Goal: Task Accomplishment & Management: Complete application form

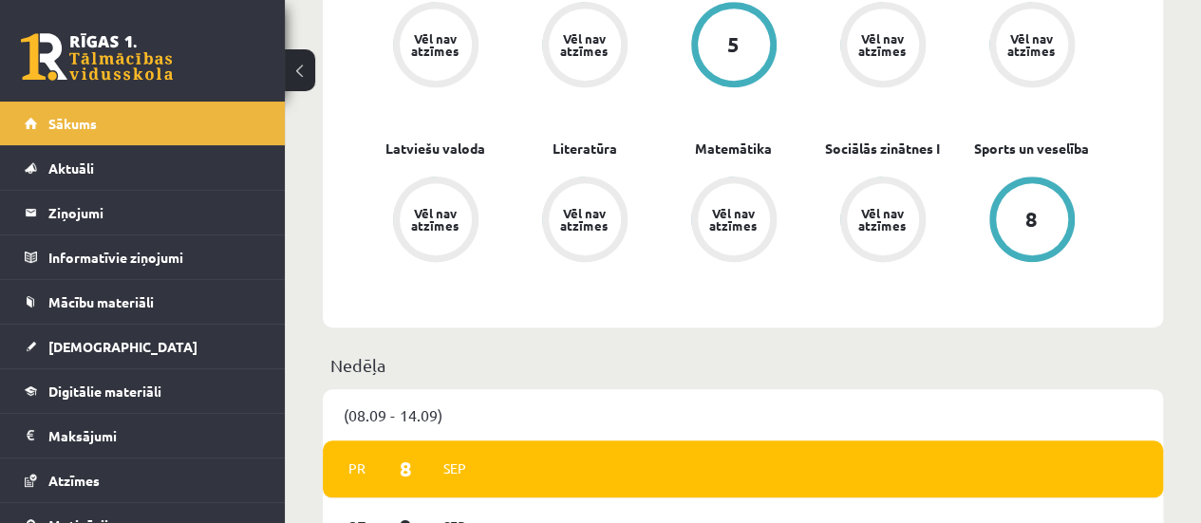
scroll to position [729, 0]
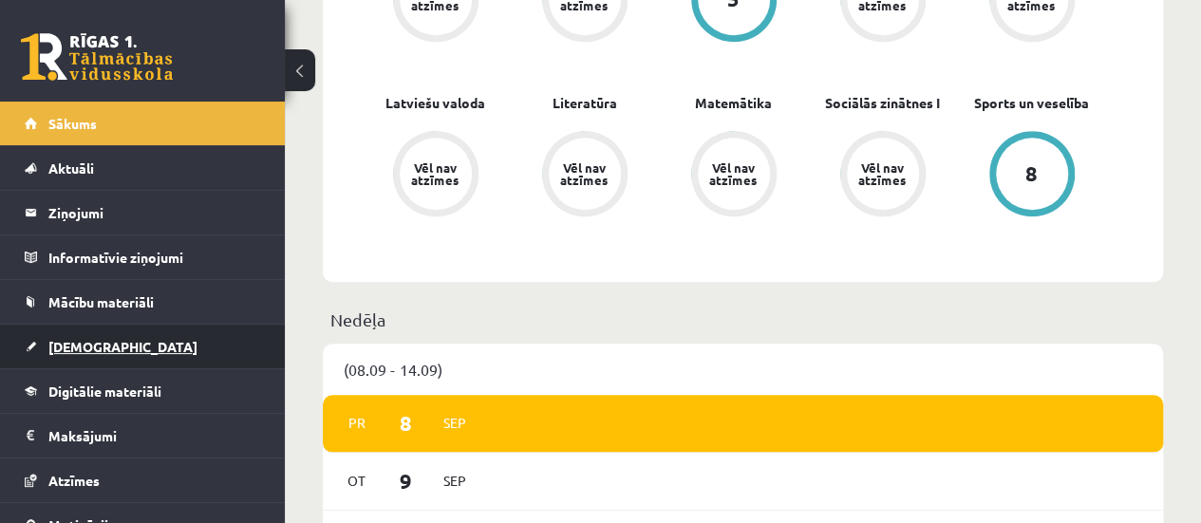
click at [202, 344] on link "[DEMOGRAPHIC_DATA]" at bounding box center [143, 347] width 236 height 44
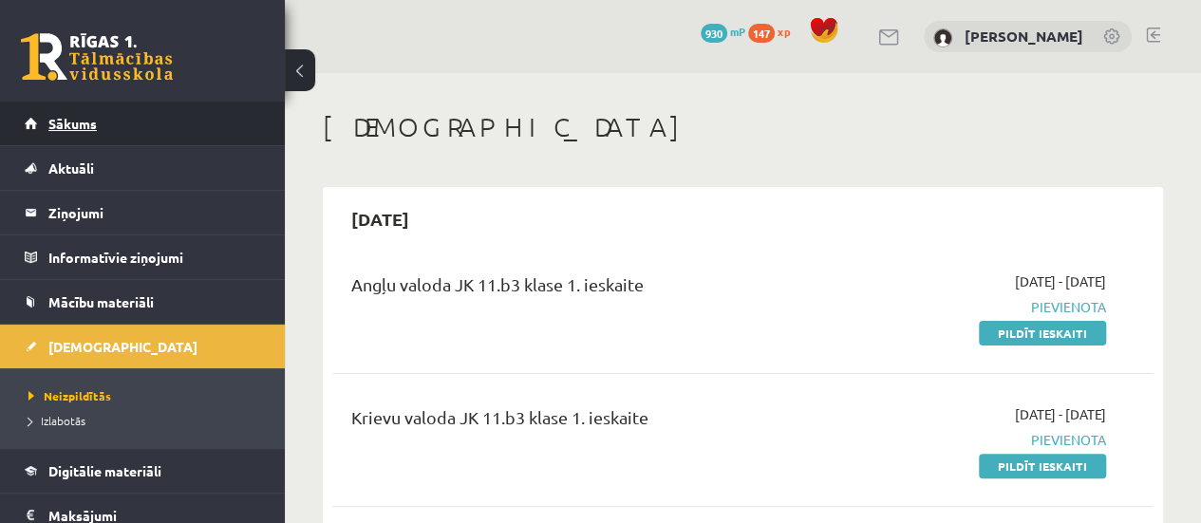
click at [211, 140] on link "Sākums" at bounding box center [143, 124] width 236 height 44
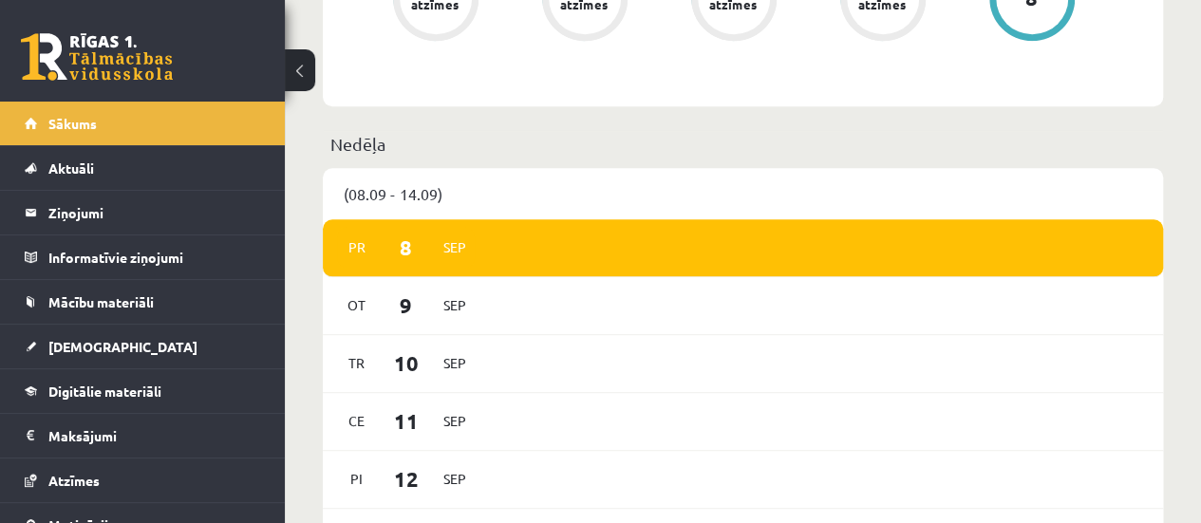
scroll to position [1021, 0]
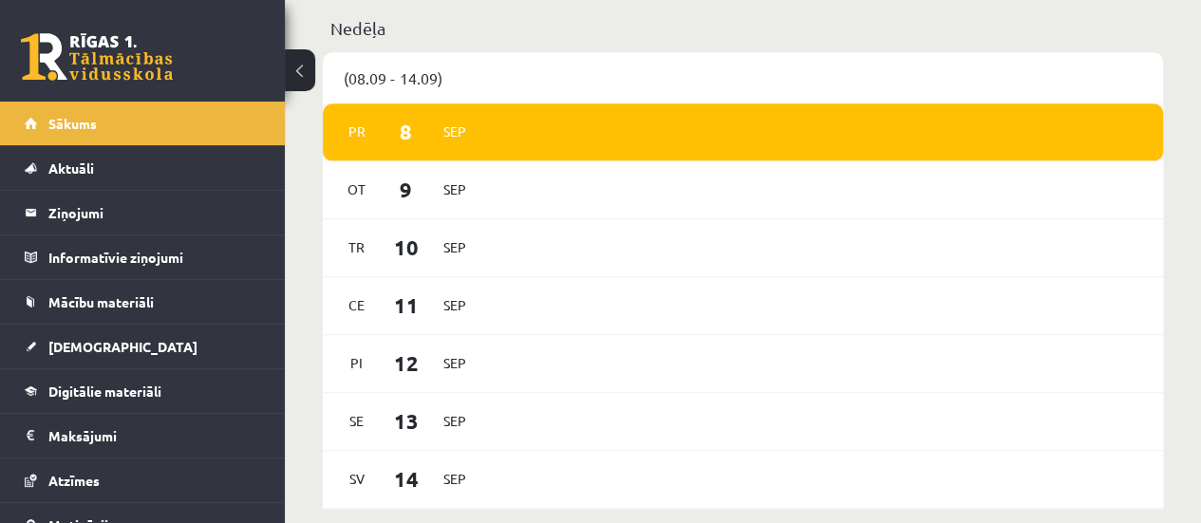
click at [440, 138] on span "Sep" at bounding box center [455, 131] width 40 height 29
click at [448, 135] on span "Sep" at bounding box center [455, 131] width 40 height 29
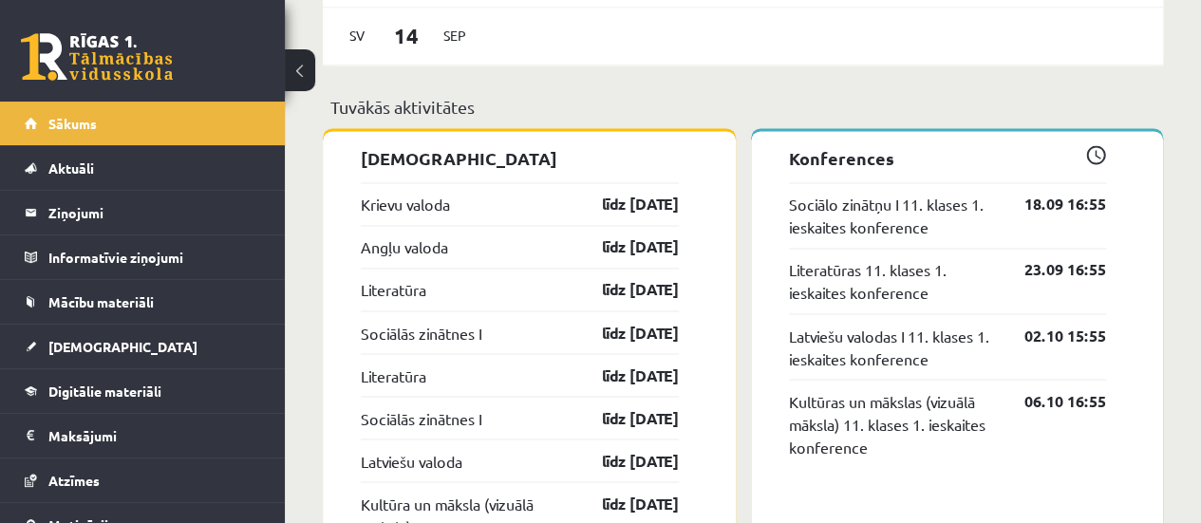
scroll to position [1473, 0]
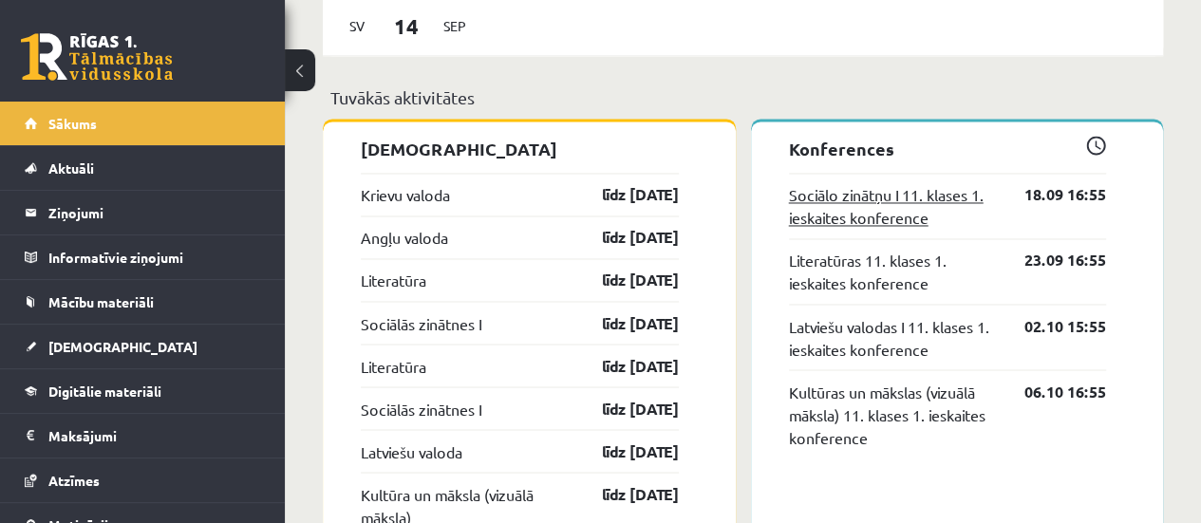
click at [909, 200] on link "Sociālo zinātņu I 11. klases 1. ieskaites konference" at bounding box center [893, 206] width 208 height 46
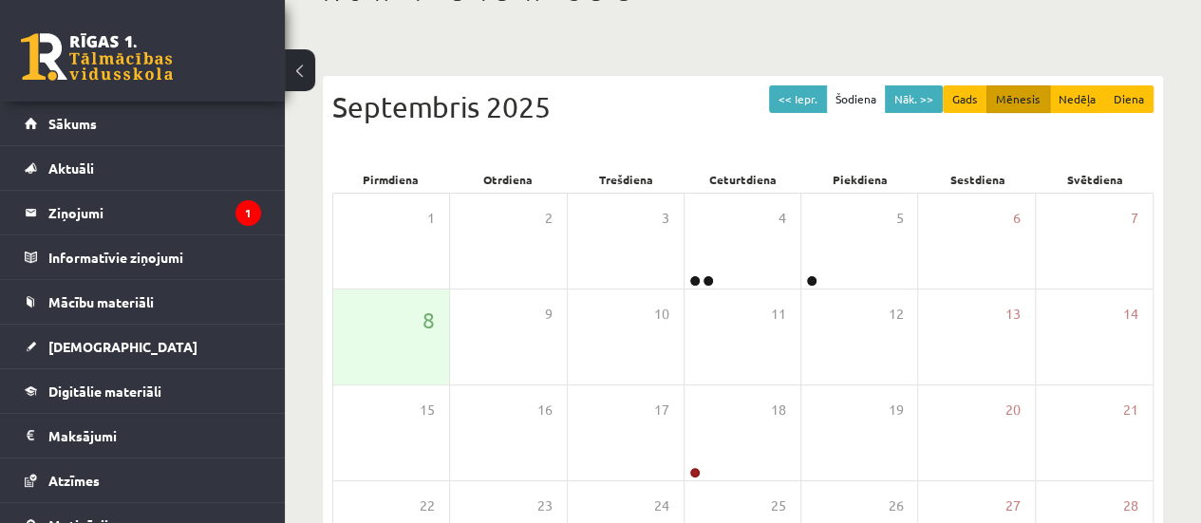
scroll to position [140, 0]
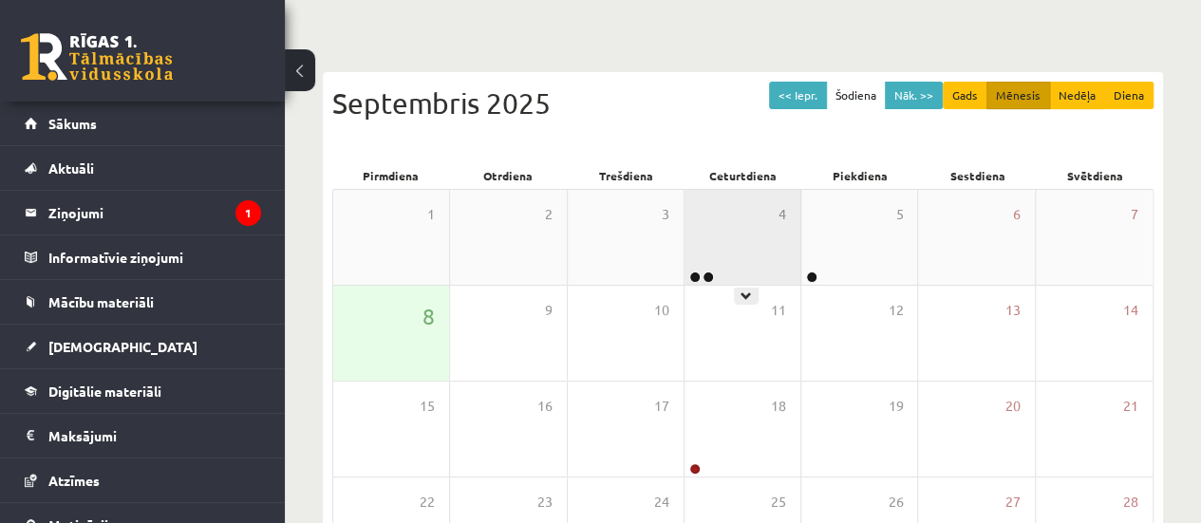
click at [746, 269] on div "4" at bounding box center [742, 237] width 116 height 95
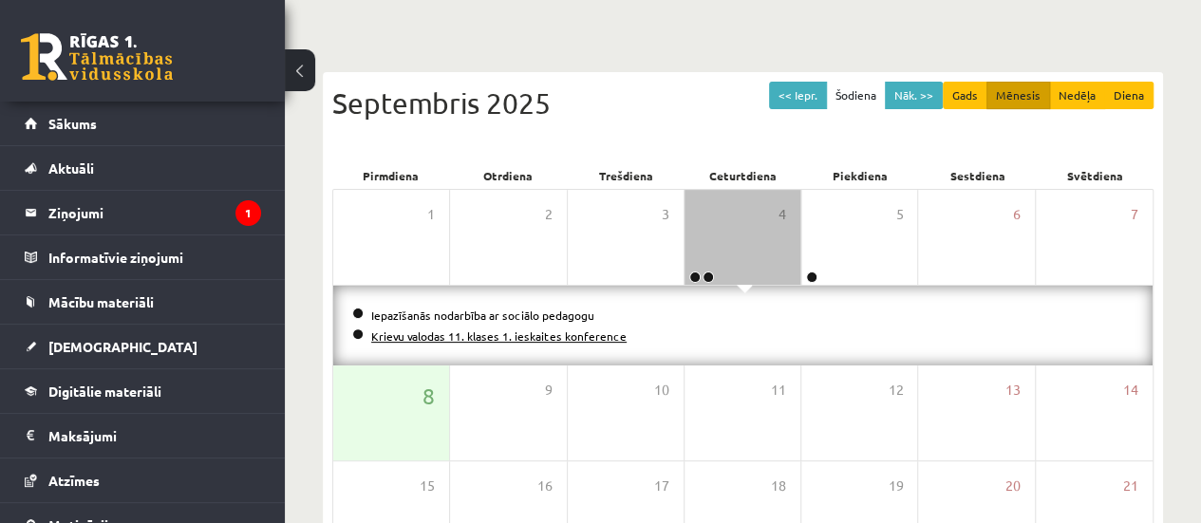
click at [508, 332] on link "Krievu valodas 11. klases 1. ieskaites konference" at bounding box center [498, 335] width 255 height 15
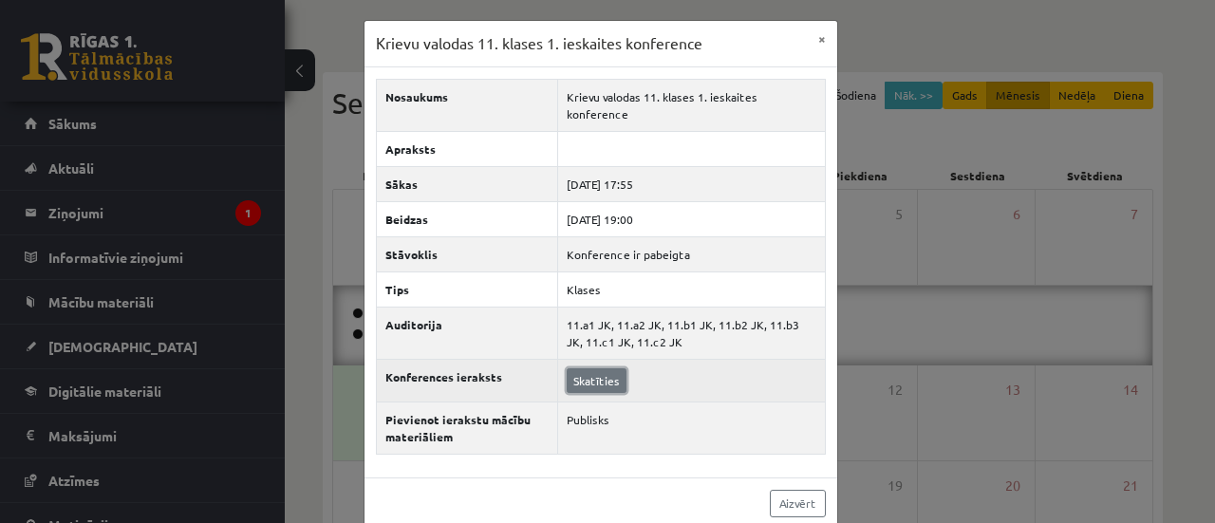
click at [609, 369] on link "Skatīties" at bounding box center [597, 380] width 60 height 25
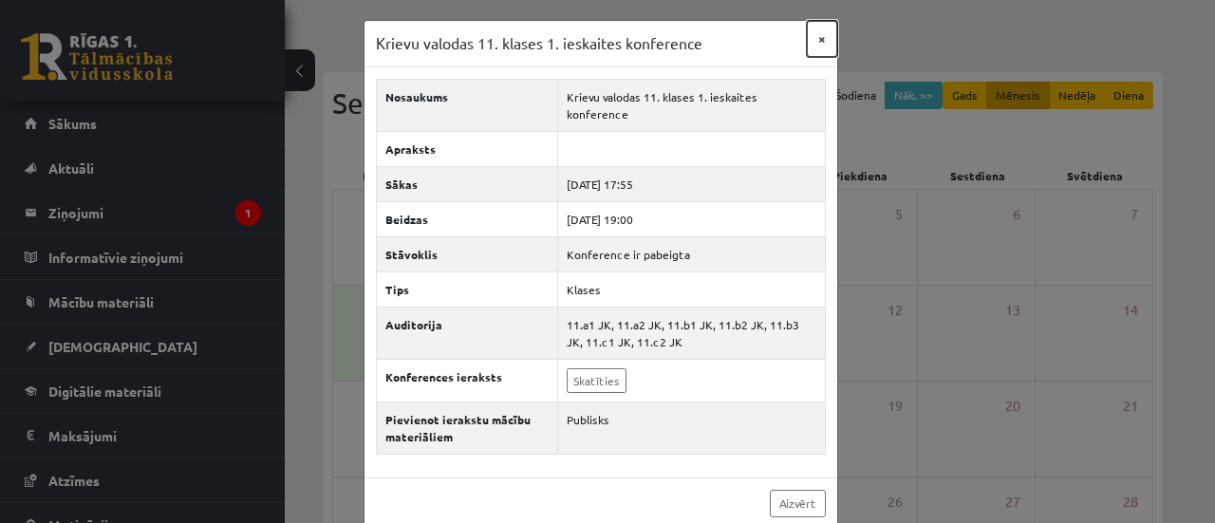
click at [814, 31] on button "×" at bounding box center [822, 39] width 30 height 36
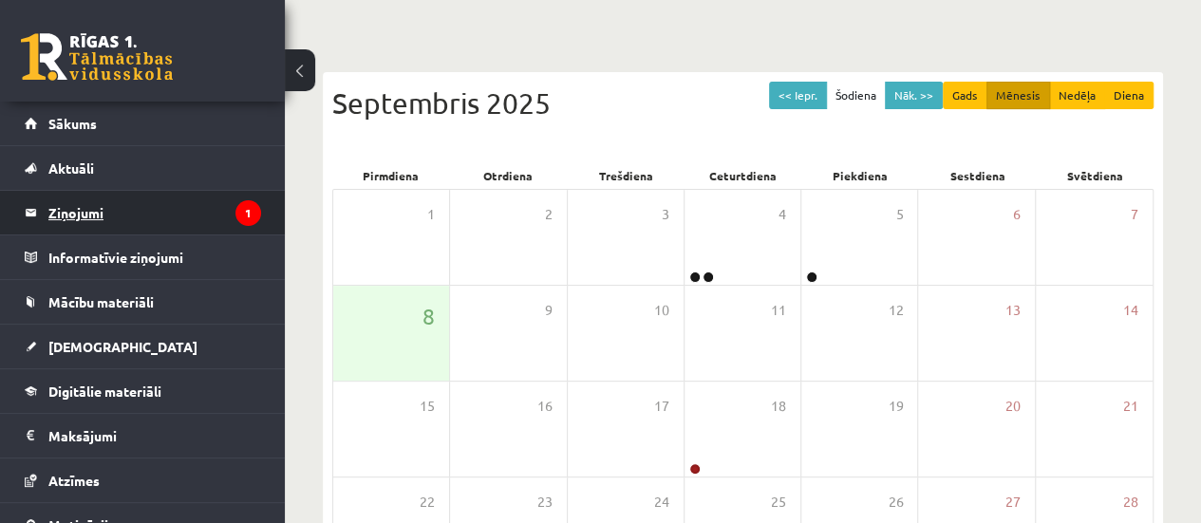
click at [155, 223] on legend "Ziņojumi 1" at bounding box center [154, 213] width 213 height 44
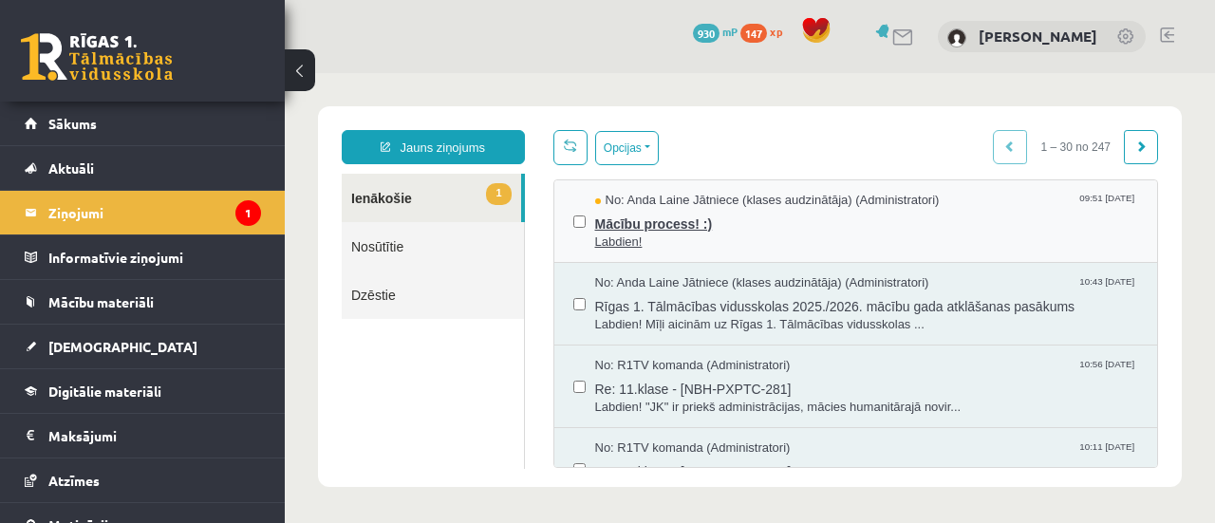
click at [775, 202] on span "No: Anda Laine Jātniece (klases audzinātāja) (Administratori)" at bounding box center [767, 201] width 345 height 18
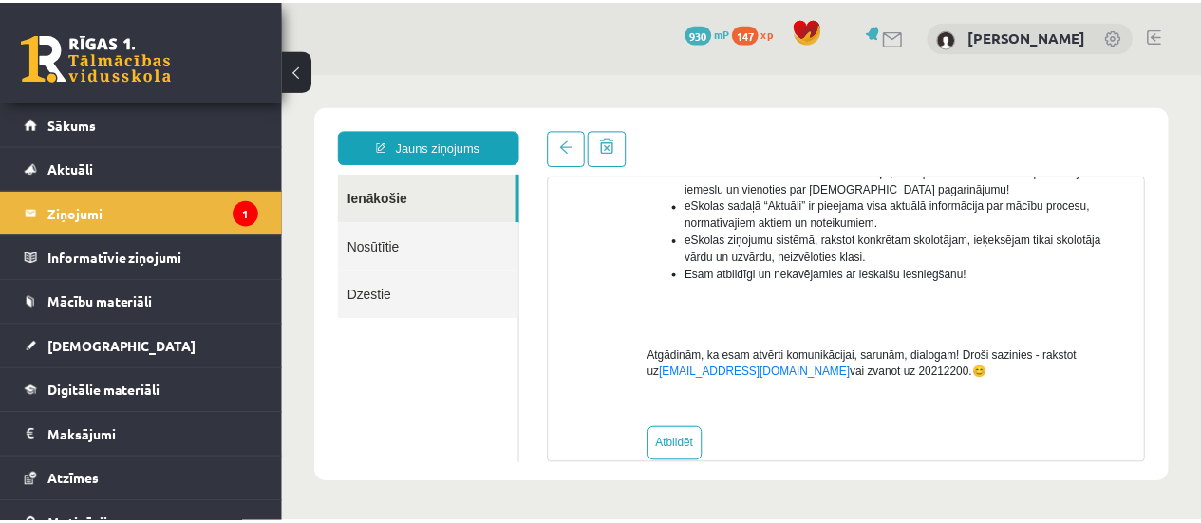
scroll to position [598, 0]
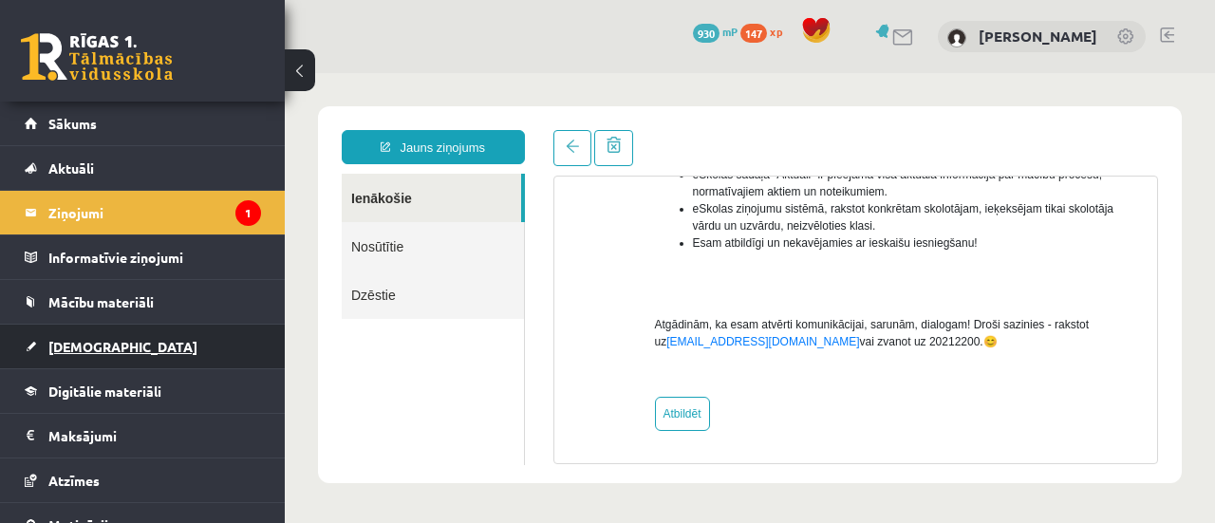
click at [160, 335] on link "[DEMOGRAPHIC_DATA]" at bounding box center [143, 347] width 236 height 44
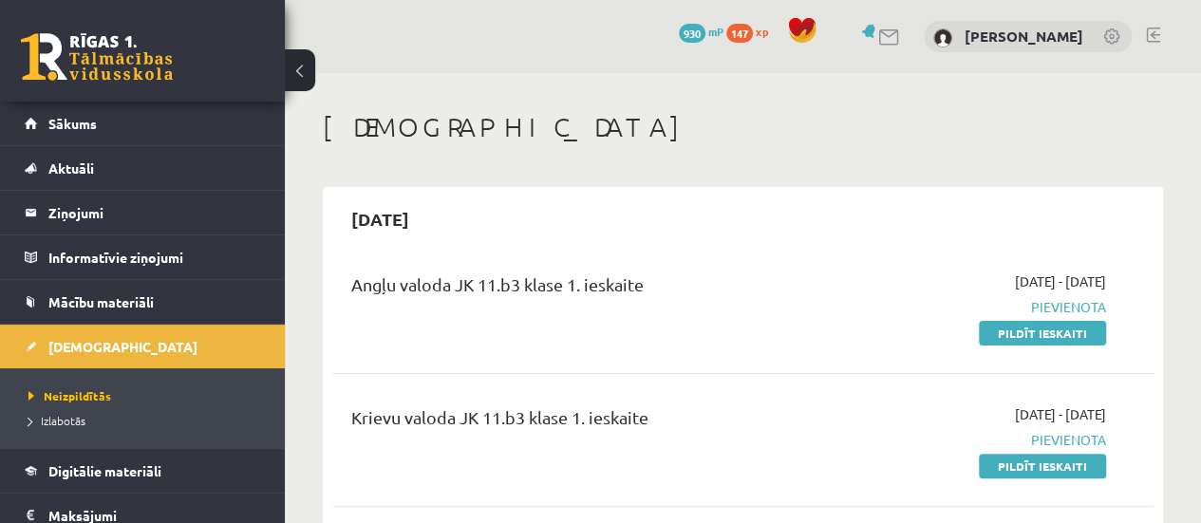
scroll to position [138, 0]
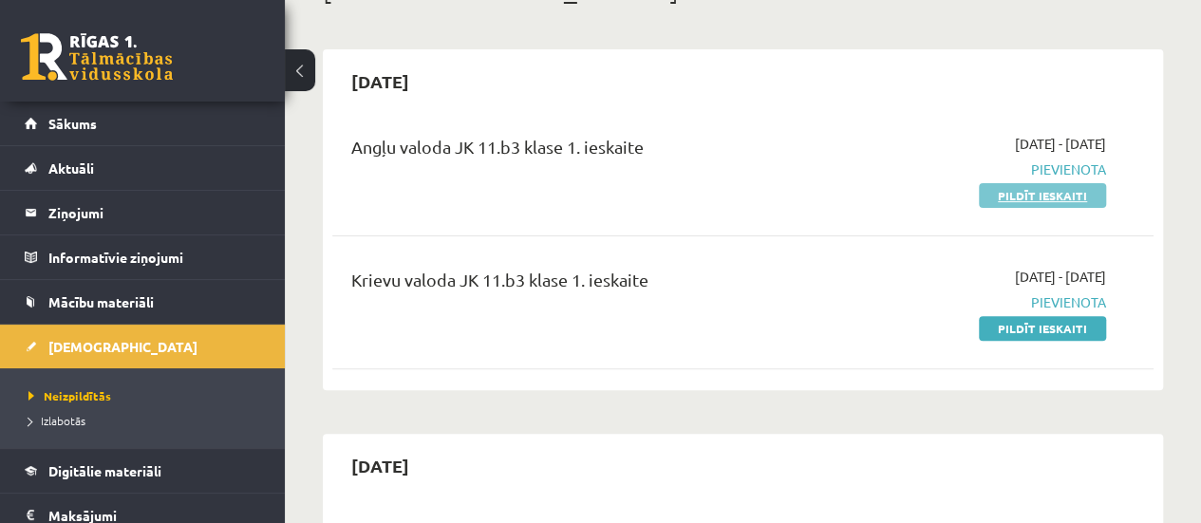
click at [1068, 193] on link "Pildīt ieskaiti" at bounding box center [1042, 195] width 127 height 25
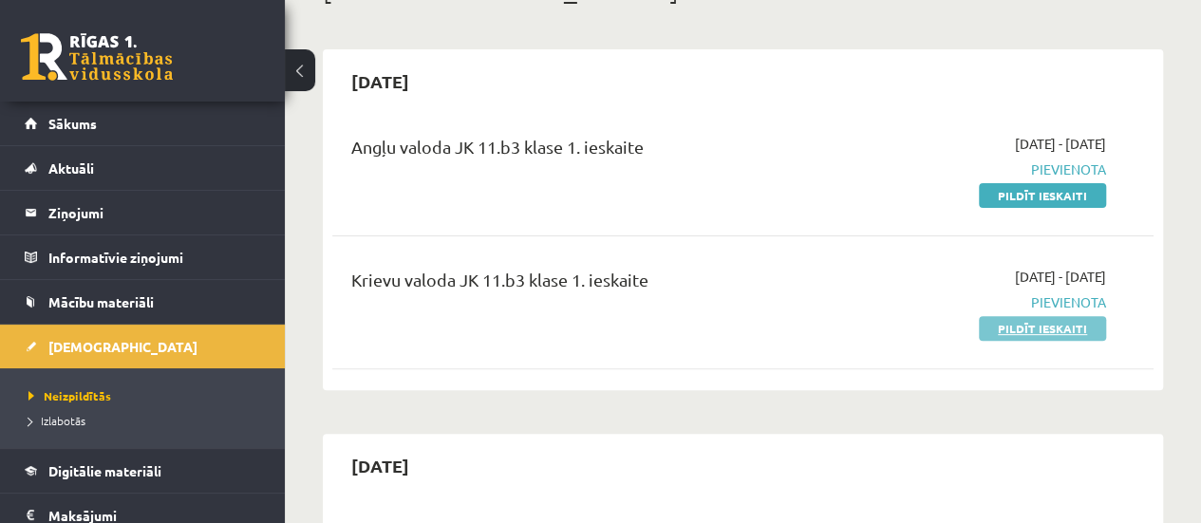
click at [1023, 327] on link "Pildīt ieskaiti" at bounding box center [1042, 328] width 127 height 25
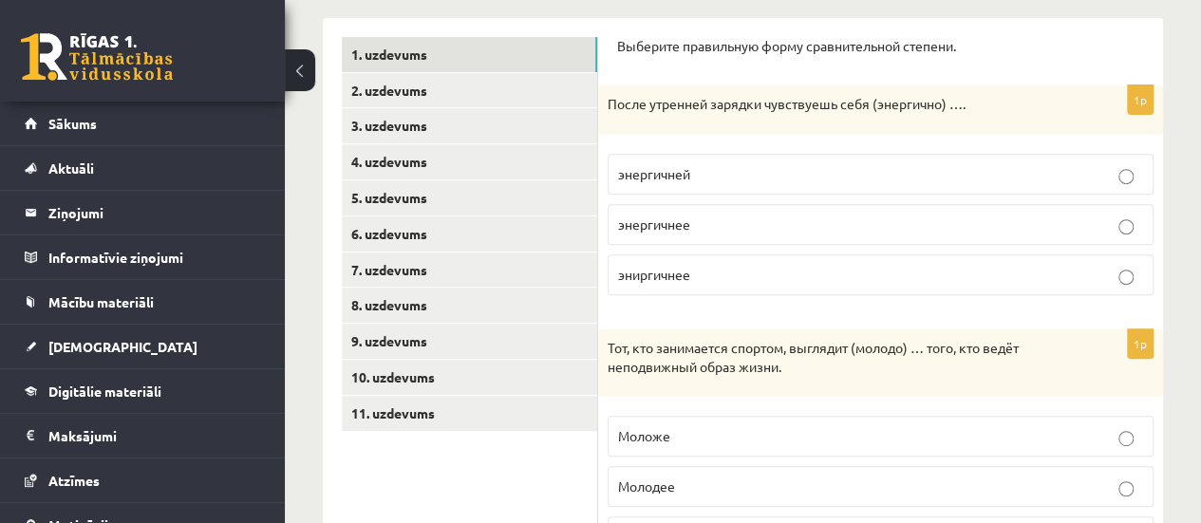
scroll to position [295, 0]
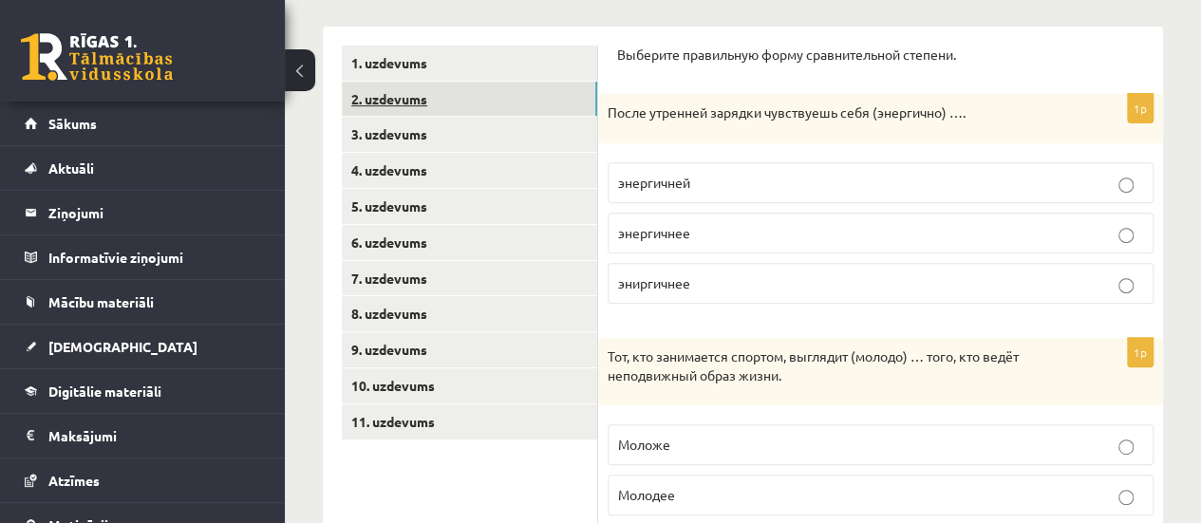
click at [503, 91] on link "2. uzdevums" at bounding box center [469, 99] width 255 height 35
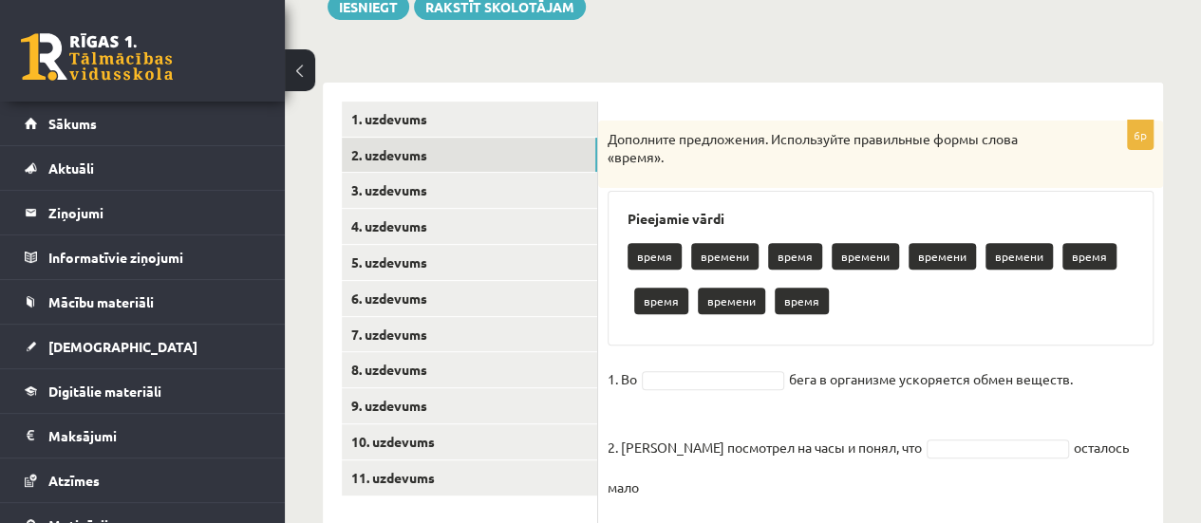
scroll to position [201, 0]
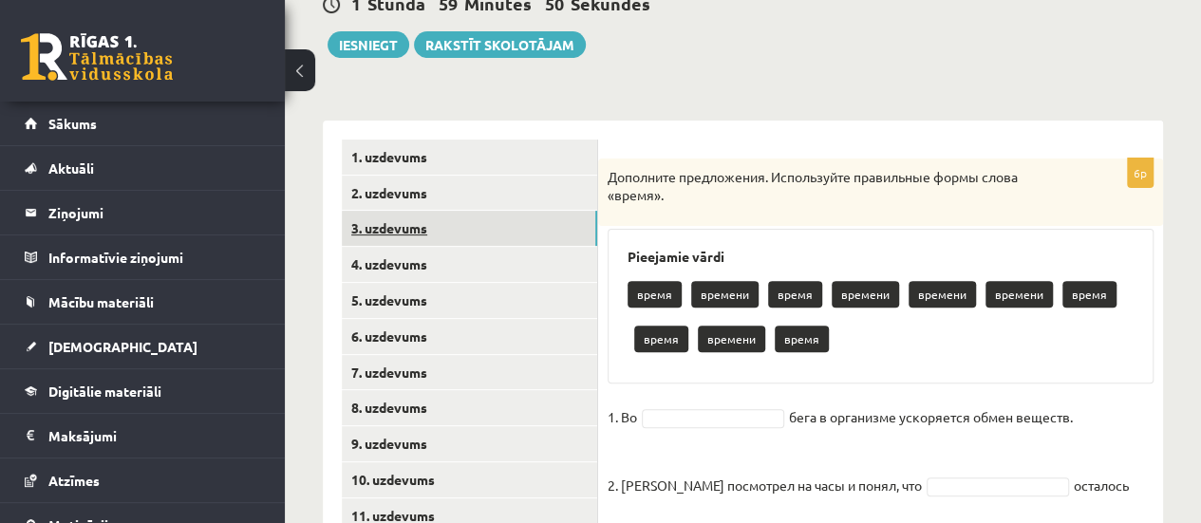
click at [515, 220] on link "3. uzdevums" at bounding box center [469, 228] width 255 height 35
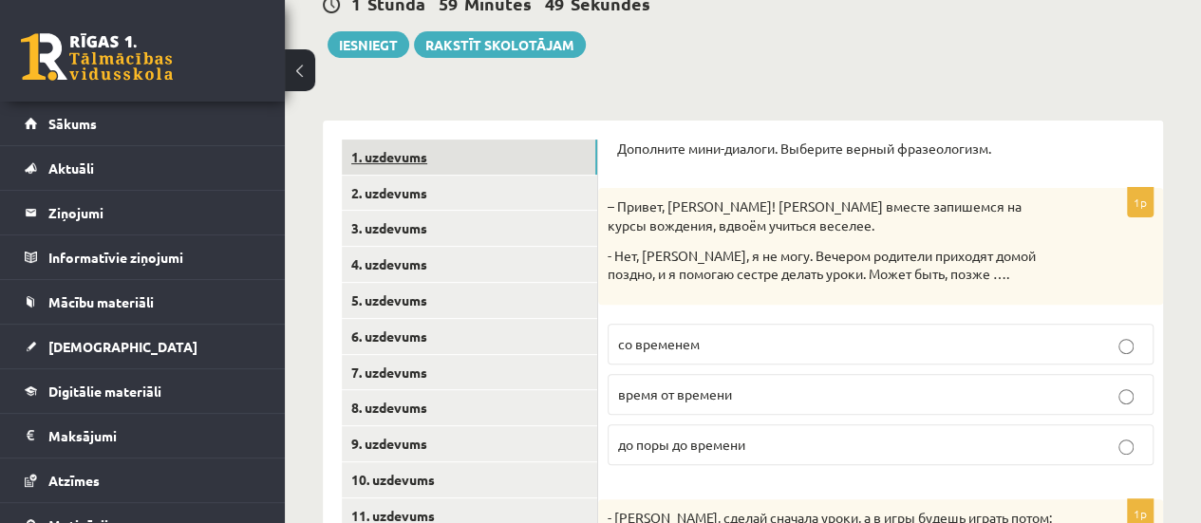
click at [519, 156] on link "1. uzdevums" at bounding box center [469, 157] width 255 height 35
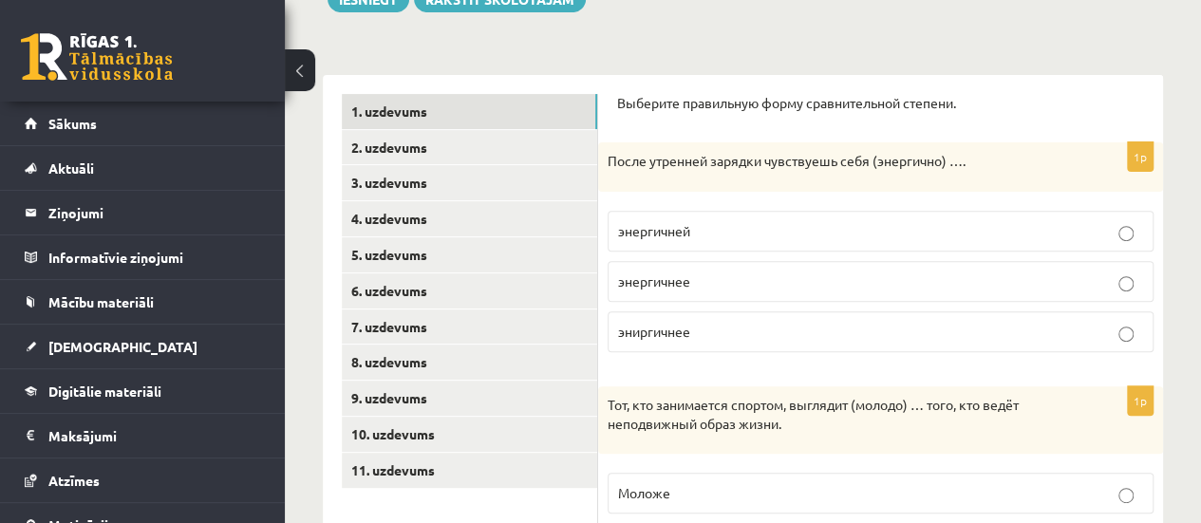
scroll to position [253, 0]
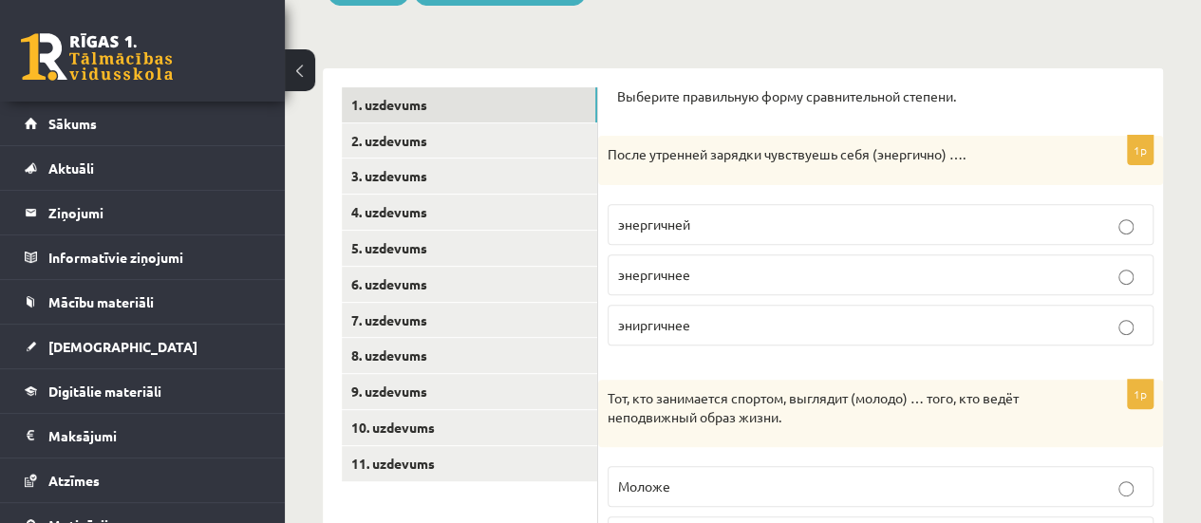
click at [820, 215] on p "энергичней" at bounding box center [880, 225] width 525 height 20
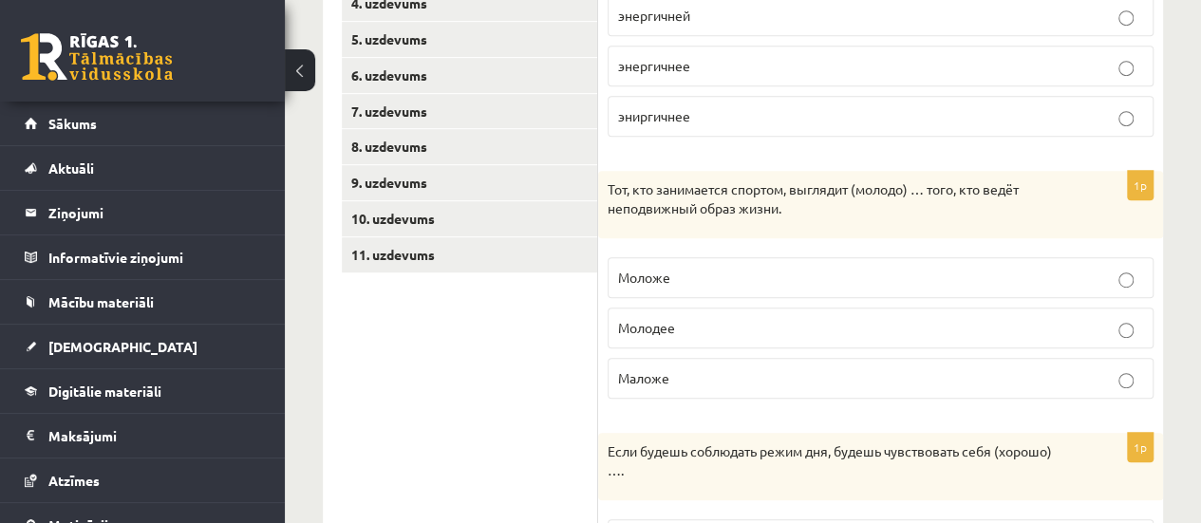
scroll to position [465, 0]
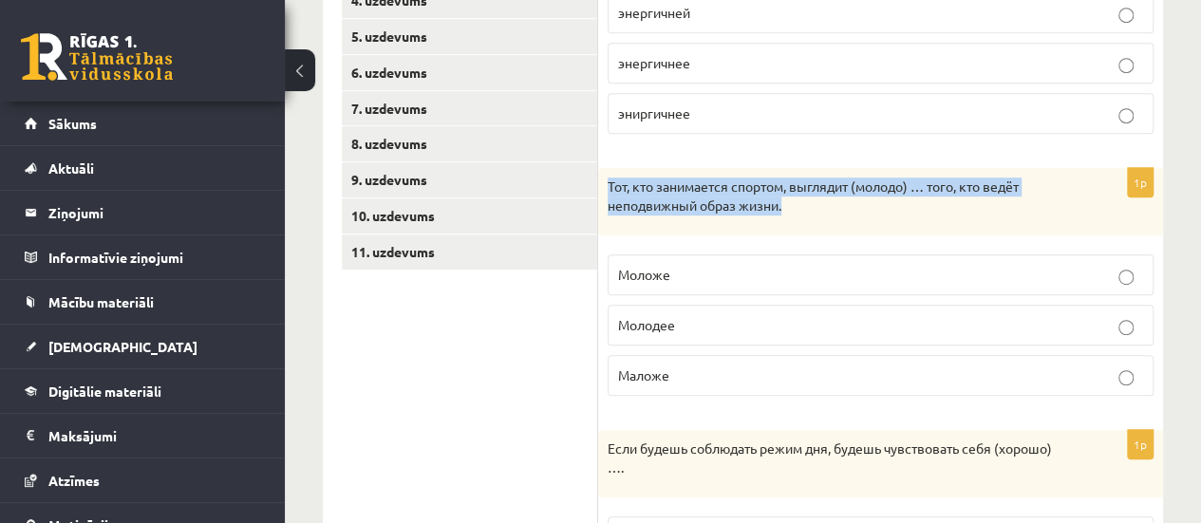
drag, startPoint x: 609, startPoint y: 189, endPoint x: 825, endPoint y: 202, distance: 216.8
click at [825, 202] on p "Тот, кто занимается спортом, выглядит (молодо) … того, кто ведёт неподвижный об…" at bounding box center [833, 196] width 451 height 37
copy p "Тот, кто занимается спортом, выглядит (молодо) … того, кто ведёт неподвижный об…"
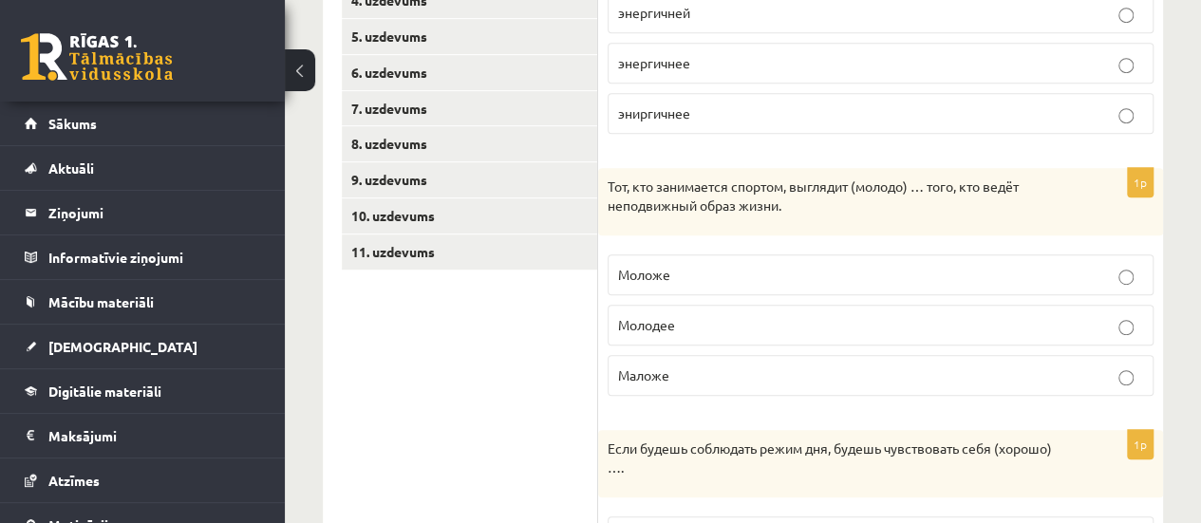
click at [750, 256] on label "Моложе" at bounding box center [881, 274] width 546 height 41
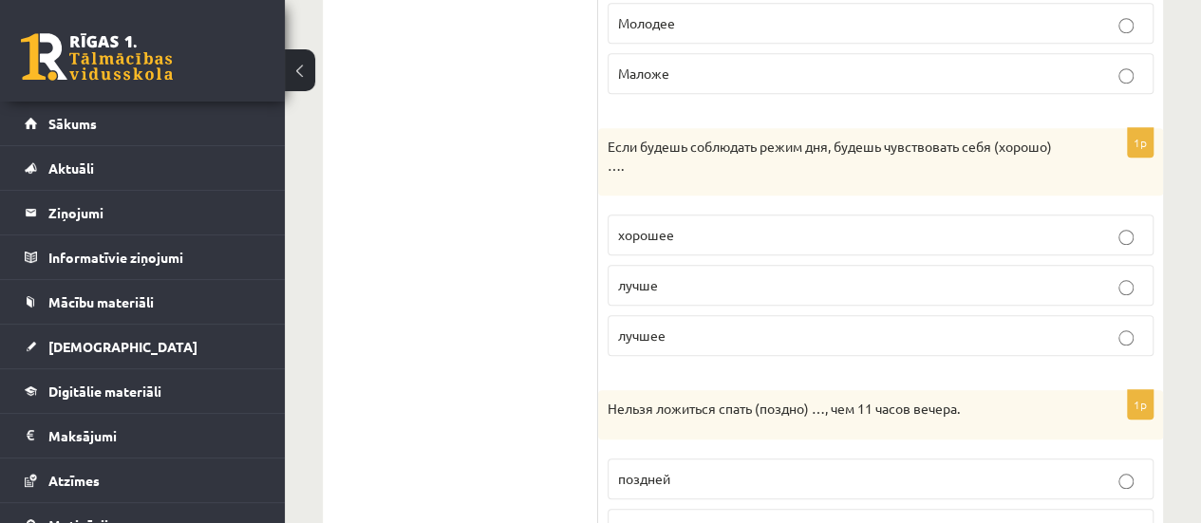
scroll to position [767, 0]
drag, startPoint x: 1196, startPoint y: 316, endPoint x: 1213, endPoint y: 285, distance: 35.7
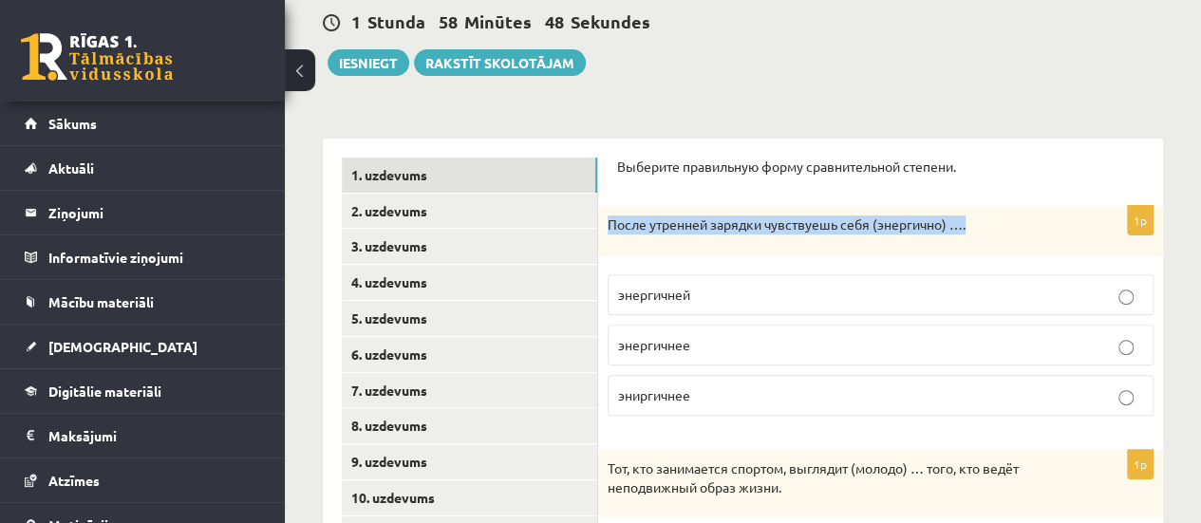
drag, startPoint x: 608, startPoint y: 224, endPoint x: 976, endPoint y: 227, distance: 368.3
click at [976, 227] on p "После утренней зарядки чувствуешь себя (энергично) …." at bounding box center [833, 224] width 451 height 19
copy p "После утренней зарядки чувствуешь себя (энергично) …."
click at [708, 332] on label "энергичнее" at bounding box center [881, 345] width 546 height 41
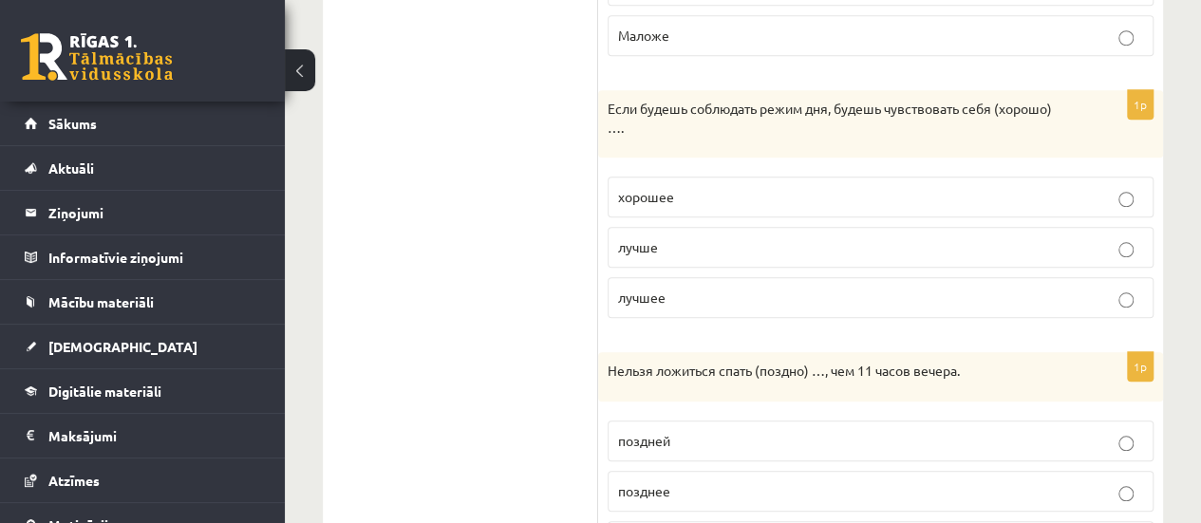
scroll to position [801, 0]
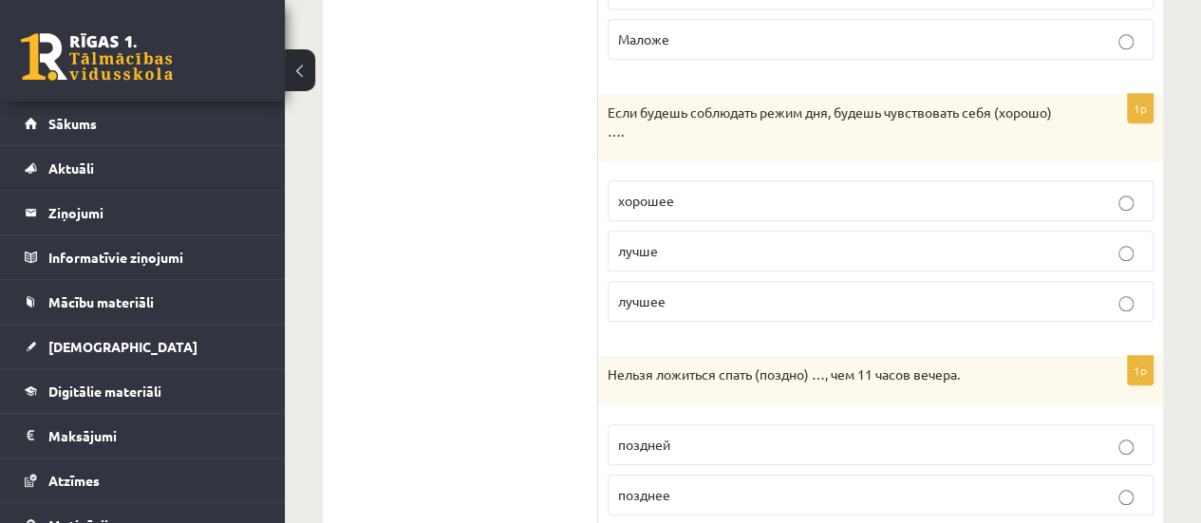
click at [844, 252] on p "лучше" at bounding box center [880, 251] width 525 height 20
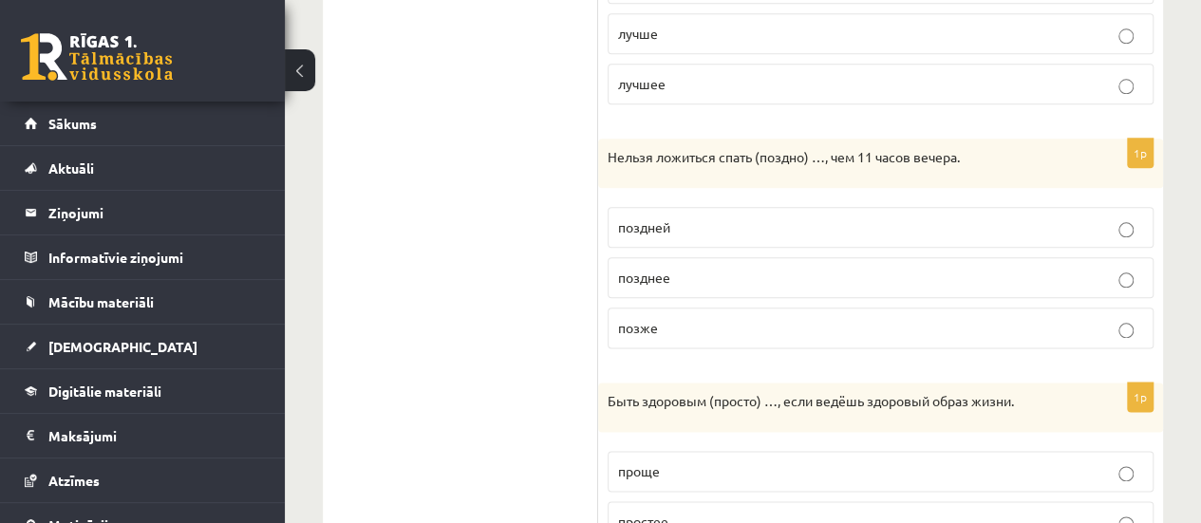
scroll to position [1029, 0]
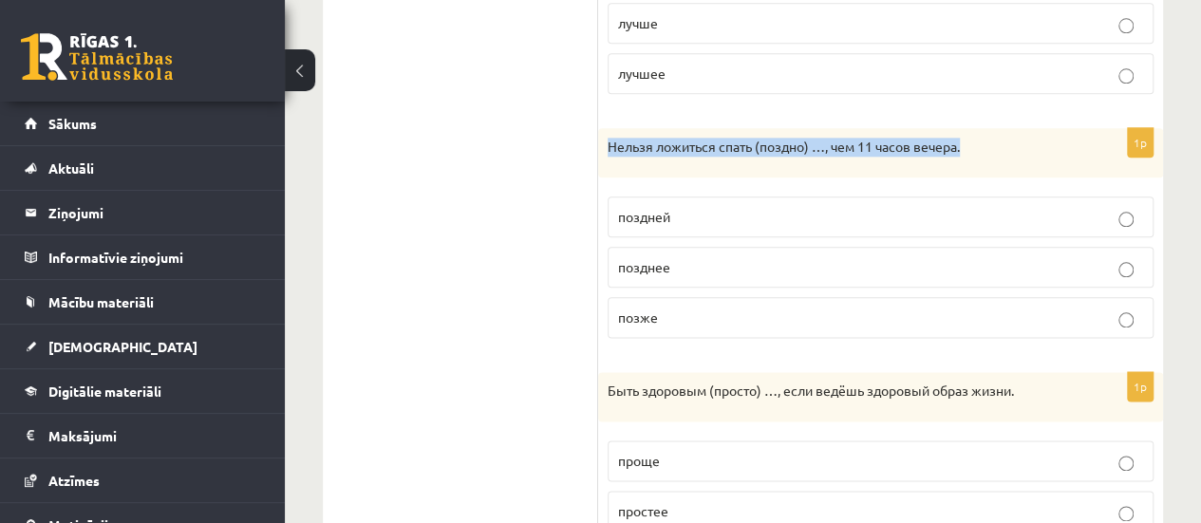
drag, startPoint x: 607, startPoint y: 138, endPoint x: 986, endPoint y: 137, distance: 379.7
click at [986, 137] on div "Нельзя ложиться спать (поздно) …, чем 11 часов вечера." at bounding box center [880, 152] width 565 height 49
copy p "Нельзя ложиться спать (поздно) …, чем 11 часов вечера."
click at [735, 259] on p "позднее" at bounding box center [880, 267] width 525 height 20
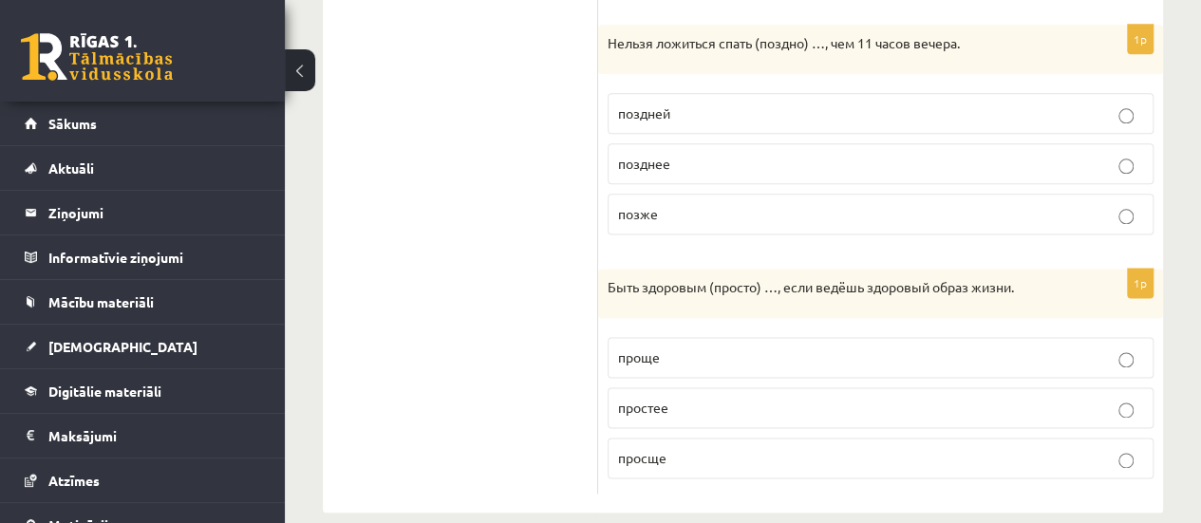
scroll to position [1149, 0]
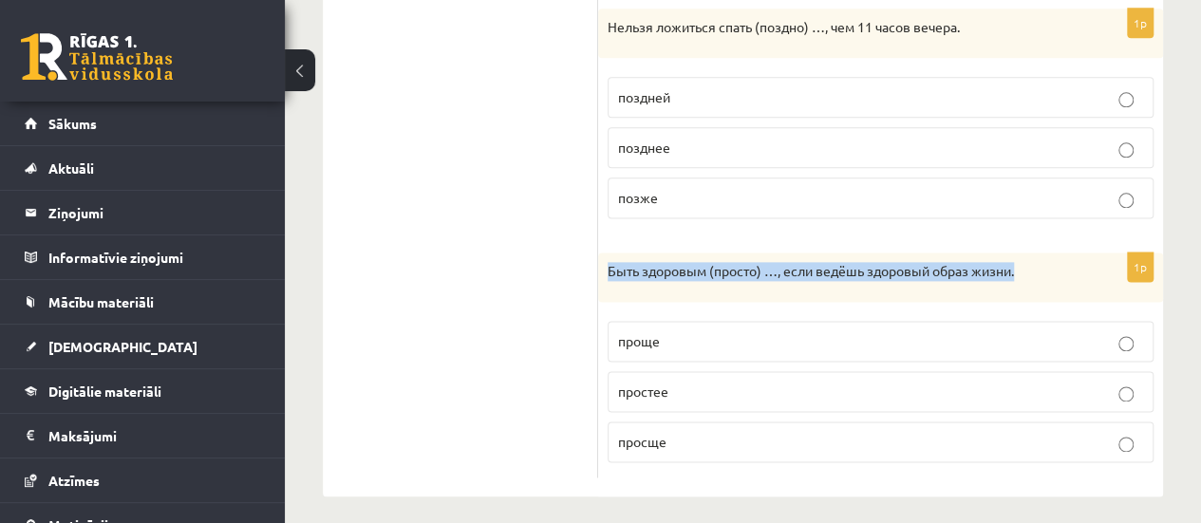
drag, startPoint x: 609, startPoint y: 263, endPoint x: 1039, endPoint y: 280, distance: 430.4
click at [1039, 280] on div "Быть здоровым (просто) …, если ведёшь здоровый образ жизни." at bounding box center [880, 277] width 565 height 49
copy p "Быть здоровым (просто) …, если ведёшь здоровый образ жизни."
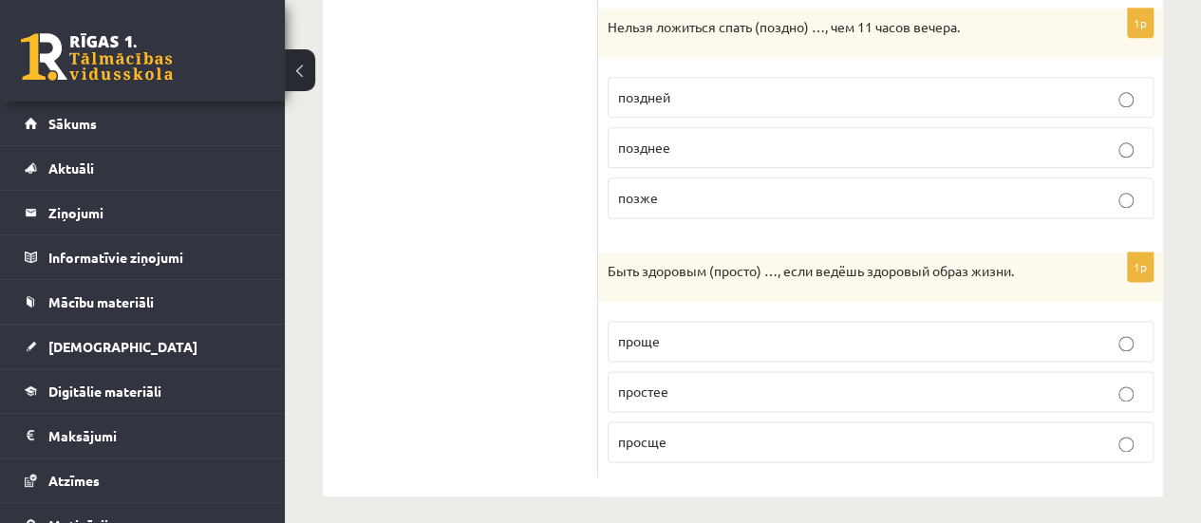
click at [733, 331] on p "проще" at bounding box center [880, 341] width 525 height 20
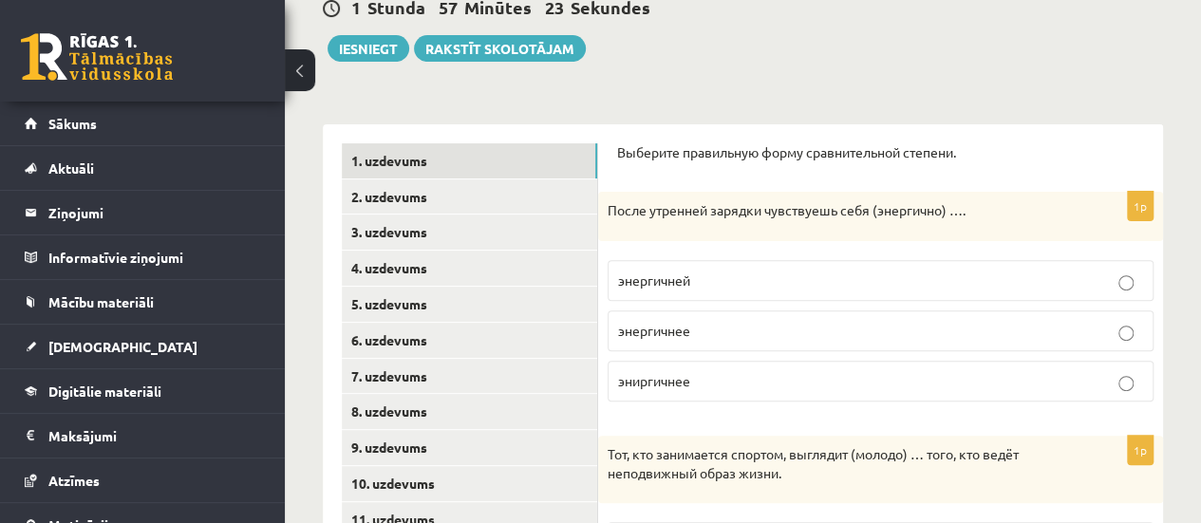
scroll to position [207, 0]
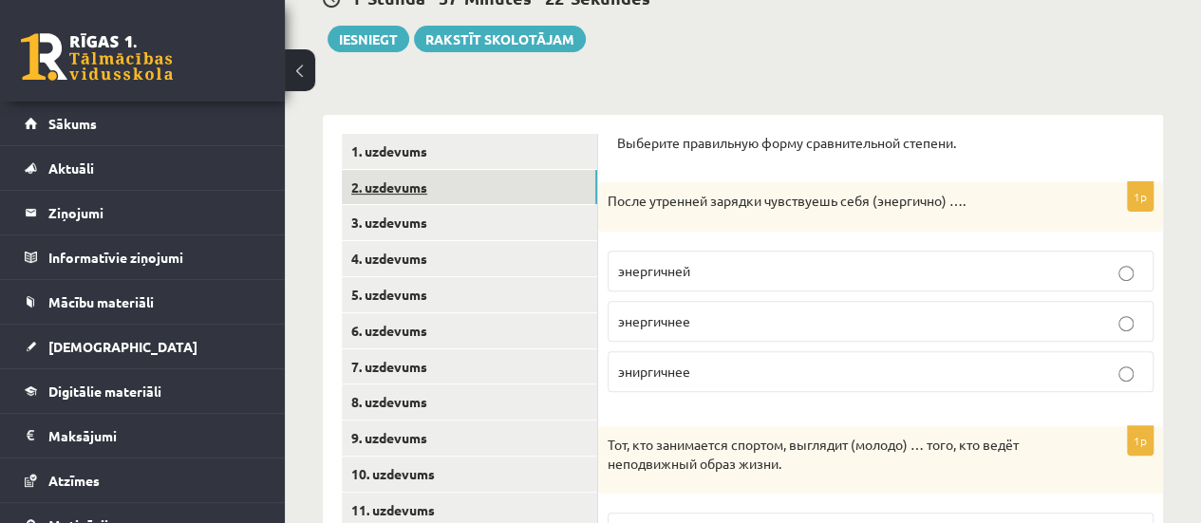
click at [517, 182] on link "2. uzdevums" at bounding box center [469, 187] width 255 height 35
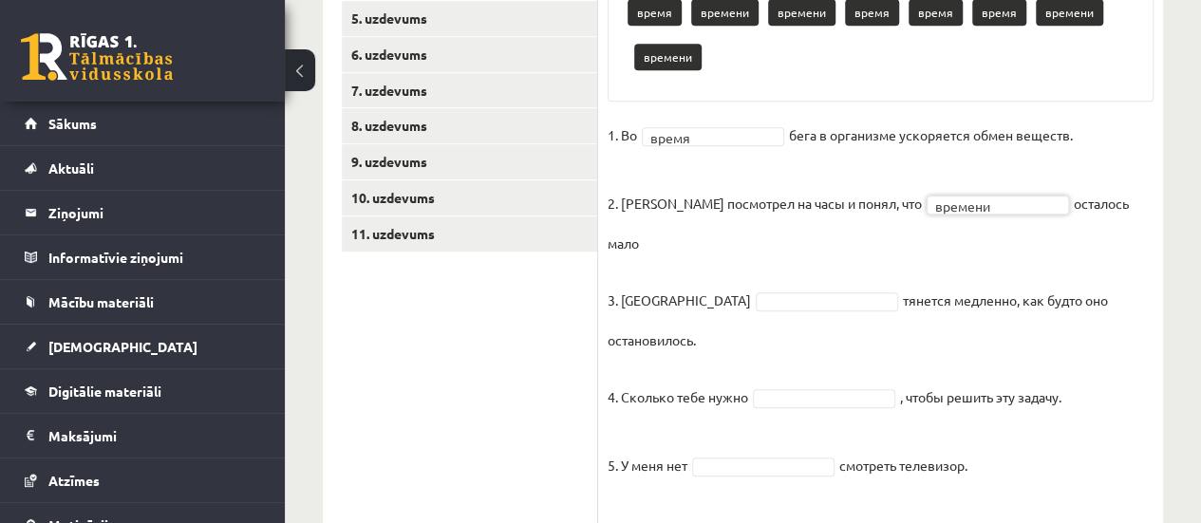
scroll to position [486, 0]
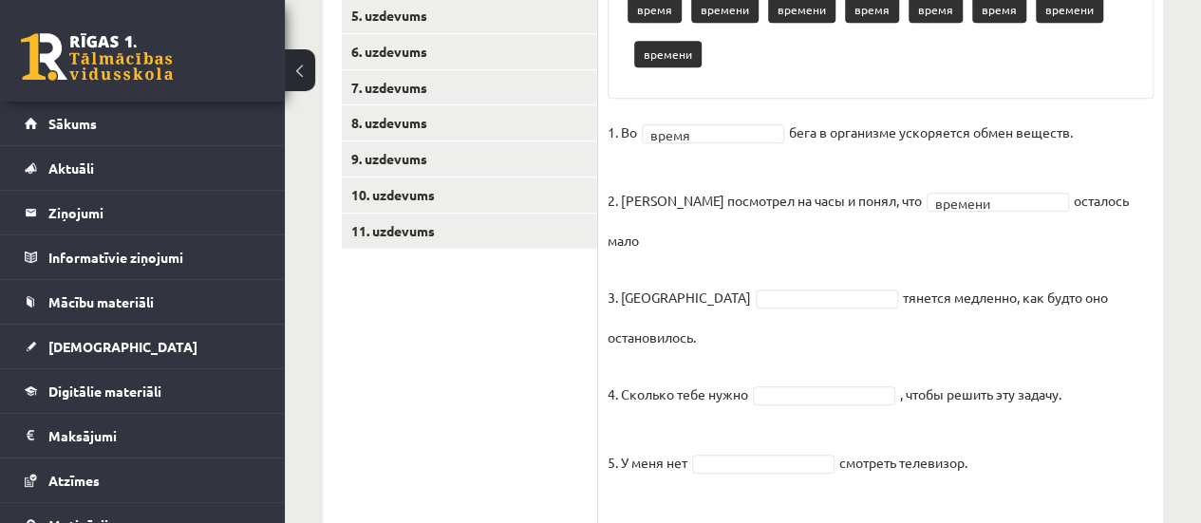
click at [702, 281] on fieldset "1. Во время ***** бега в организме ускоряется обмен веществ. 2. Андрис посмотре…" at bounding box center [881, 337] width 546 height 439
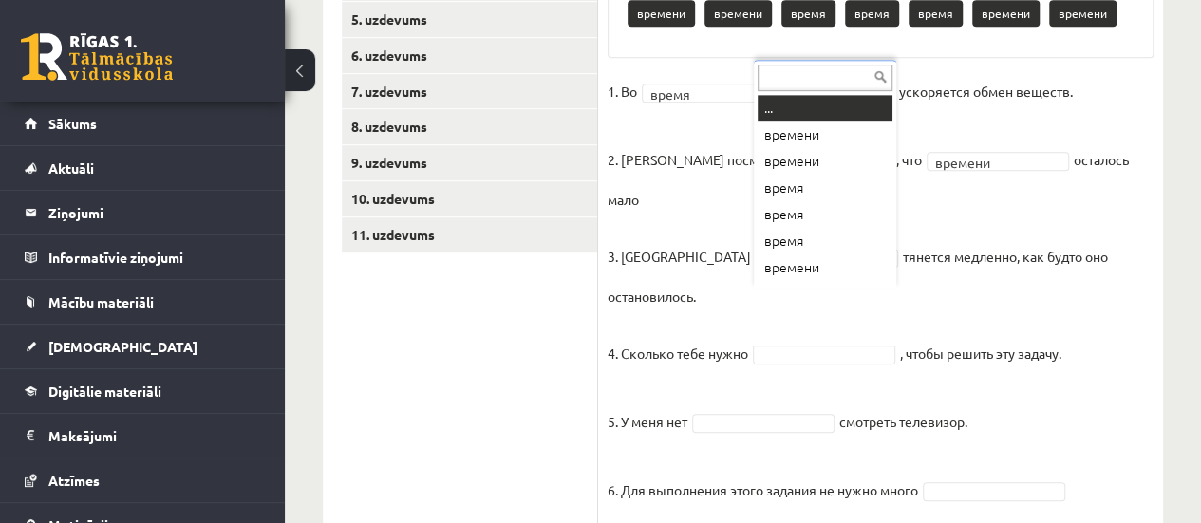
scroll to position [23, 0]
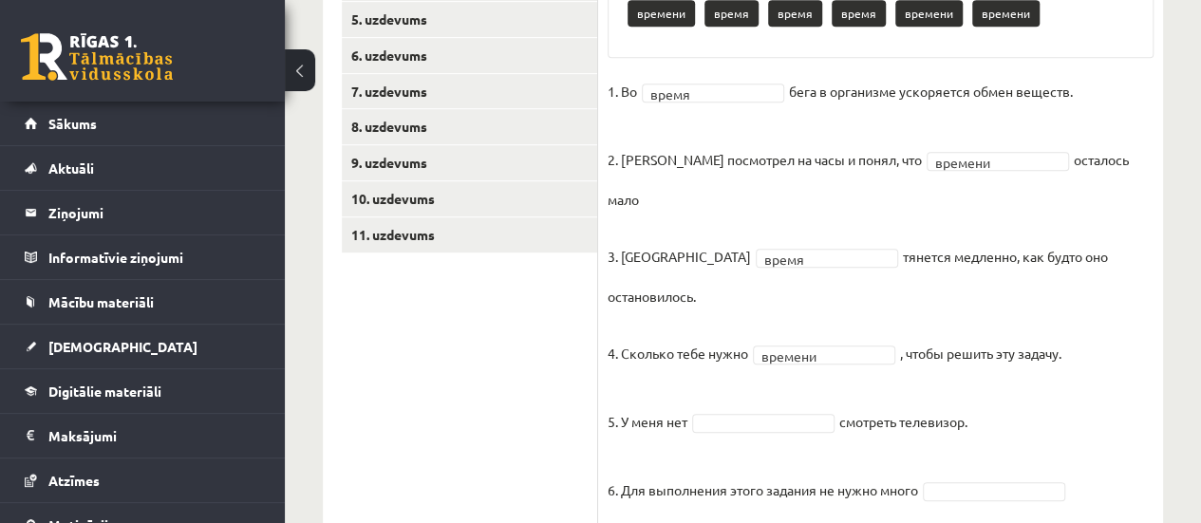
click at [778, 375] on fieldset "1. Во время ***** бега в организме ускоряется обмен веществ. 2. Андрис посмотре…" at bounding box center [881, 296] width 546 height 439
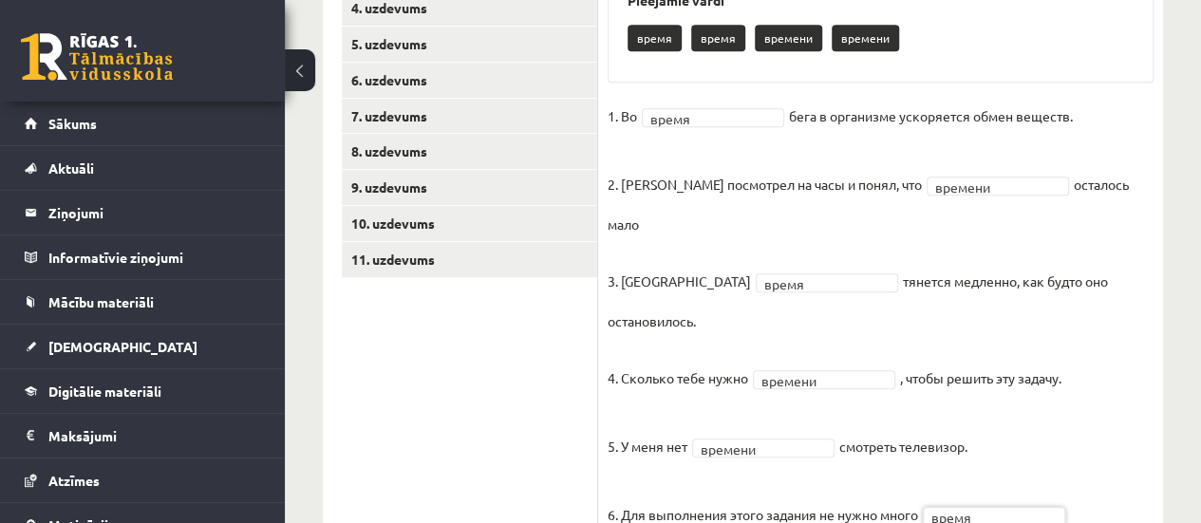
scroll to position [459, 0]
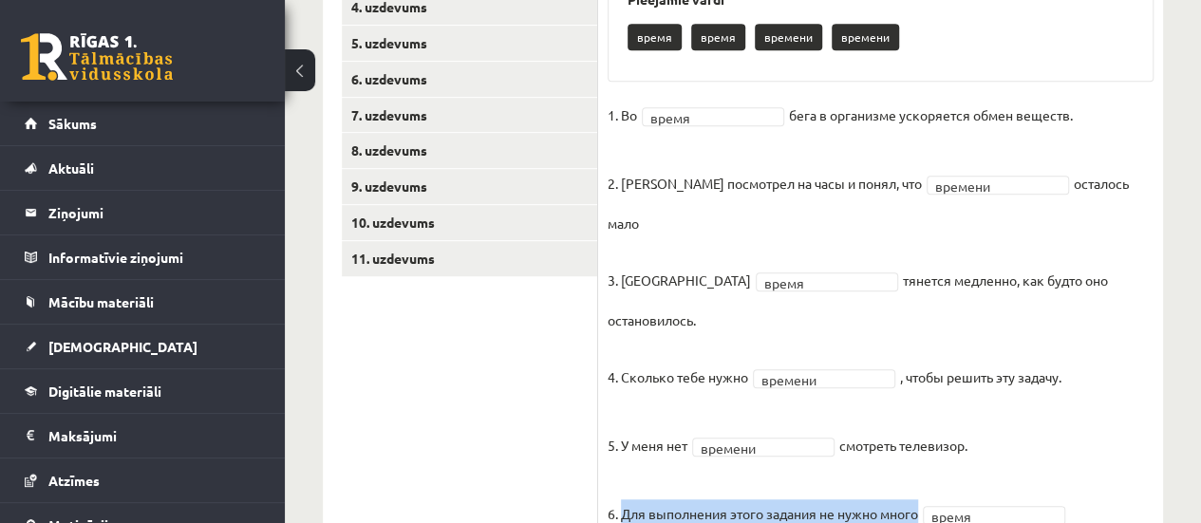
drag, startPoint x: 621, startPoint y: 458, endPoint x: 900, endPoint y: 472, distance: 279.5
click at [900, 472] on fieldset "1. Во время ***** бега в организме ускоряется обмен веществ. 2. Андрис посмотре…" at bounding box center [881, 320] width 546 height 439
copy p "Для выполнения этого задания не нужно много"
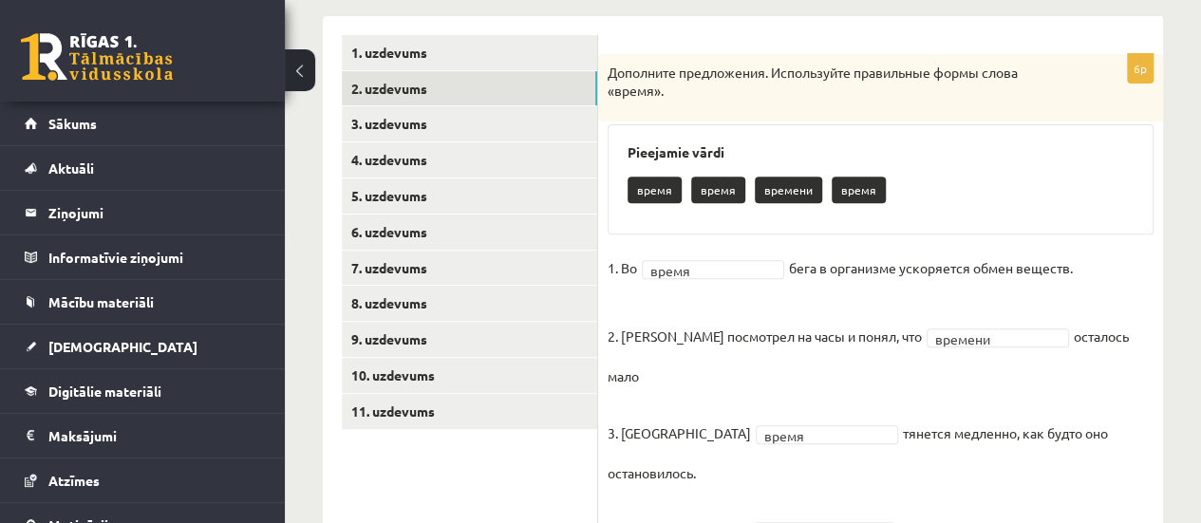
scroll to position [304, 0]
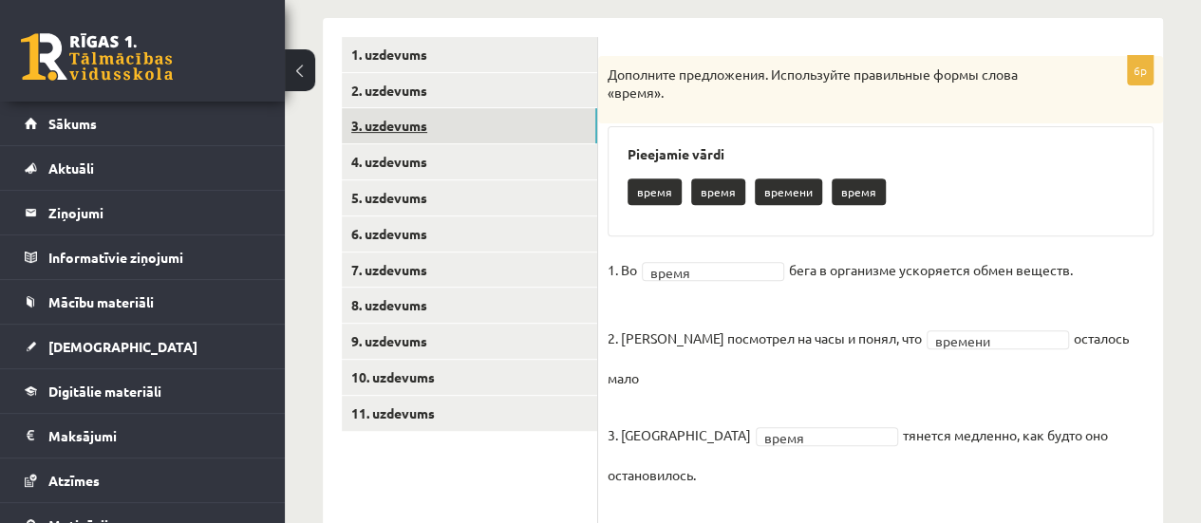
click at [439, 132] on link "3. uzdevums" at bounding box center [469, 125] width 255 height 35
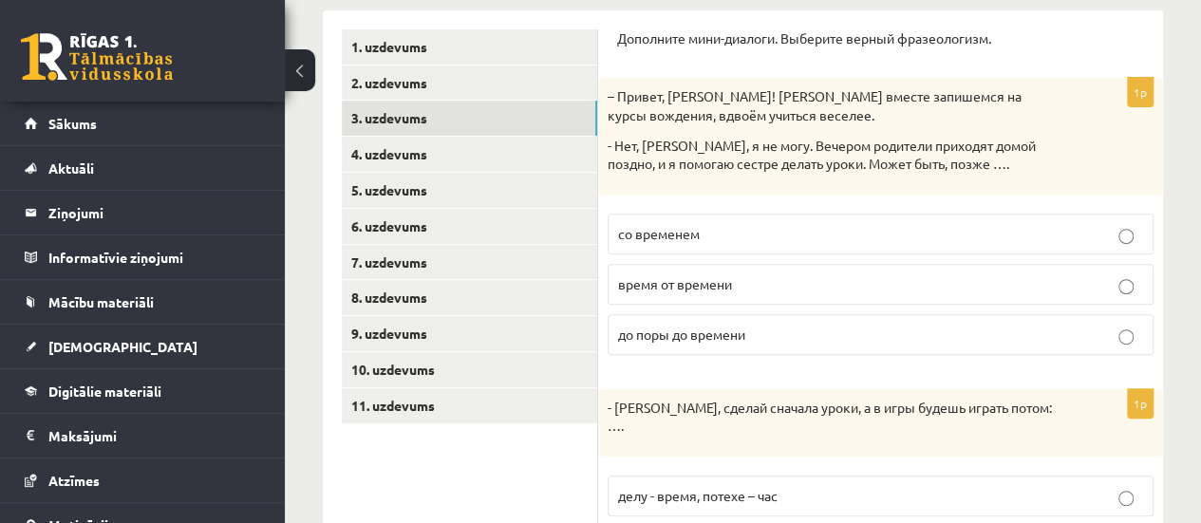
scroll to position [313, 0]
click at [765, 222] on p "со временем" at bounding box center [880, 232] width 525 height 20
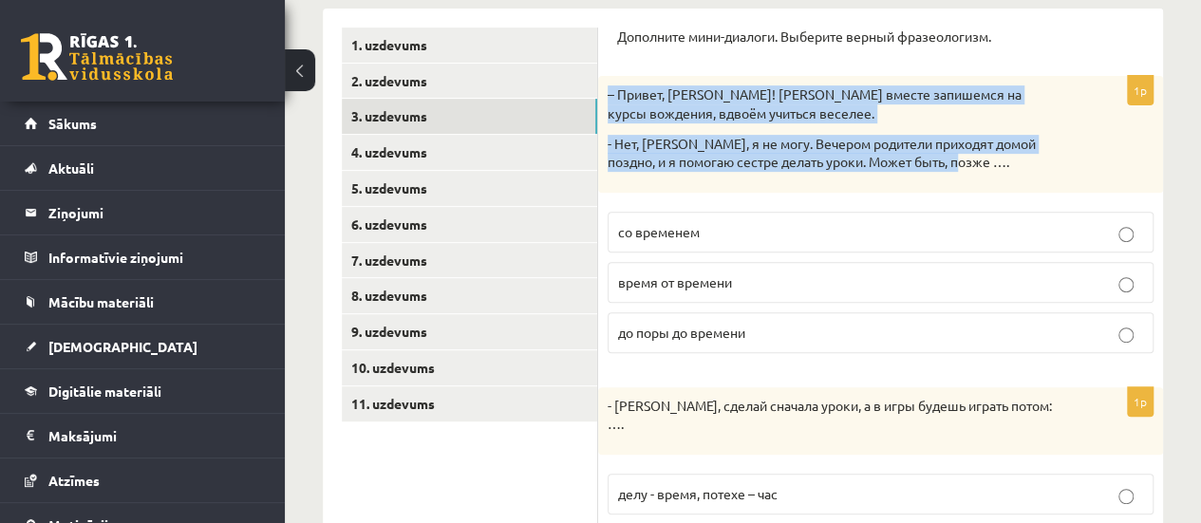
drag, startPoint x: 607, startPoint y: 97, endPoint x: 970, endPoint y: 185, distance: 374.1
click at [970, 185] on div "– Привет, Янис! Давай вместе запишемся на курсы вождения, вдвоём учиться веселе…" at bounding box center [880, 134] width 565 height 116
copy div "– Привет, Янис! Давай вместе запишемся на курсы вождения, вдвоём учиться веселе…"
click at [611, 77] on div "– Привет, Янис! Давай вместе запишемся на курсы вождения, вдвоём учиться веселе…" at bounding box center [880, 134] width 565 height 116
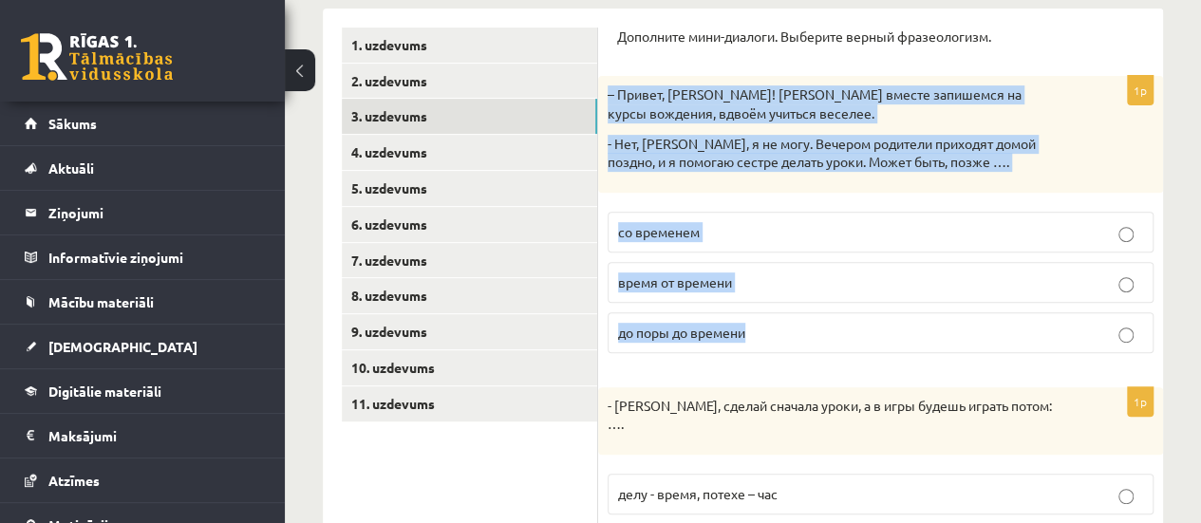
drag, startPoint x: 606, startPoint y: 93, endPoint x: 822, endPoint y: 323, distance: 315.6
click at [822, 323] on div "1p – Привет, Янис! Давай вместе запишемся на курсы вождения, вдвоём учиться вес…" at bounding box center [880, 221] width 565 height 291
copy div "– Привет, Янис! Давай вместе запишемся на курсы вождения, вдвоём учиться веселе…"
click at [884, 179] on div "– Привет, Янис! Давай вместе запишемся на курсы вождения, вдвоём учиться веселе…" at bounding box center [880, 134] width 565 height 116
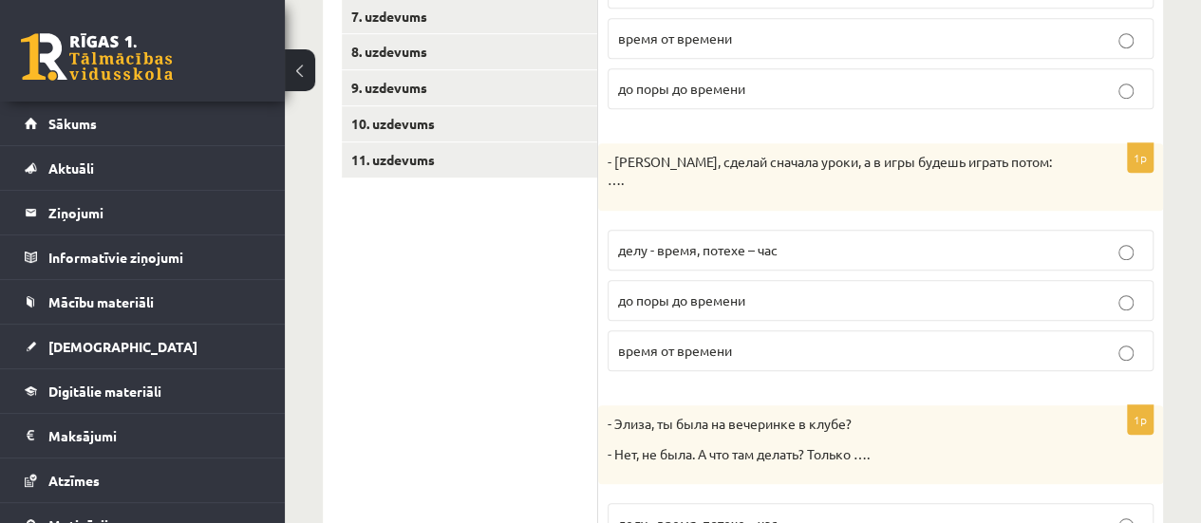
scroll to position [555, 0]
click at [726, 243] on span "делу - время, потехе – час" at bounding box center [697, 251] width 159 height 17
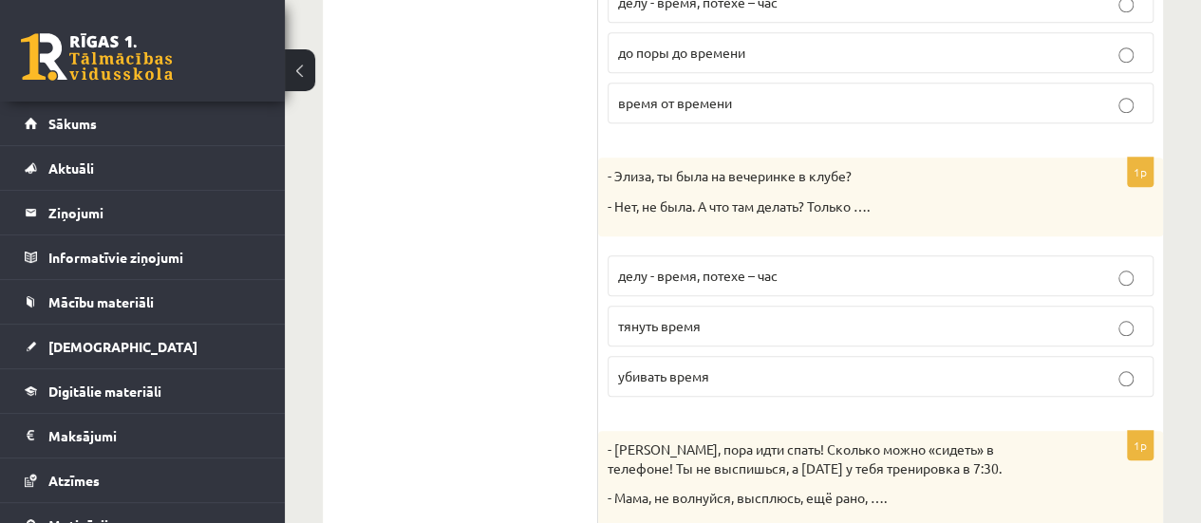
scroll to position [819, 0]
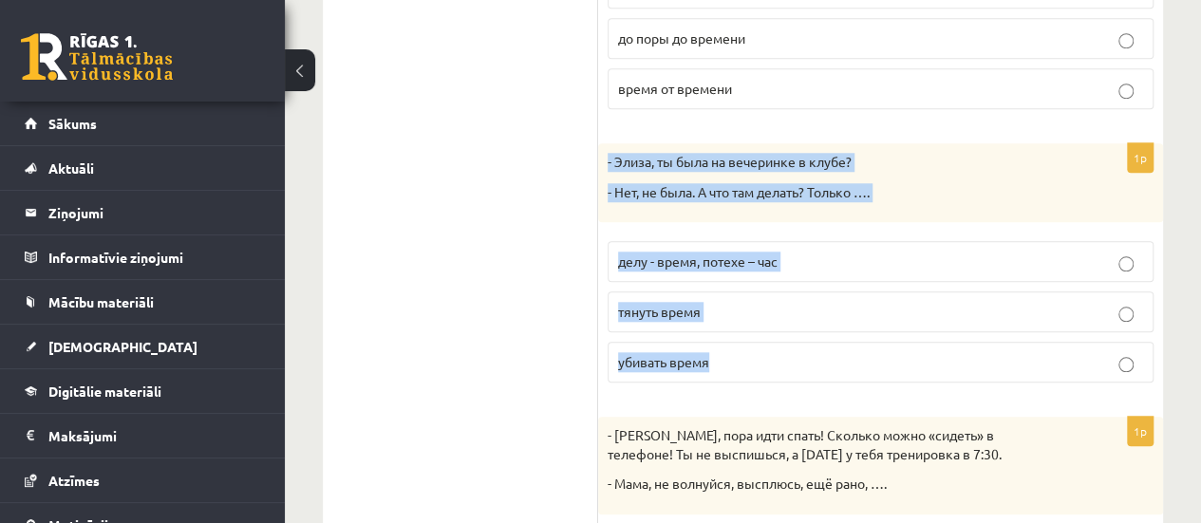
drag, startPoint x: 608, startPoint y: 134, endPoint x: 914, endPoint y: 326, distance: 361.7
click at [914, 326] on div "1p - Элиза, ты была на вечеринке в клубе? - Нет, не была. А что там делать? Тол…" at bounding box center [880, 270] width 565 height 254
copy div "- Элиза, ты была на вечеринке в клубе? - Нет, не была. А что там делать? Только…"
click at [959, 183] on p "- Нет, не была. А что там делать? Только …." at bounding box center [833, 192] width 451 height 19
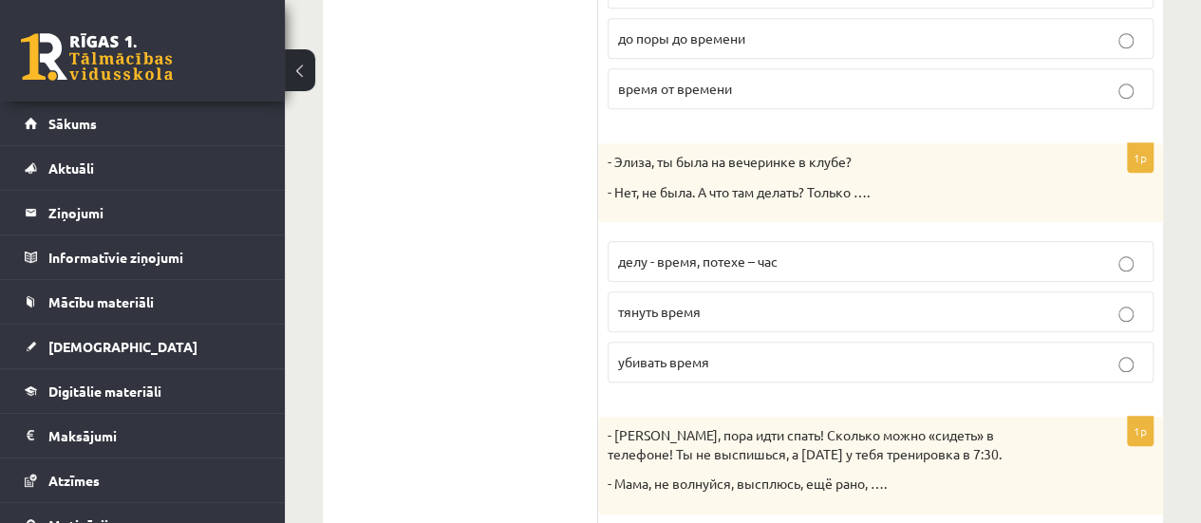
click at [984, 252] on p "делу - время, потехе – час" at bounding box center [880, 262] width 525 height 20
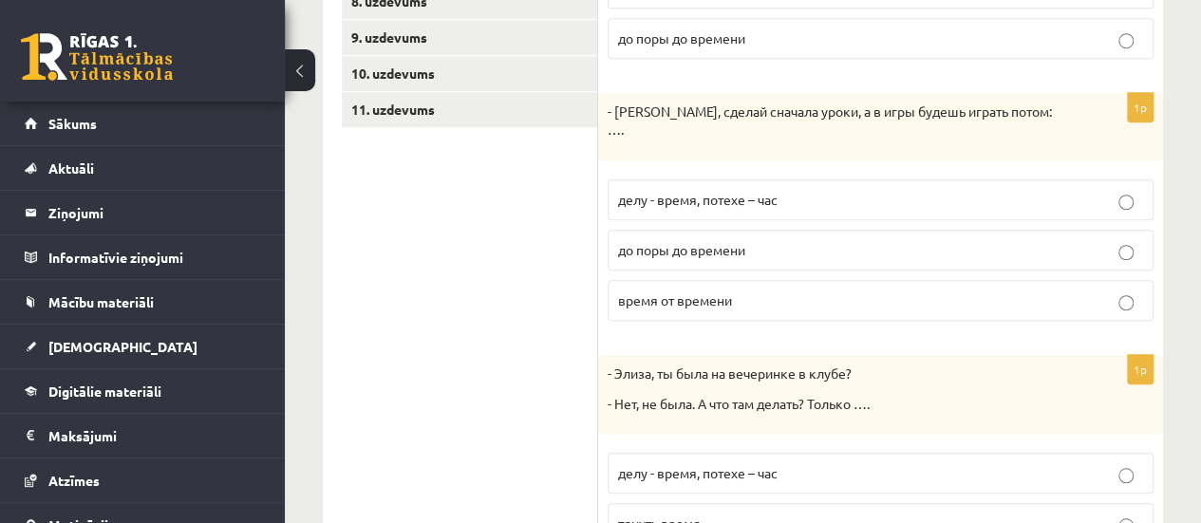
scroll to position [597, 0]
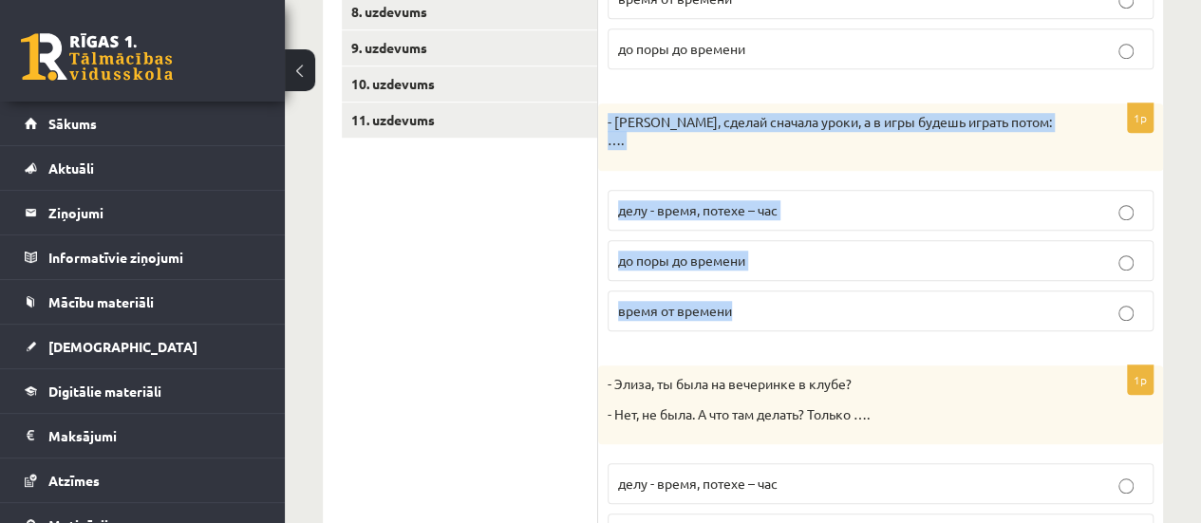
drag, startPoint x: 609, startPoint y: 122, endPoint x: 778, endPoint y: 280, distance: 231.7
click at [778, 280] on div "1p - Марис, сделай сначала уроки, а в игры будешь играть потом: …. делу - время…" at bounding box center [880, 224] width 565 height 243
copy div "- Марис, сделай сначала уроки, а в игры будешь играть потом: …. делу - время, п…"
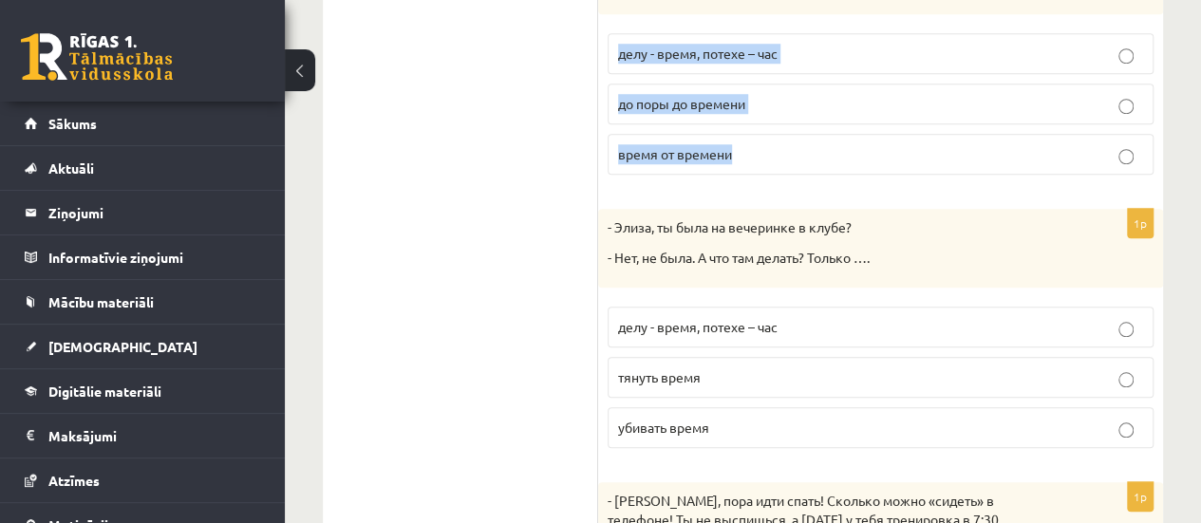
scroll to position [788, 0]
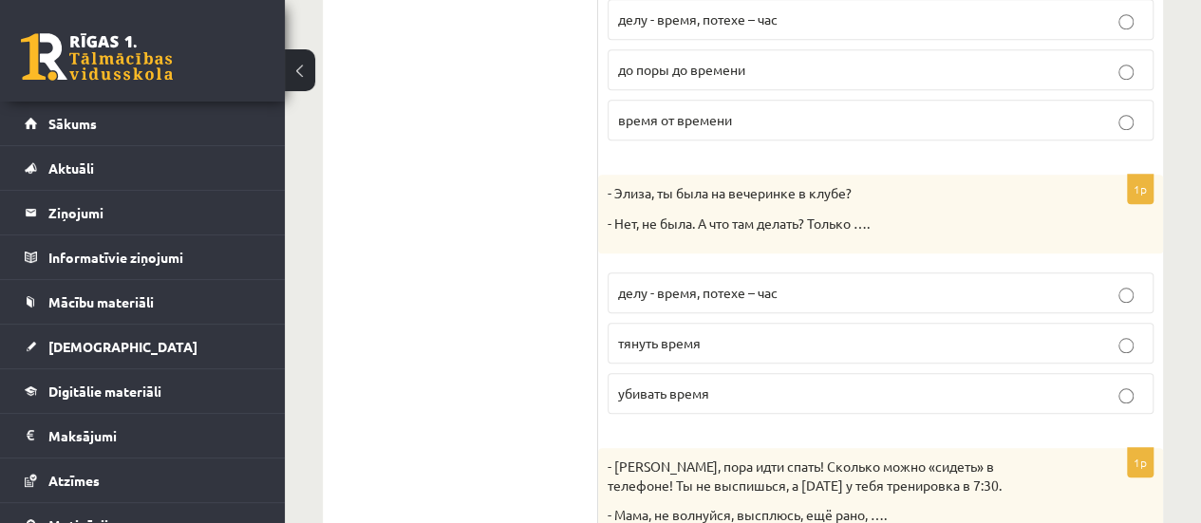
click at [1172, 206] on div "Krievu valoda JK 11.b3 klase 1. ieskaite , Lera Panteviča (11.b3 JK) Parādīt pu…" at bounding box center [743, 31] width 916 height 1493
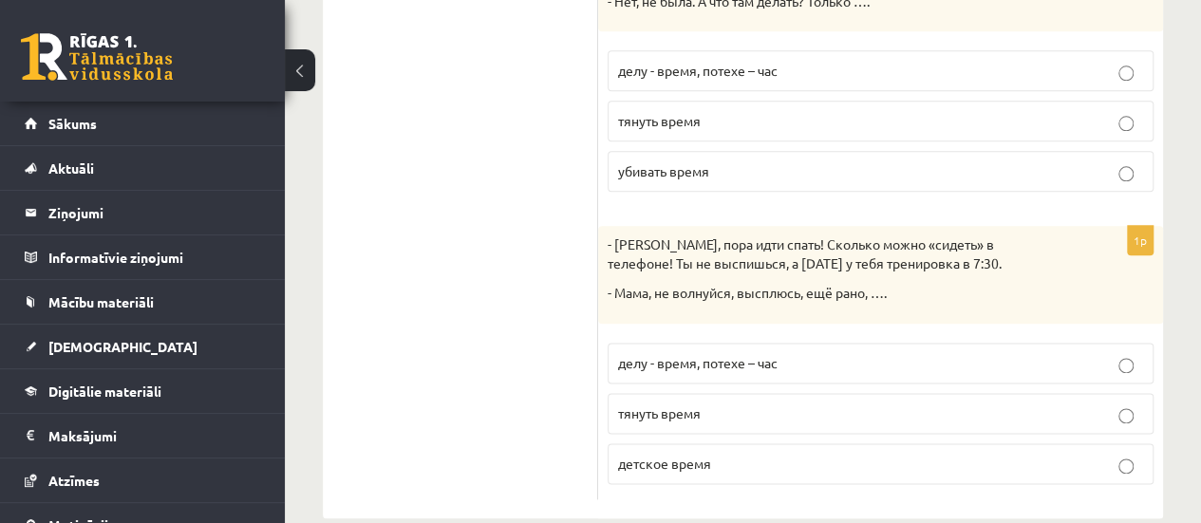
scroll to position [1016, 0]
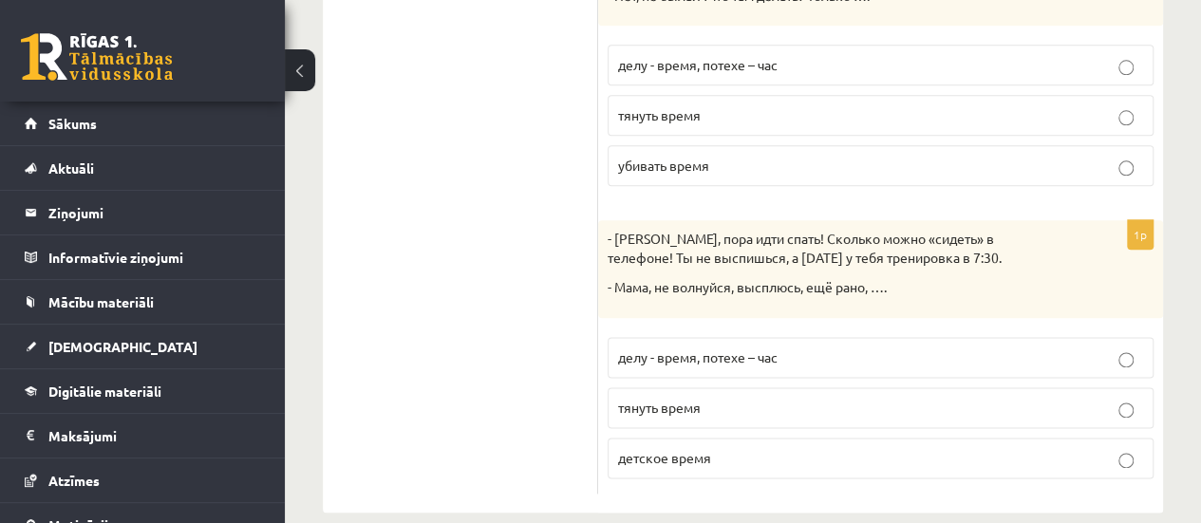
click at [975, 438] on label "детское время" at bounding box center [881, 458] width 546 height 41
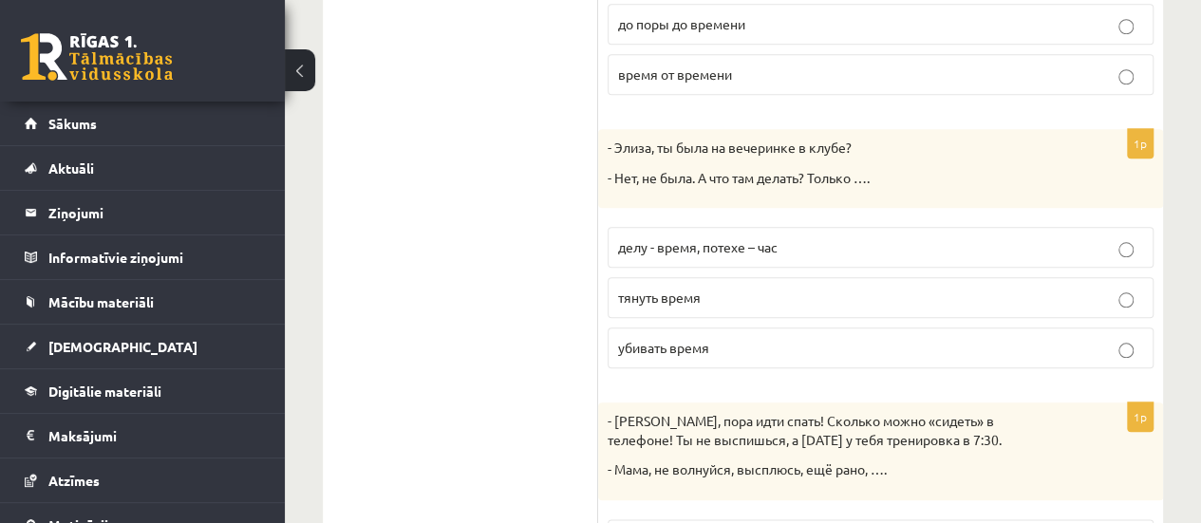
scroll to position [828, 0]
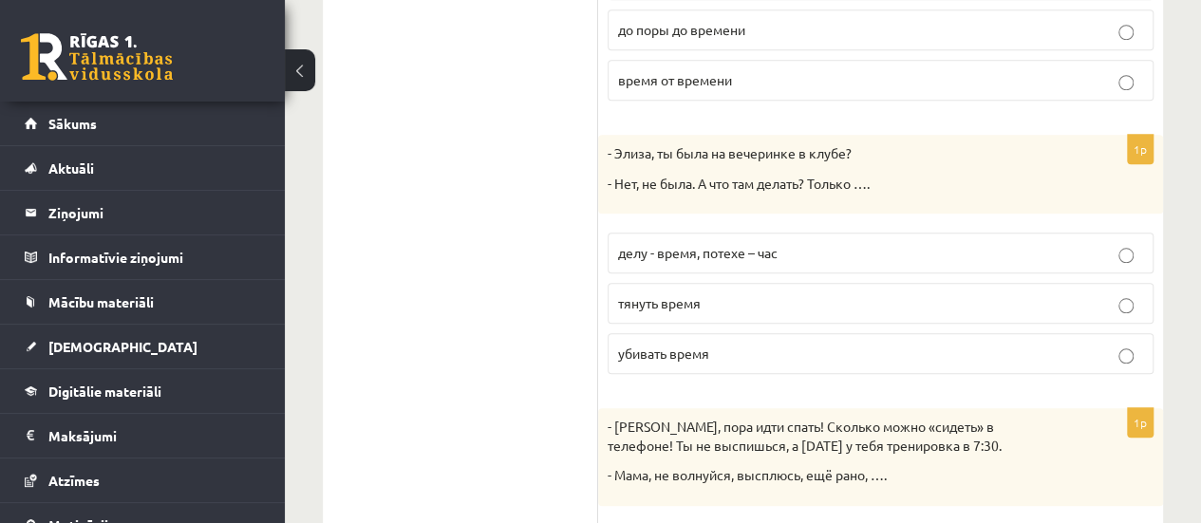
click at [1053, 344] on p "убивать время" at bounding box center [880, 354] width 525 height 20
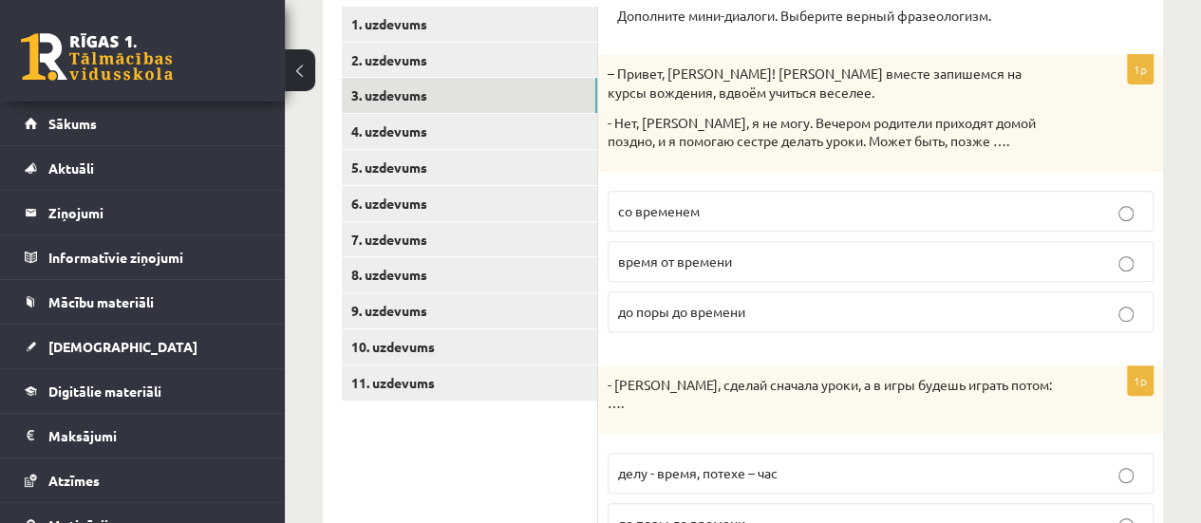
scroll to position [307, 0]
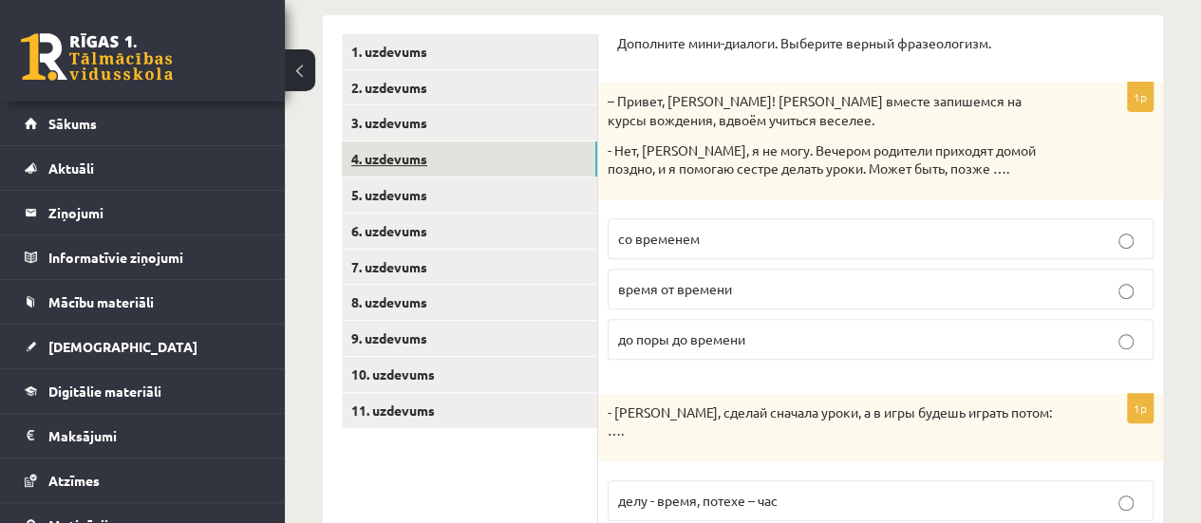
click at [565, 162] on link "4. uzdevums" at bounding box center [469, 158] width 255 height 35
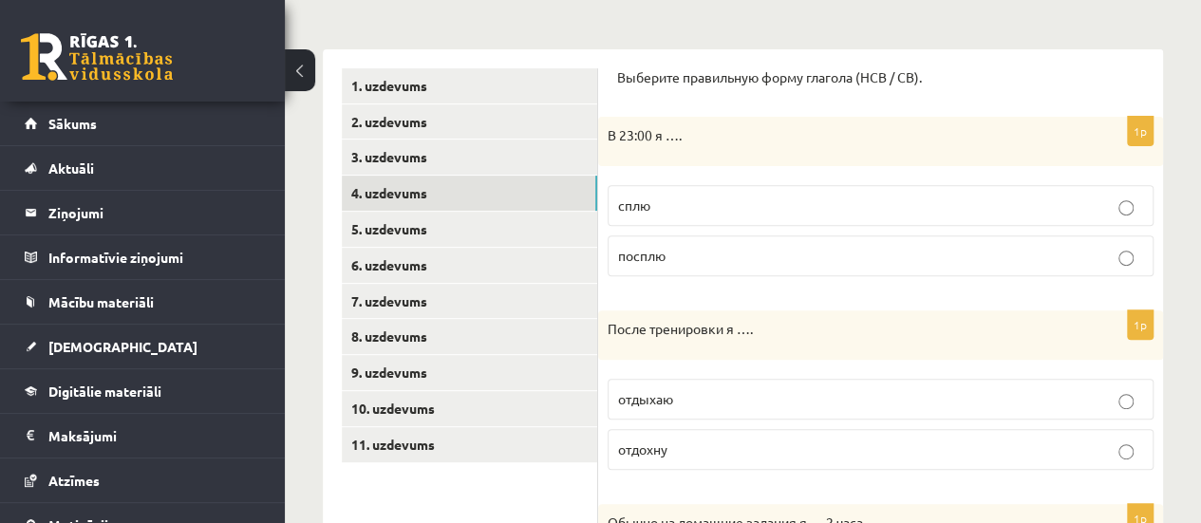
scroll to position [277, 0]
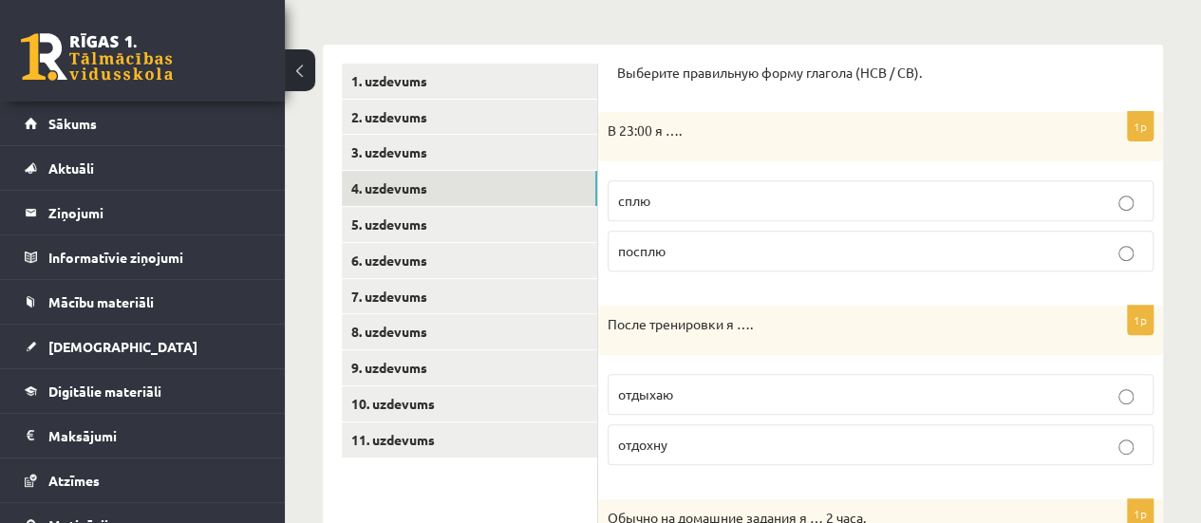
click at [701, 202] on p "сплю" at bounding box center [880, 201] width 525 height 20
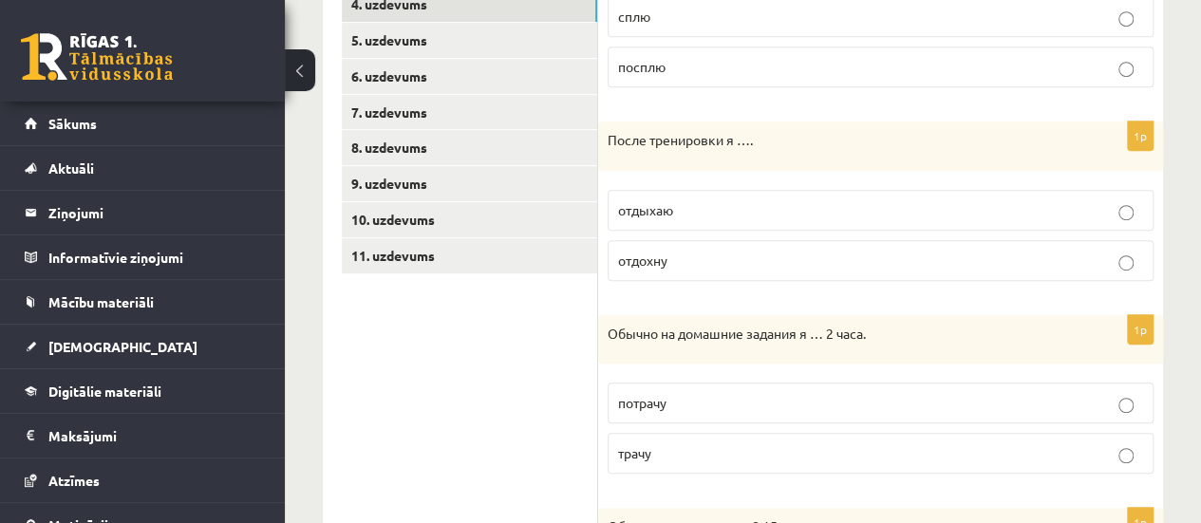
scroll to position [459, 0]
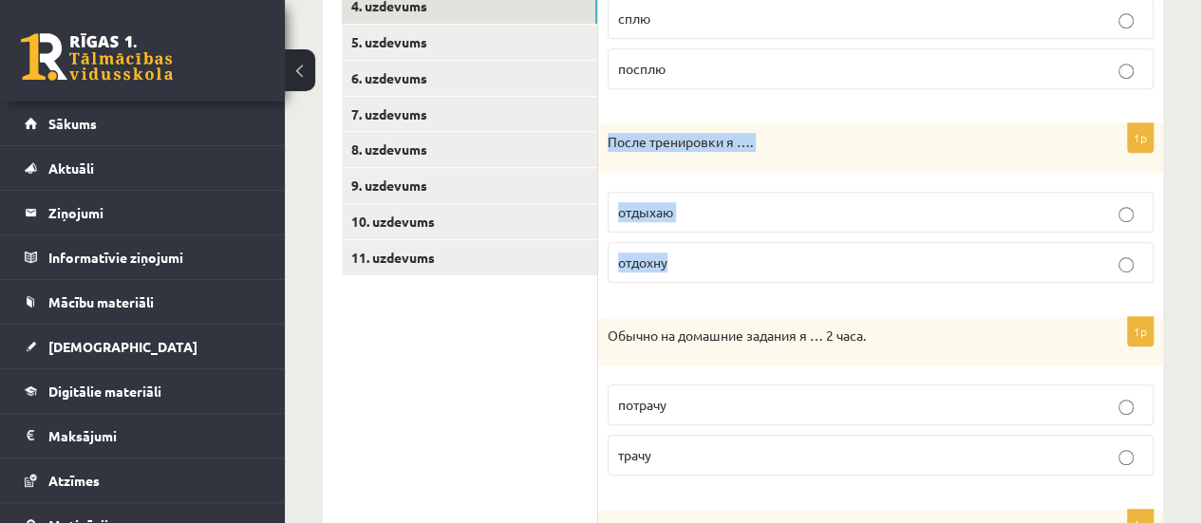
drag, startPoint x: 606, startPoint y: 139, endPoint x: 720, endPoint y: 258, distance: 165.2
click at [720, 258] on div "1p После тренировки я …. отдыхаю отдохну" at bounding box center [880, 210] width 565 height 175
copy div "После тренировки я …. отдыхаю отдохну"
click at [794, 218] on p "отдыхаю" at bounding box center [880, 212] width 525 height 20
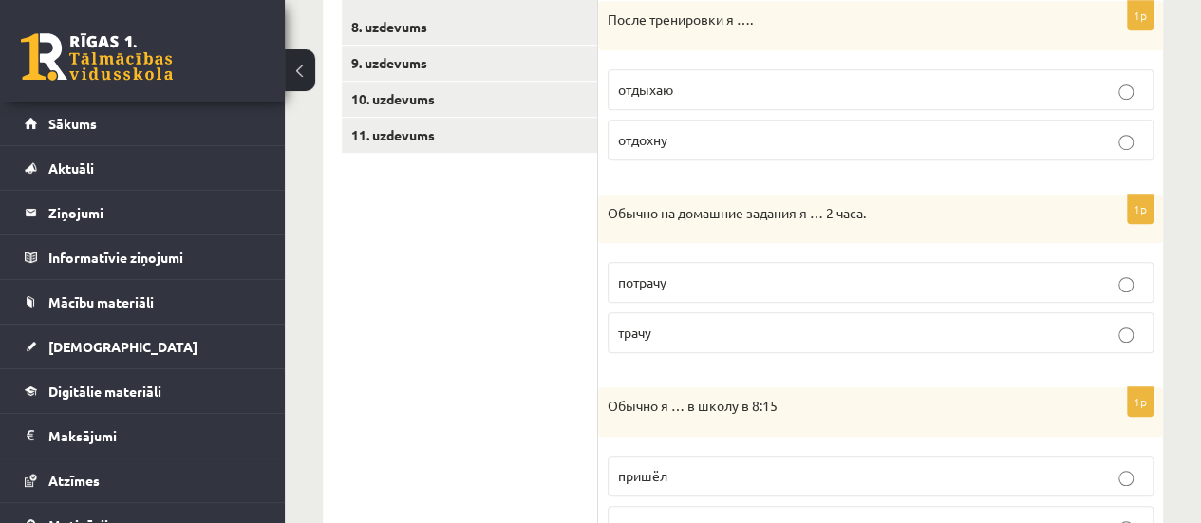
scroll to position [602, 0]
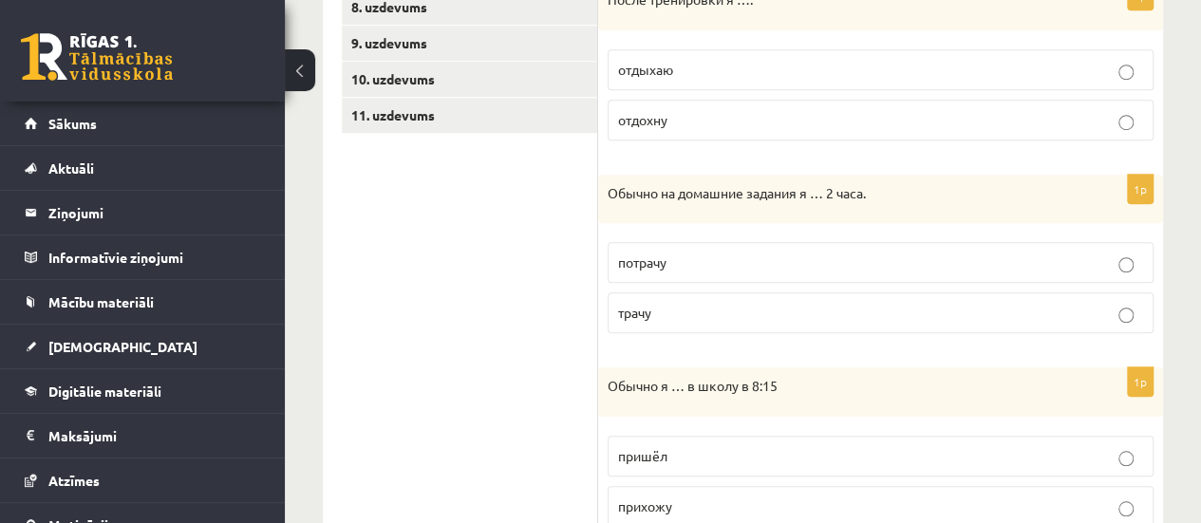
click at [656, 312] on p "трачу" at bounding box center [880, 313] width 525 height 20
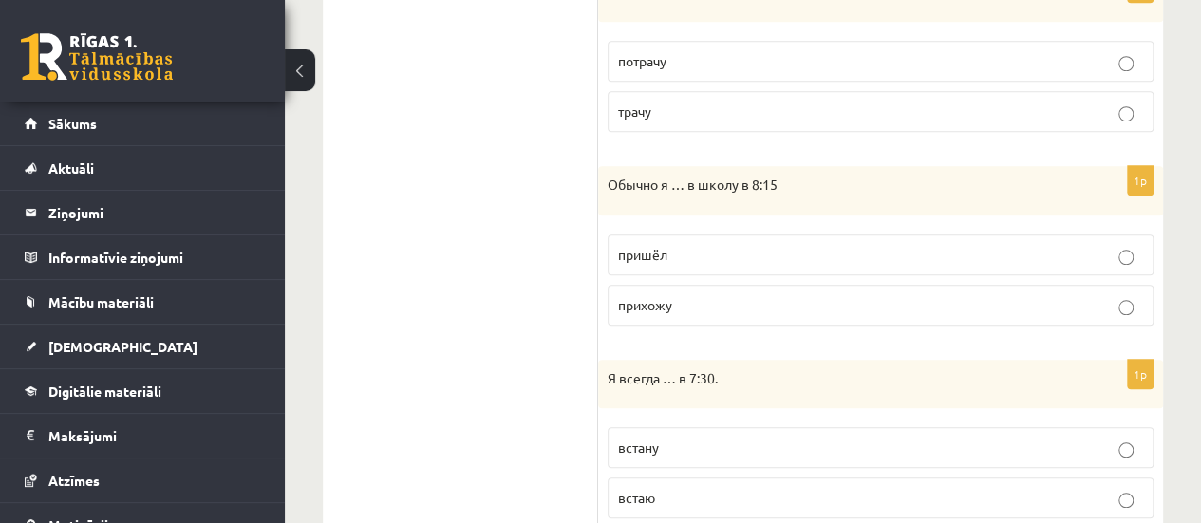
scroll to position [805, 0]
click at [744, 299] on p "прихожу" at bounding box center [880, 303] width 525 height 20
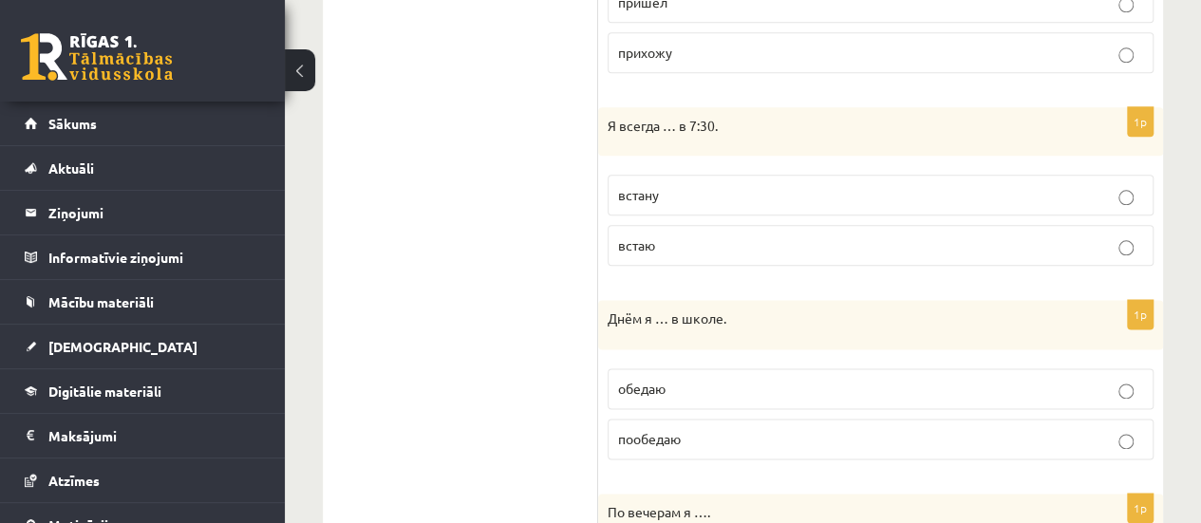
scroll to position [1054, 0]
click at [837, 255] on label "встаю" at bounding box center [881, 247] width 546 height 41
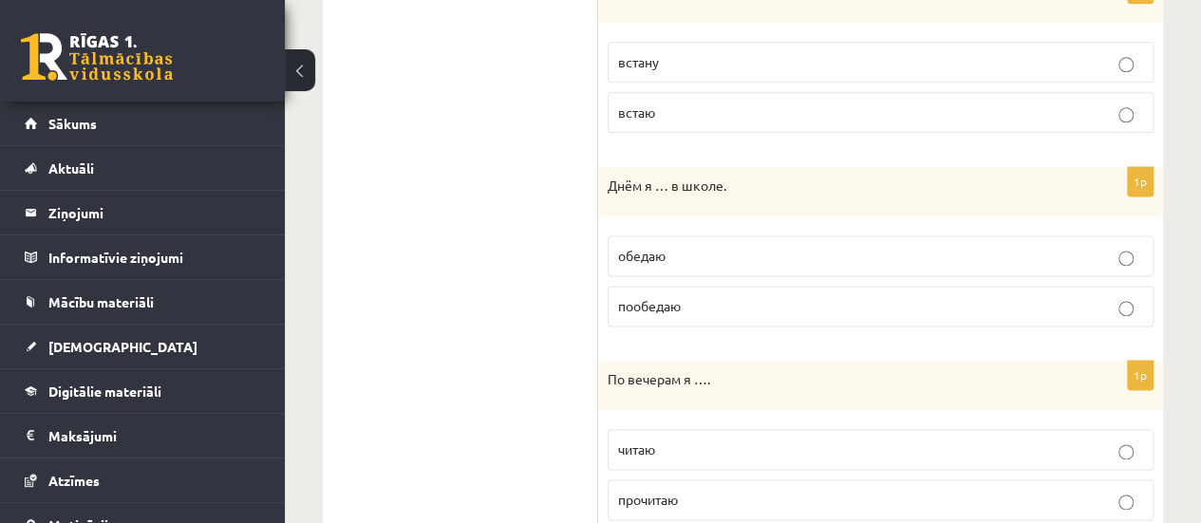
scroll to position [1196, 0]
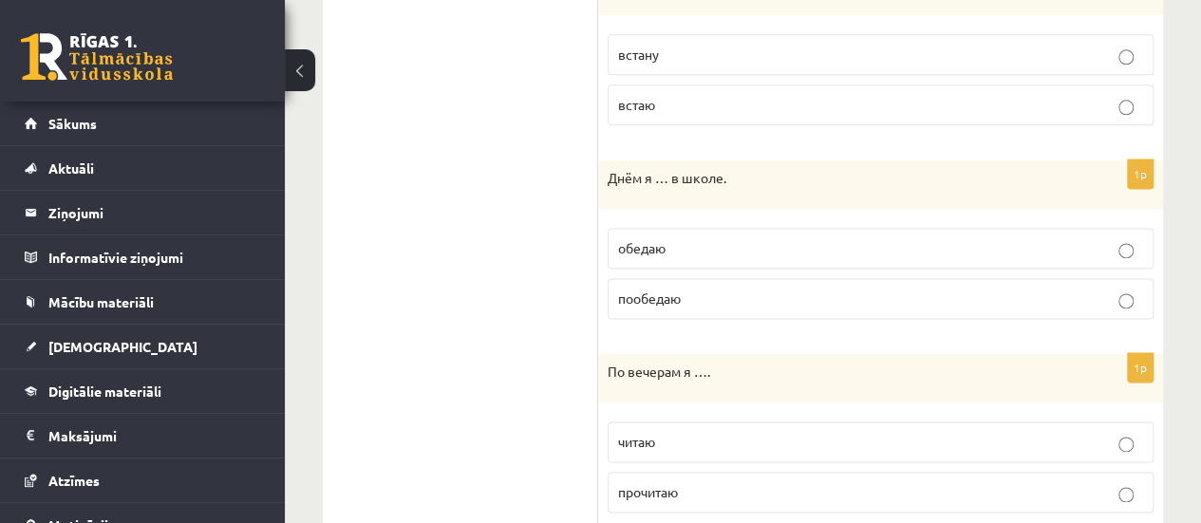
click at [739, 229] on label "обедаю" at bounding box center [881, 248] width 546 height 41
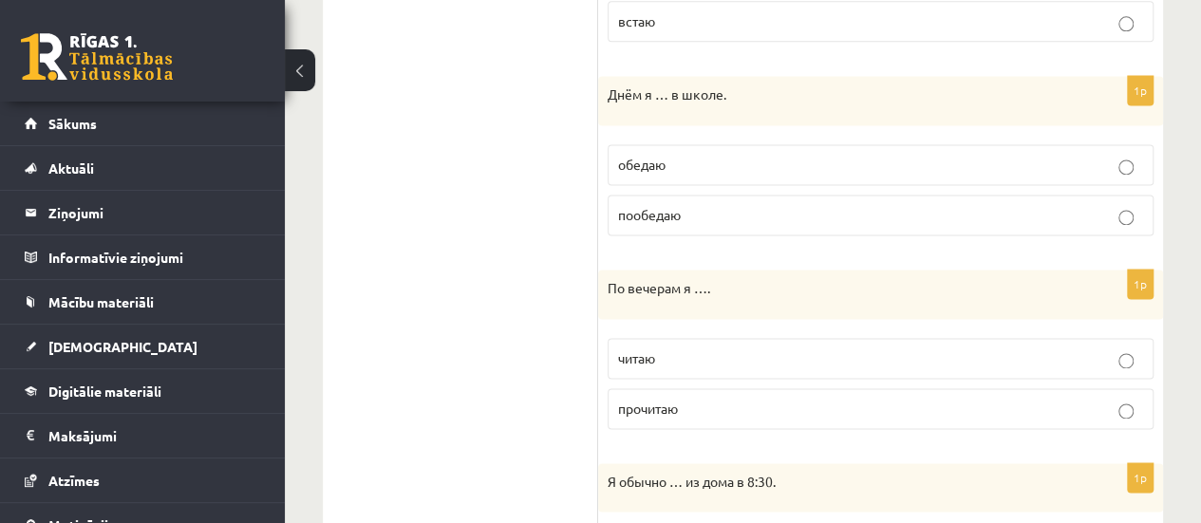
scroll to position [1274, 0]
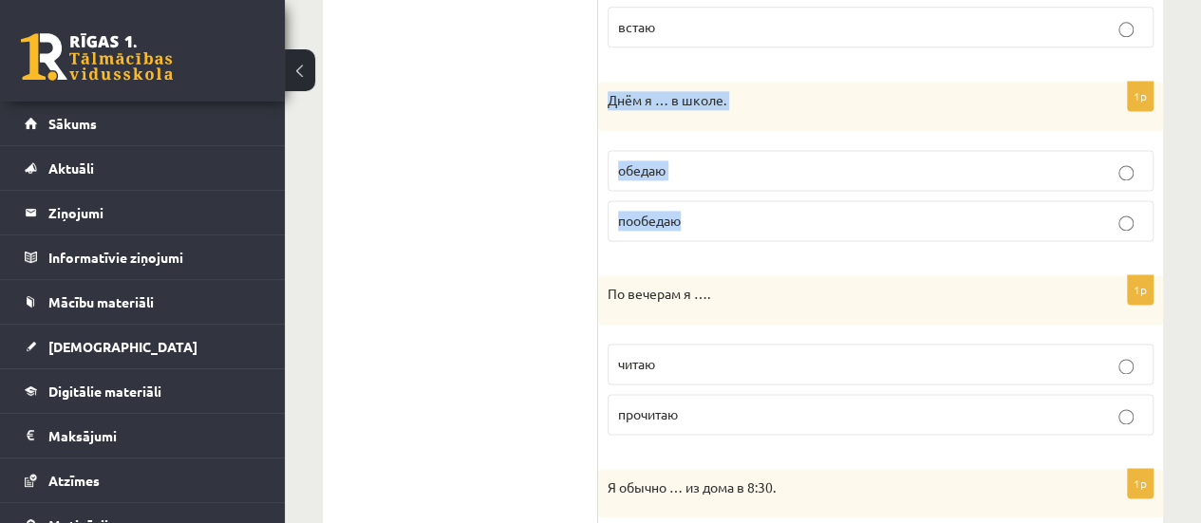
drag, startPoint x: 608, startPoint y: 98, endPoint x: 716, endPoint y: 219, distance: 162.7
click at [716, 219] on div "1p Днём я … в школе. обедаю пообедаю" at bounding box center [880, 169] width 565 height 175
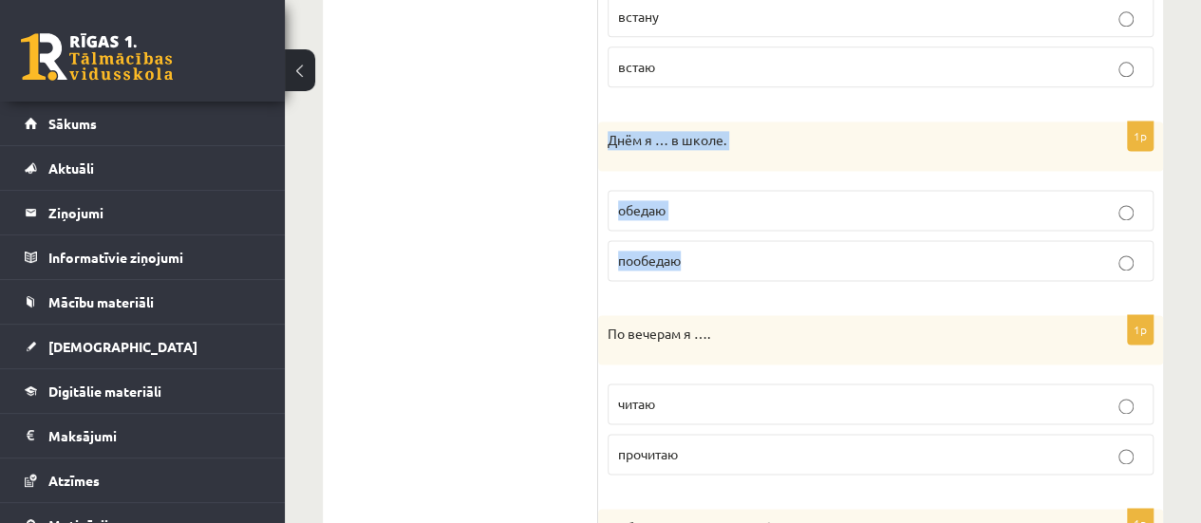
scroll to position [1245, 0]
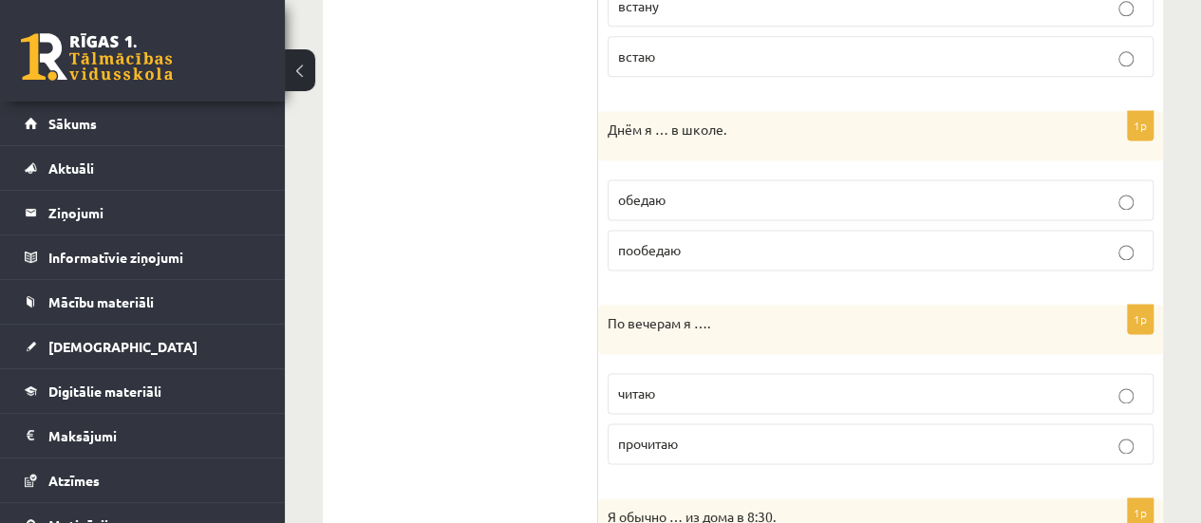
click at [1158, 311] on div "По вечерам я …." at bounding box center [880, 329] width 565 height 49
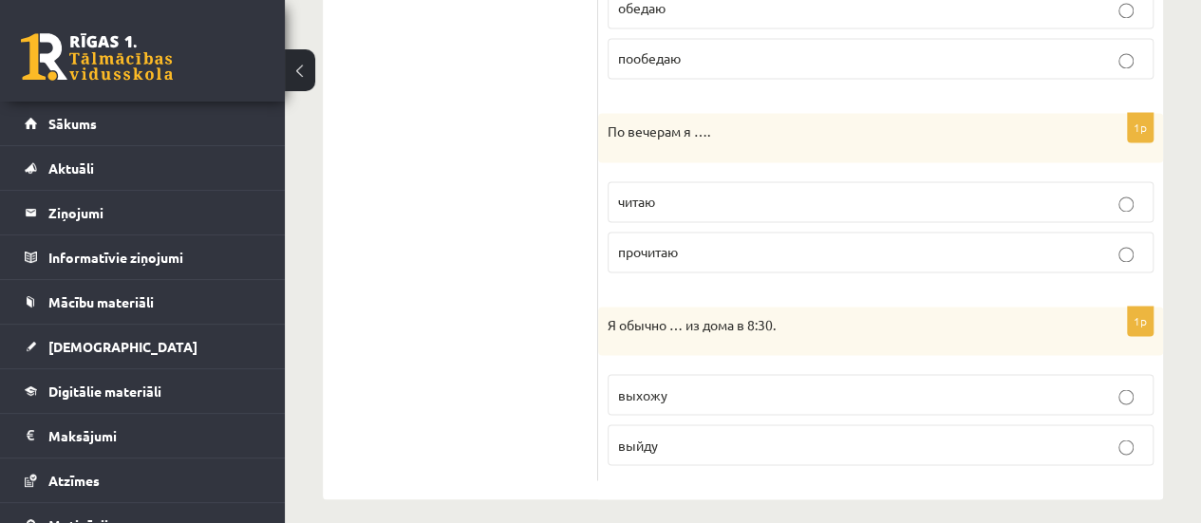
scroll to position [1439, 0]
click at [676, 189] on p "читаю" at bounding box center [880, 199] width 525 height 20
click at [708, 389] on p "выхожу" at bounding box center [880, 392] width 525 height 20
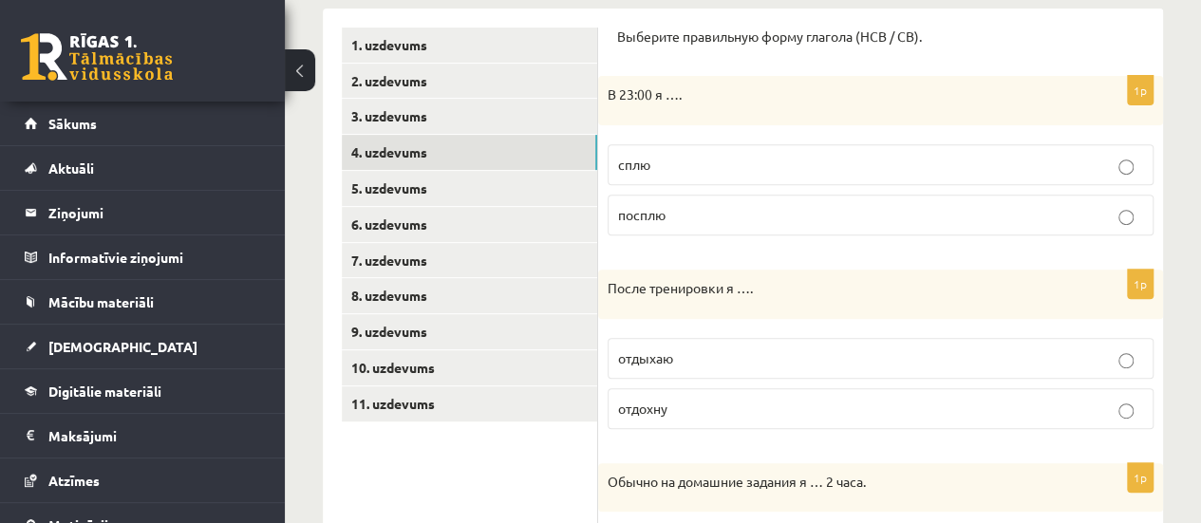
scroll to position [331, 0]
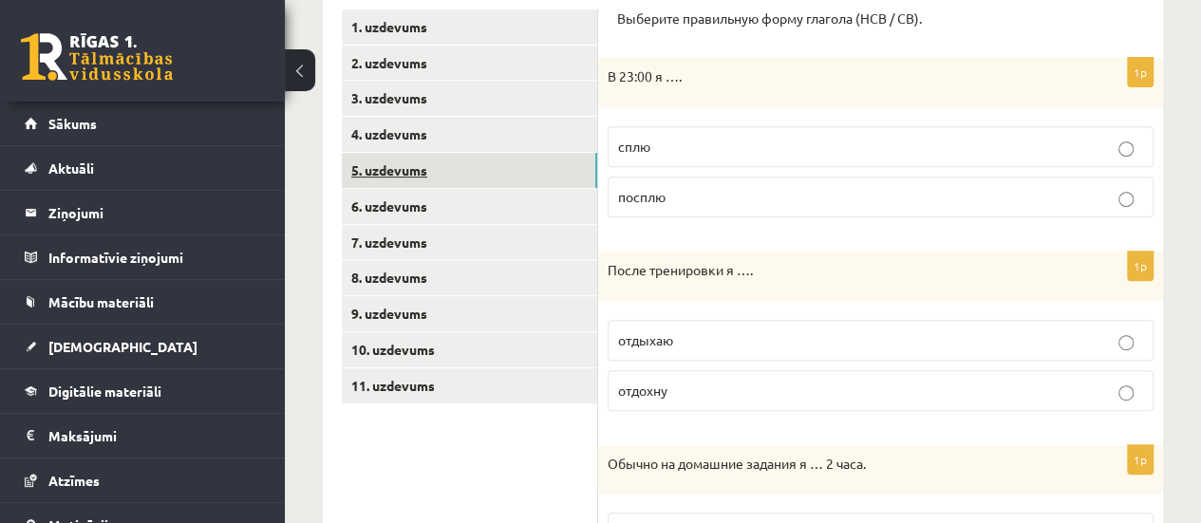
click at [503, 177] on link "5. uzdevums" at bounding box center [469, 170] width 255 height 35
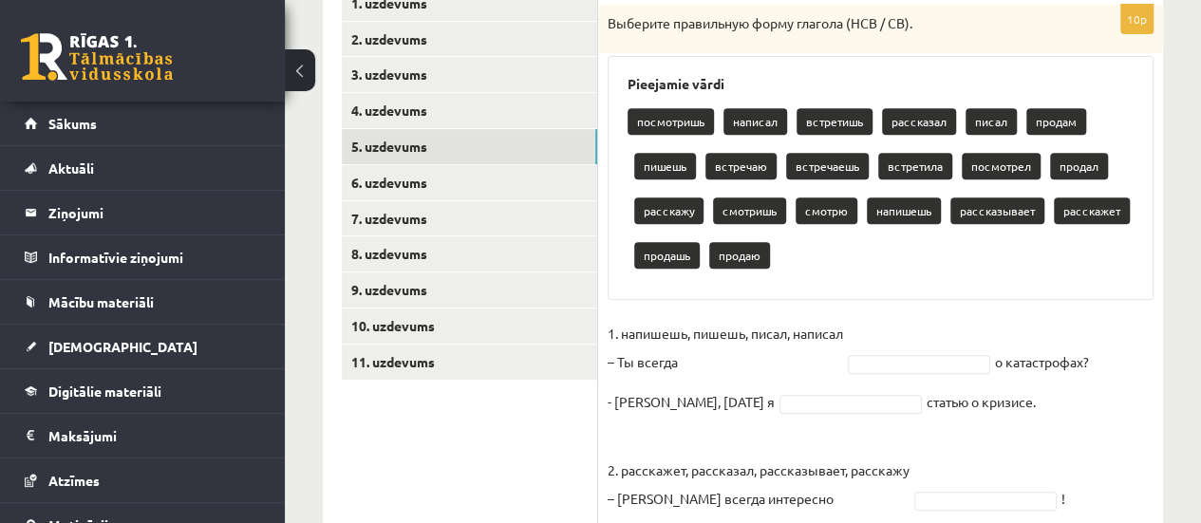
scroll to position [349, 0]
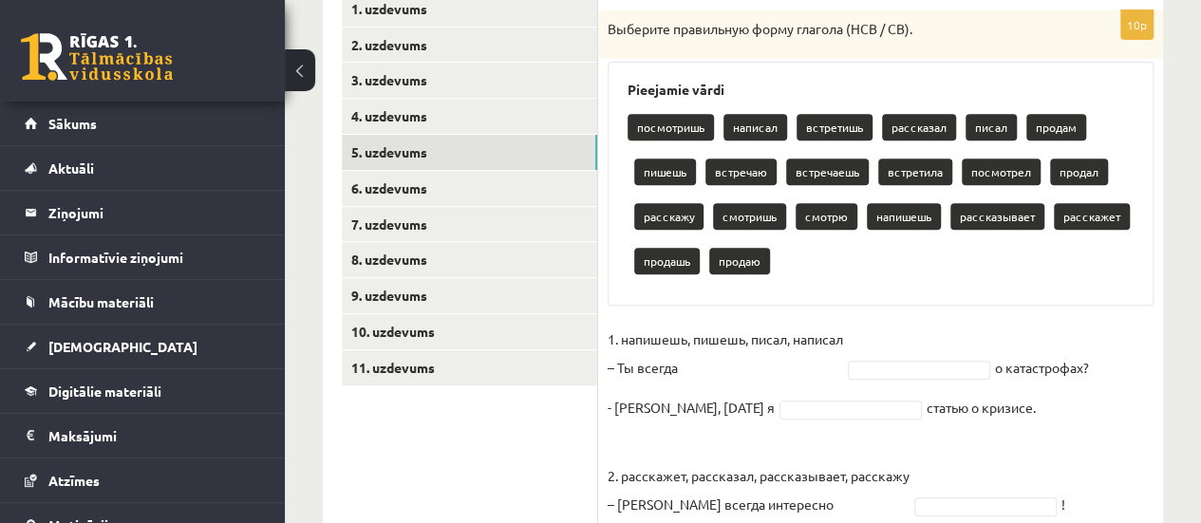
click at [814, 368] on p "1. напишешь, пишешь, писал, написал – Ты всегда" at bounding box center [725, 353] width 235 height 57
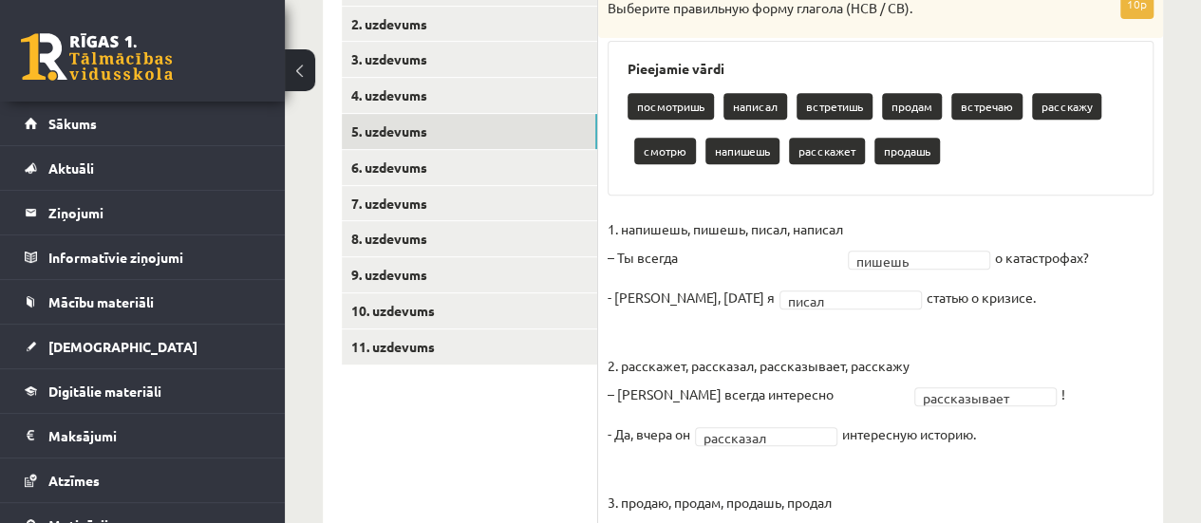
scroll to position [357, 0]
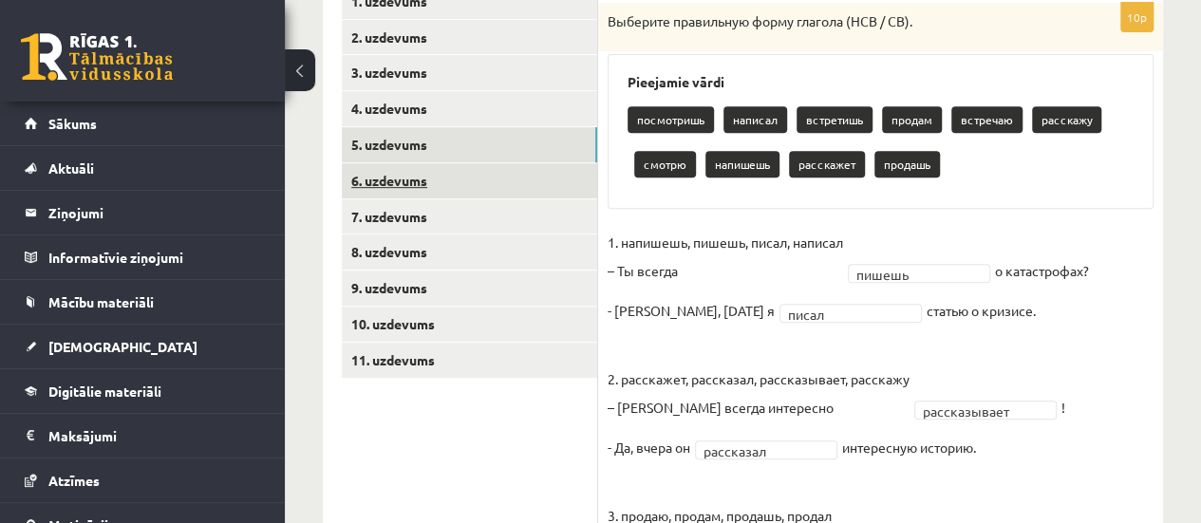
click at [474, 187] on link "6. uzdevums" at bounding box center [469, 180] width 255 height 35
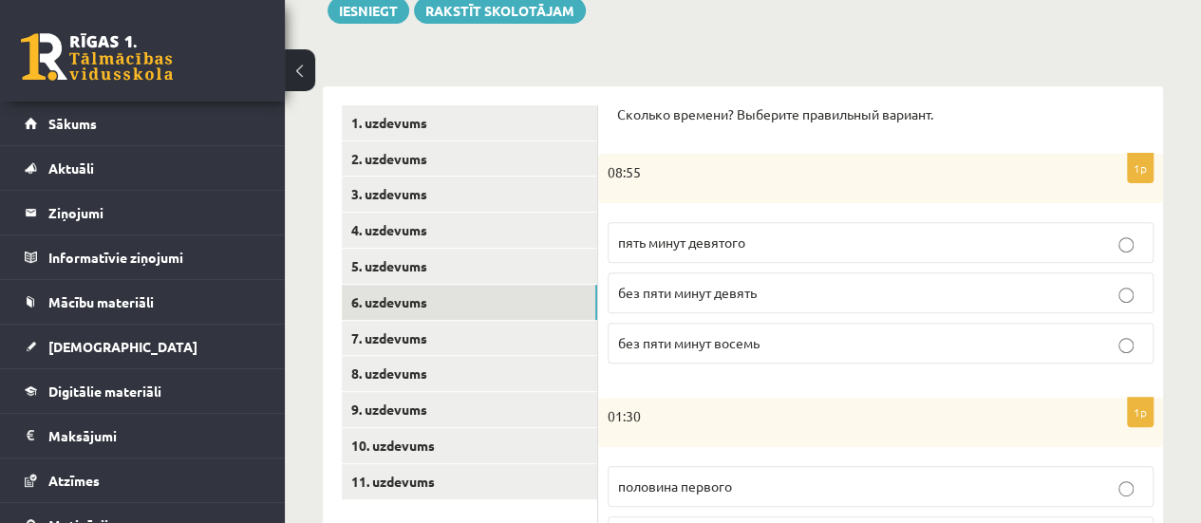
scroll to position [234, 0]
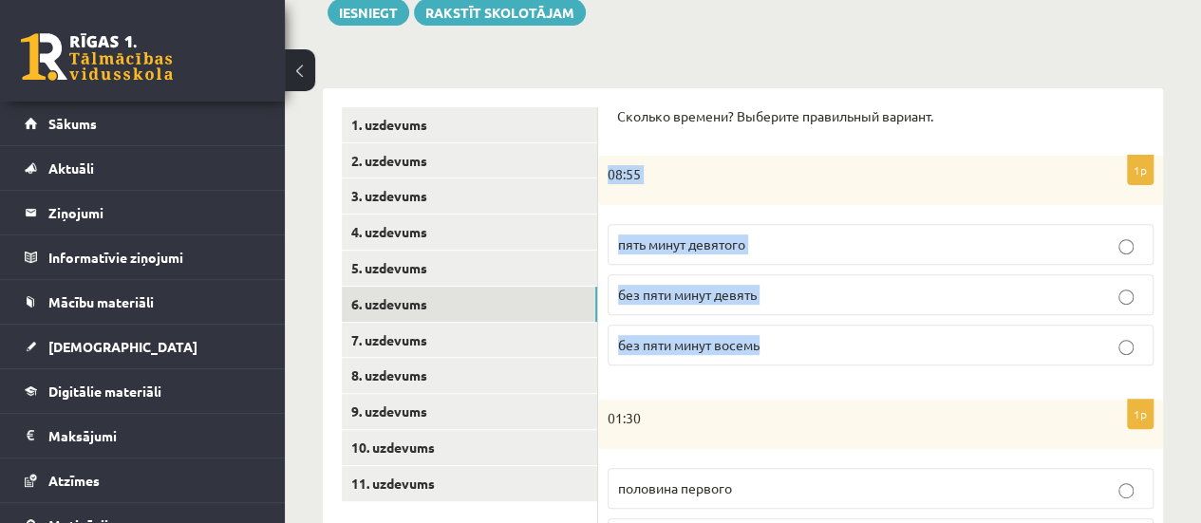
drag, startPoint x: 602, startPoint y: 173, endPoint x: 824, endPoint y: 348, distance: 283.2
click at [824, 348] on div "1p 08:55 пять минут девятого без пяти минут девять без пяти минут восемь" at bounding box center [880, 268] width 565 height 225
click at [793, 294] on p "без пяти минут девять" at bounding box center [880, 295] width 525 height 20
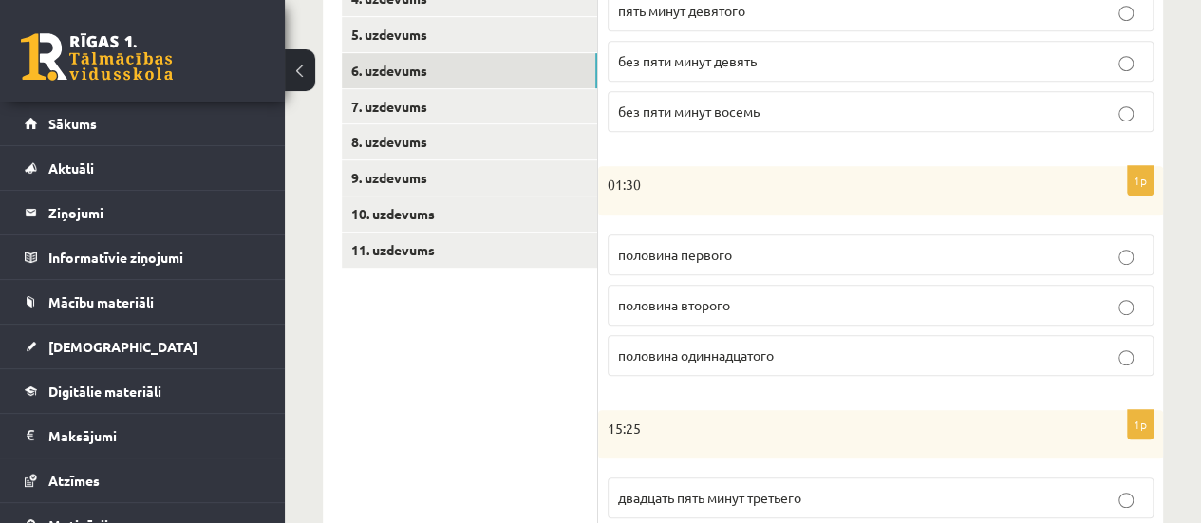
scroll to position [471, 0]
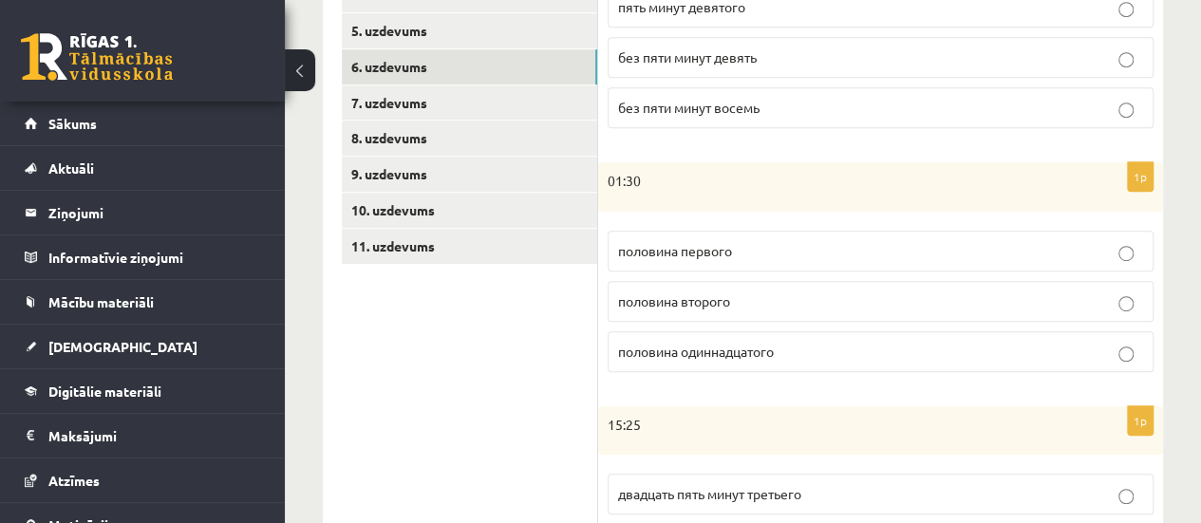
click at [1088, 291] on p "половина второго" at bounding box center [880, 301] width 525 height 20
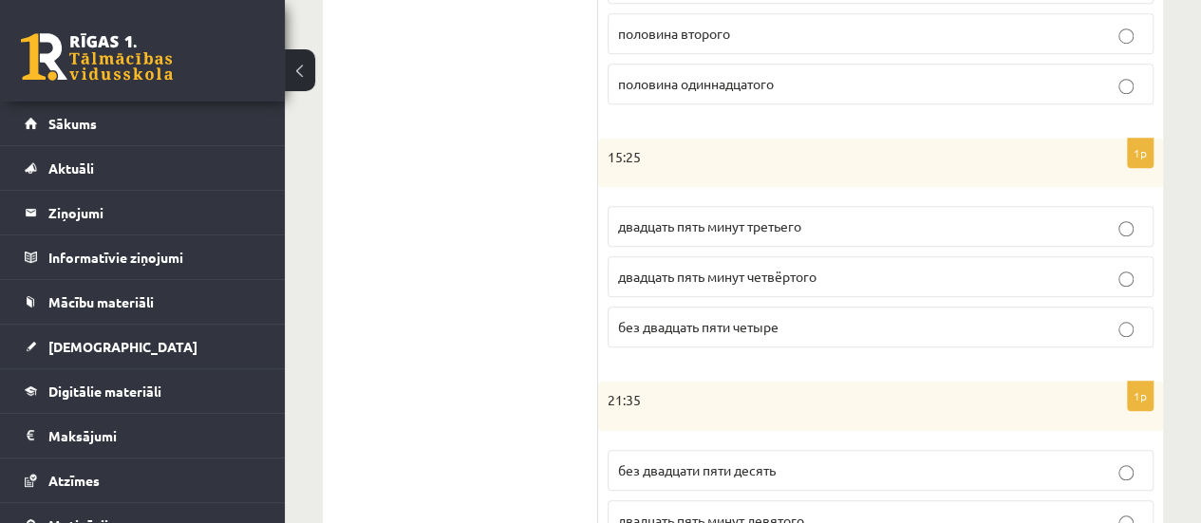
scroll to position [735, 0]
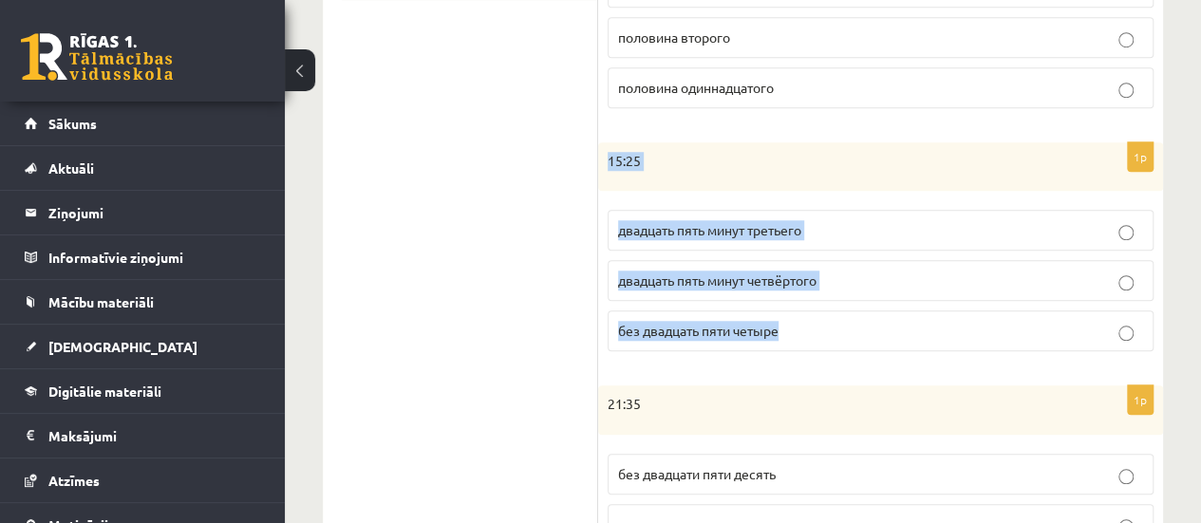
drag, startPoint x: 607, startPoint y: 154, endPoint x: 802, endPoint y: 317, distance: 254.8
click at [802, 317] on div "1p 15:25 двадцать пять минут третьего двадцать пять минут четвёртого без двадца…" at bounding box center [880, 254] width 565 height 225
click at [815, 284] on p "двадцать пять минут четвёртого" at bounding box center [880, 281] width 525 height 20
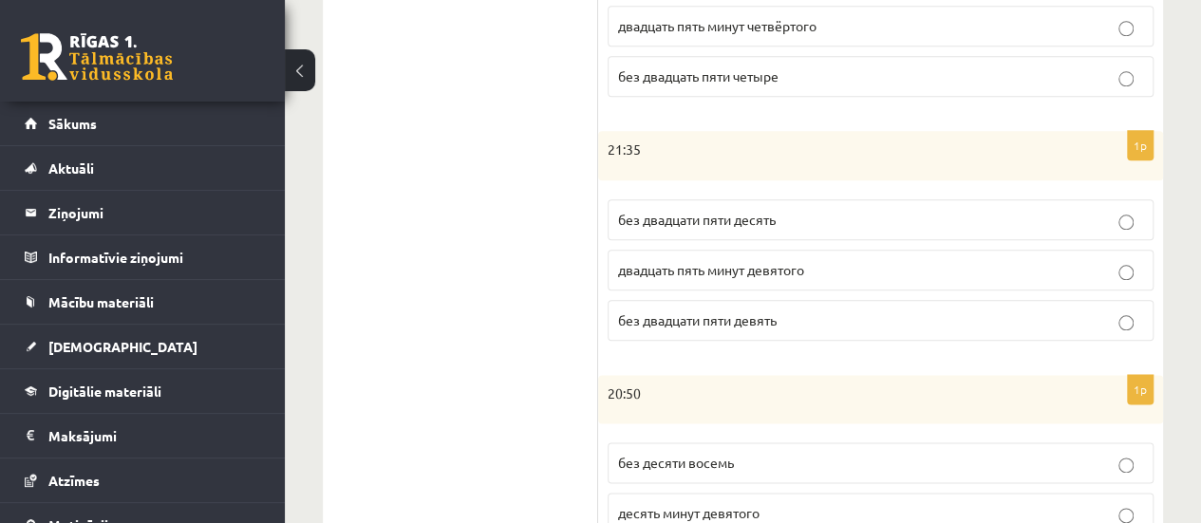
scroll to position [998, 0]
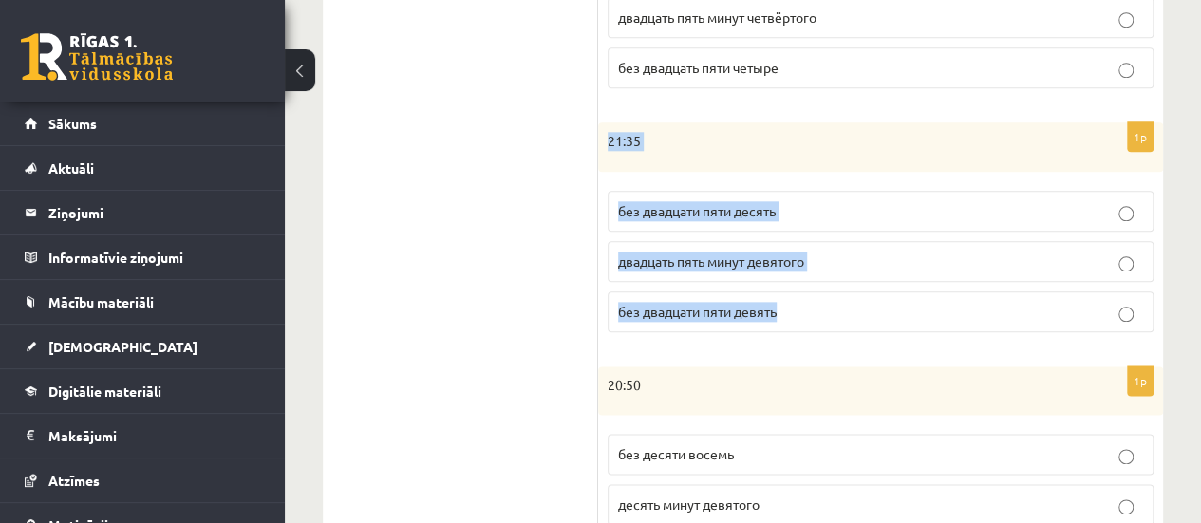
drag, startPoint x: 609, startPoint y: 140, endPoint x: 815, endPoint y: 294, distance: 257.6
click at [815, 294] on div "1p 21:35 без двадцати пяти десять двадцать пять минут девятого без двадцати пят…" at bounding box center [880, 234] width 565 height 225
click at [1001, 201] on p "без двадцати пяти десять" at bounding box center [880, 211] width 525 height 20
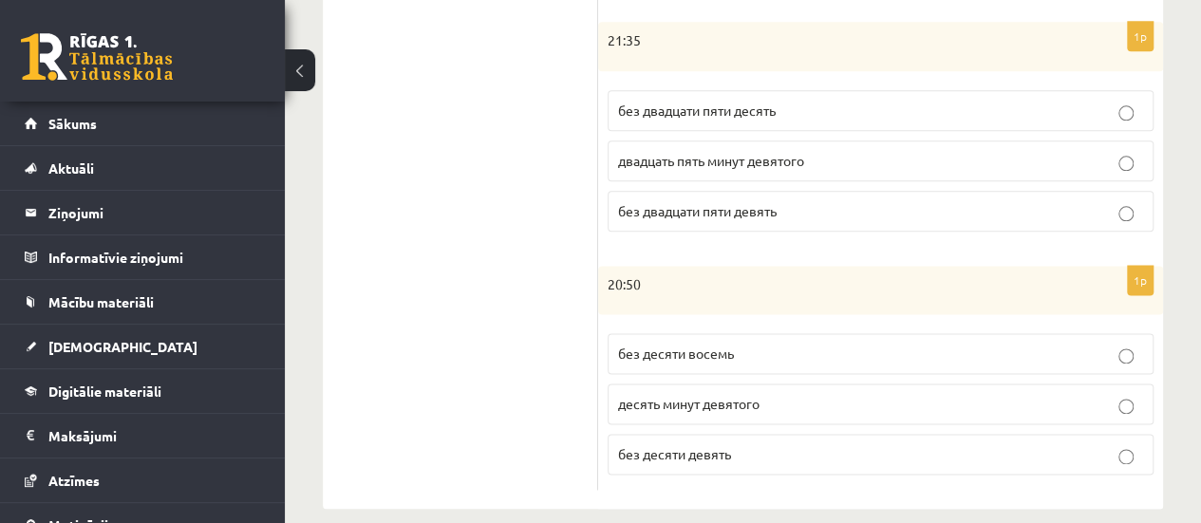
scroll to position [1113, 0]
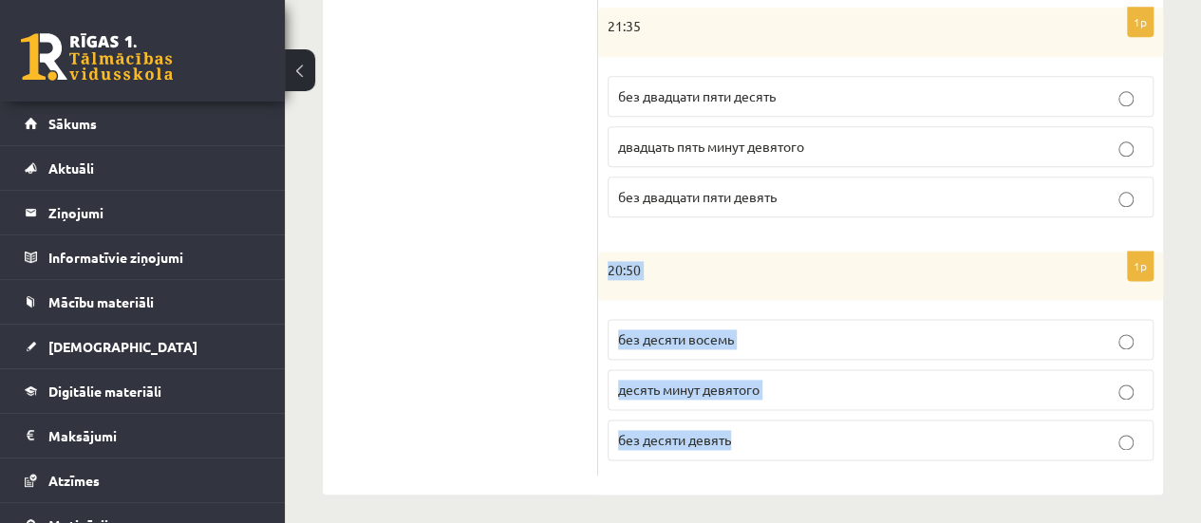
drag, startPoint x: 608, startPoint y: 267, endPoint x: 851, endPoint y: 428, distance: 291.7
click at [851, 428] on div "1p 20:50 без десяти восемь десять минут девятого без десяти девять" at bounding box center [880, 364] width 565 height 225
click at [797, 438] on p "без десяти девять" at bounding box center [880, 440] width 525 height 20
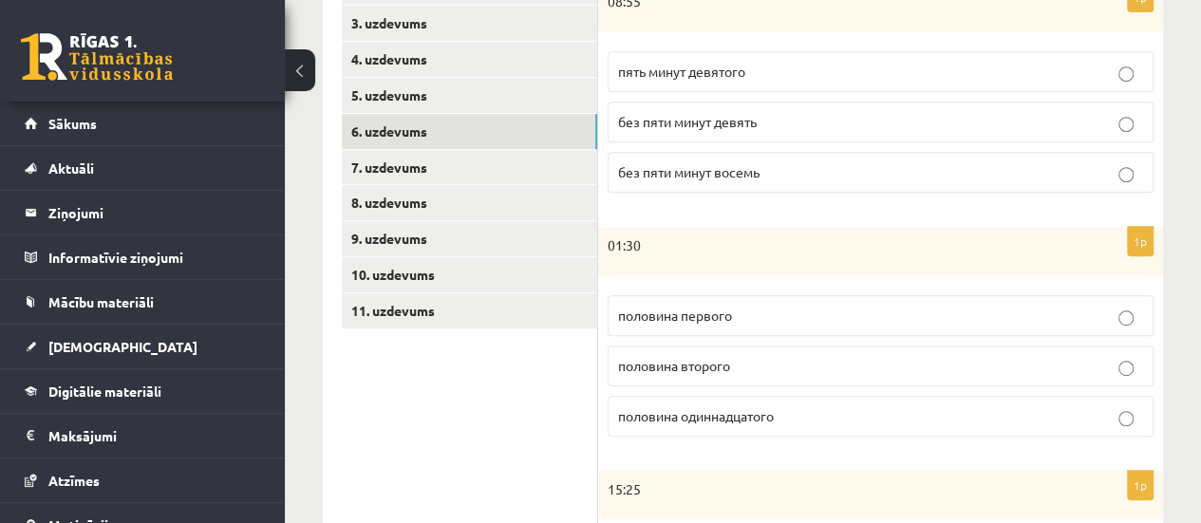
scroll to position [384, 0]
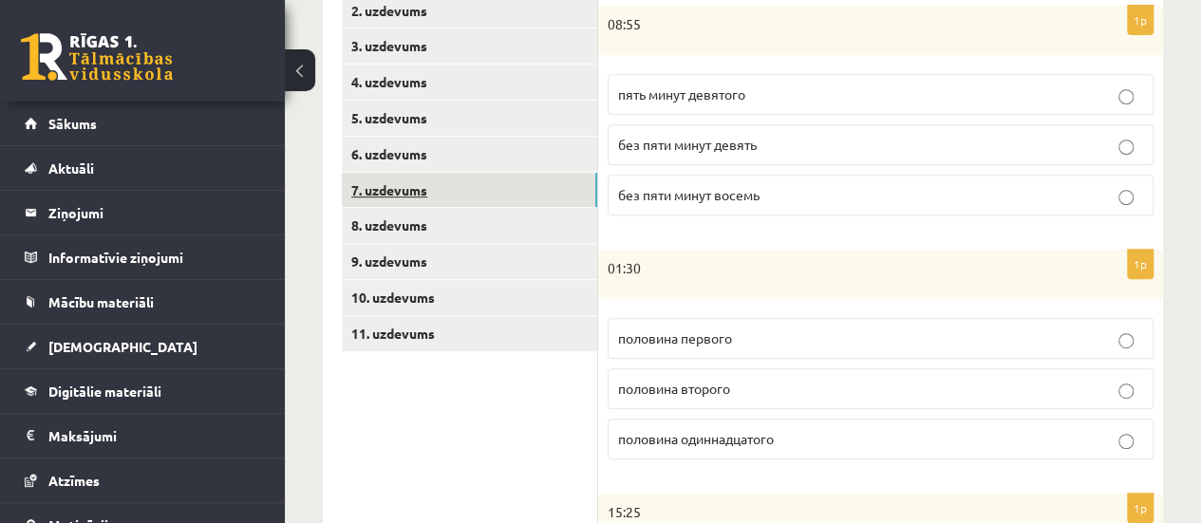
click at [454, 180] on link "7. uzdevums" at bounding box center [469, 190] width 255 height 35
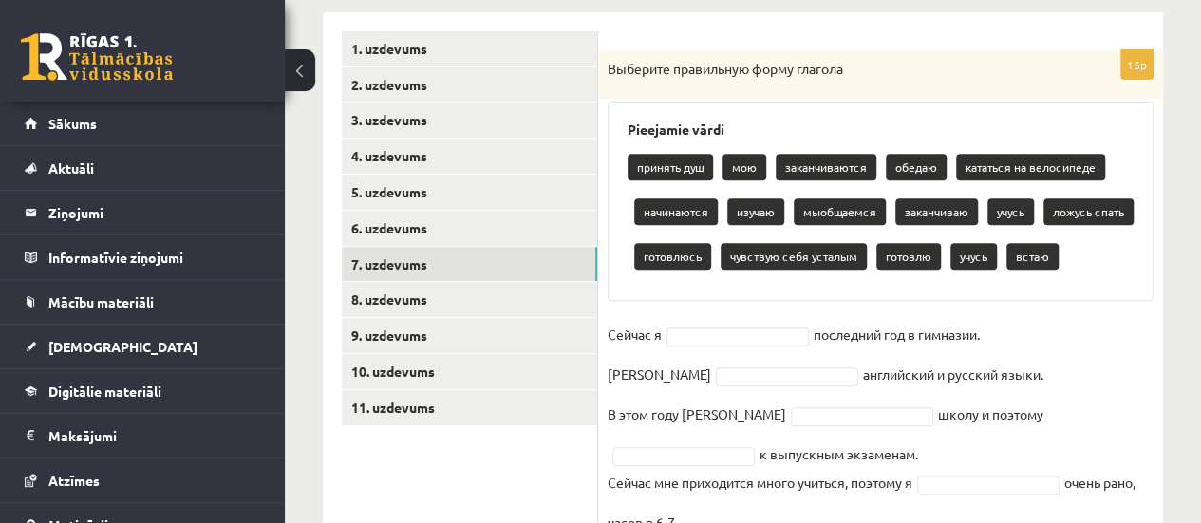
scroll to position [311, 0]
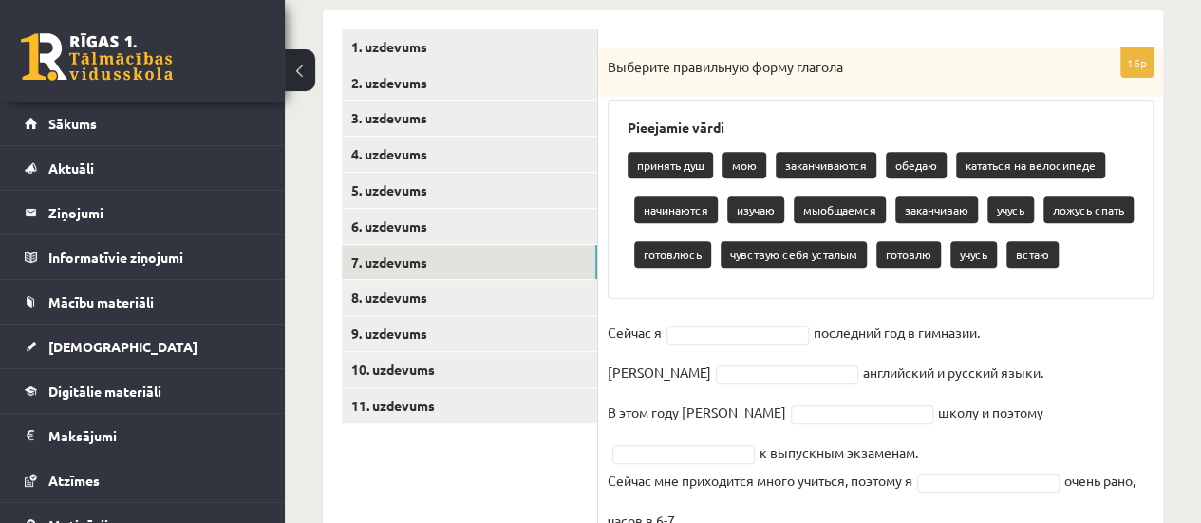
click at [934, 212] on p "заканчиваю" at bounding box center [936, 210] width 83 height 27
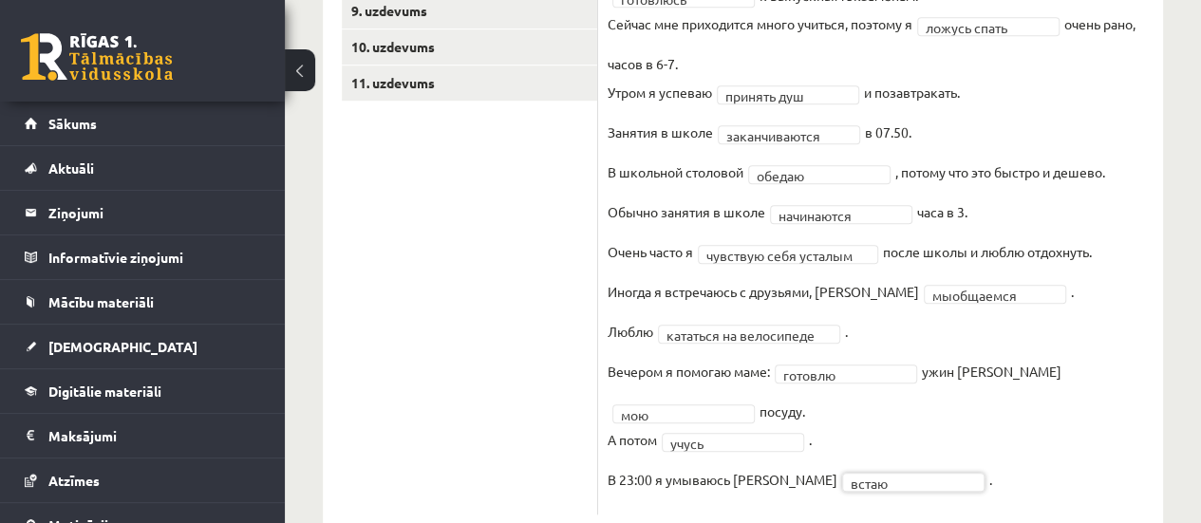
scroll to position [644, 0]
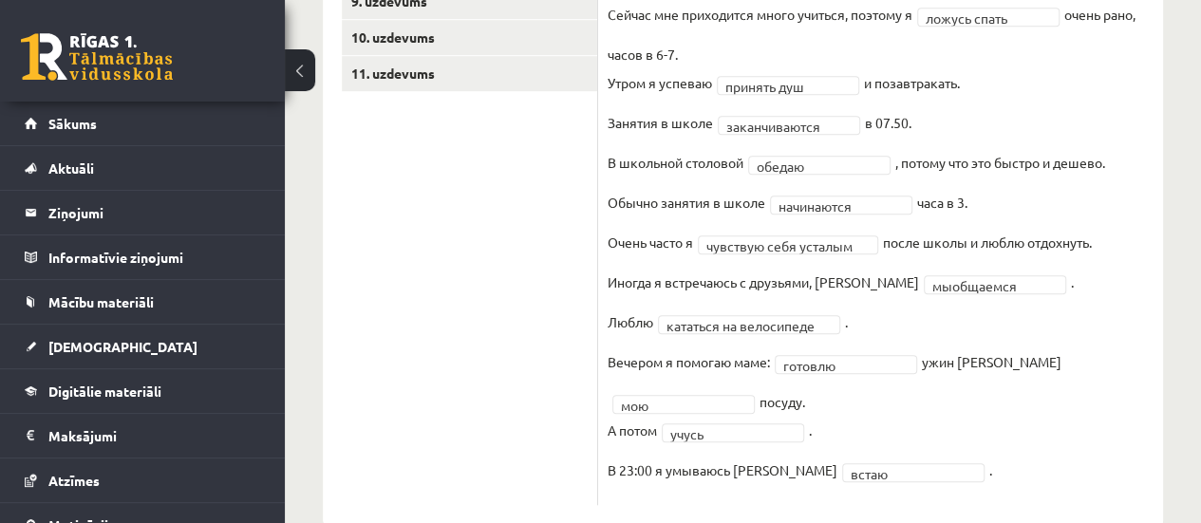
click at [718, 440] on fieldset "**********" at bounding box center [881, 174] width 546 height 644
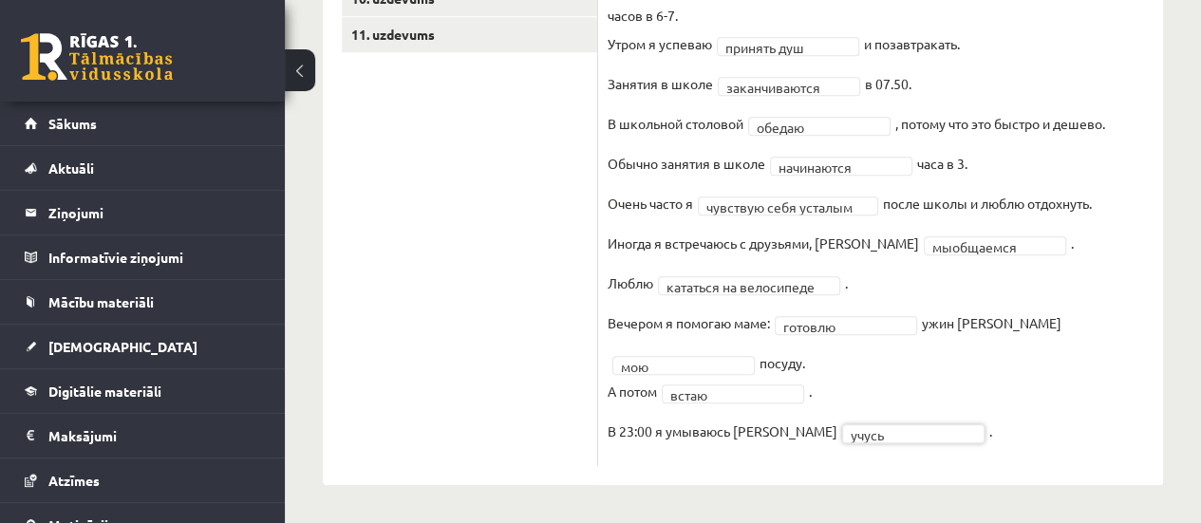
scroll to position [682, 0]
drag, startPoint x: 794, startPoint y: 447, endPoint x: 729, endPoint y: 395, distance: 83.0
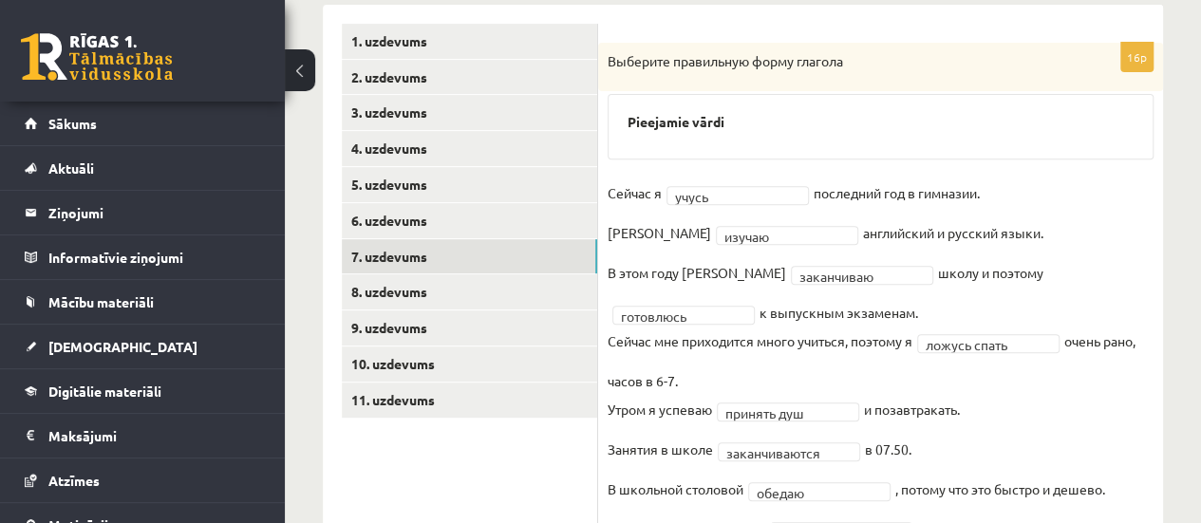
scroll to position [312, 0]
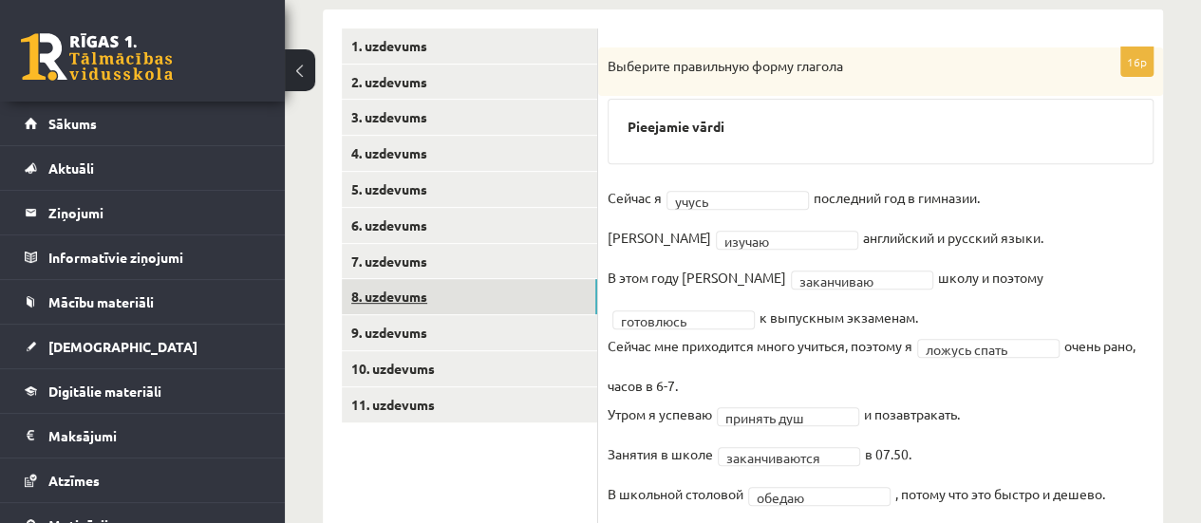
click at [490, 296] on link "8. uzdevums" at bounding box center [469, 296] width 255 height 35
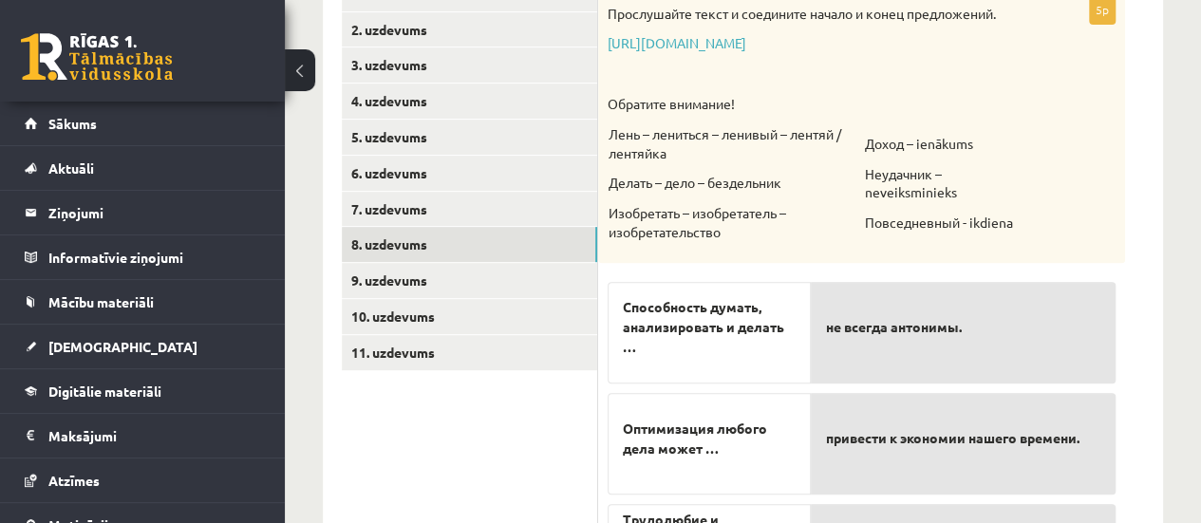
scroll to position [359, 0]
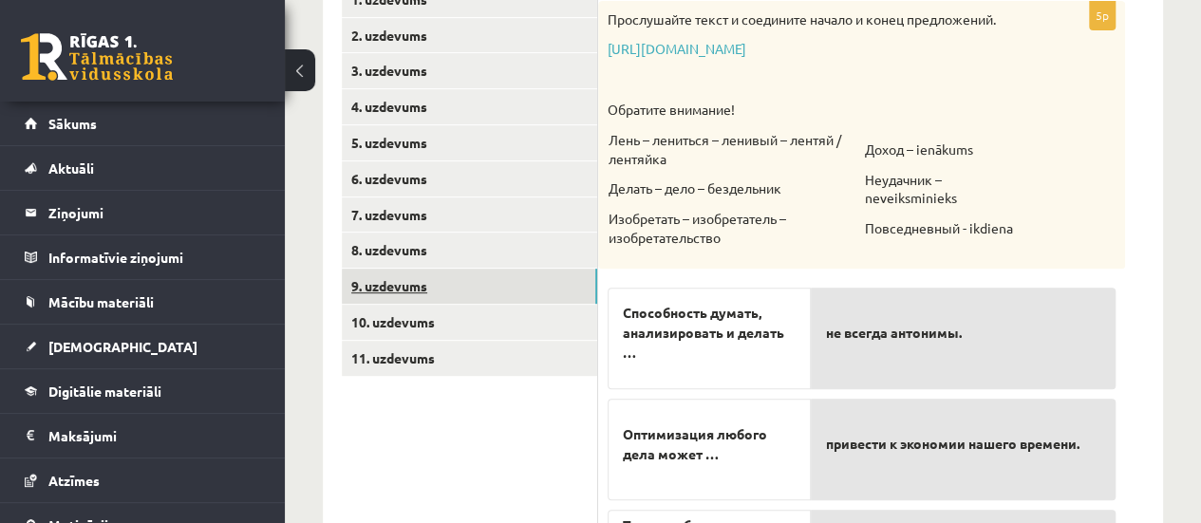
click at [473, 273] on link "9. uzdevums" at bounding box center [469, 286] width 255 height 35
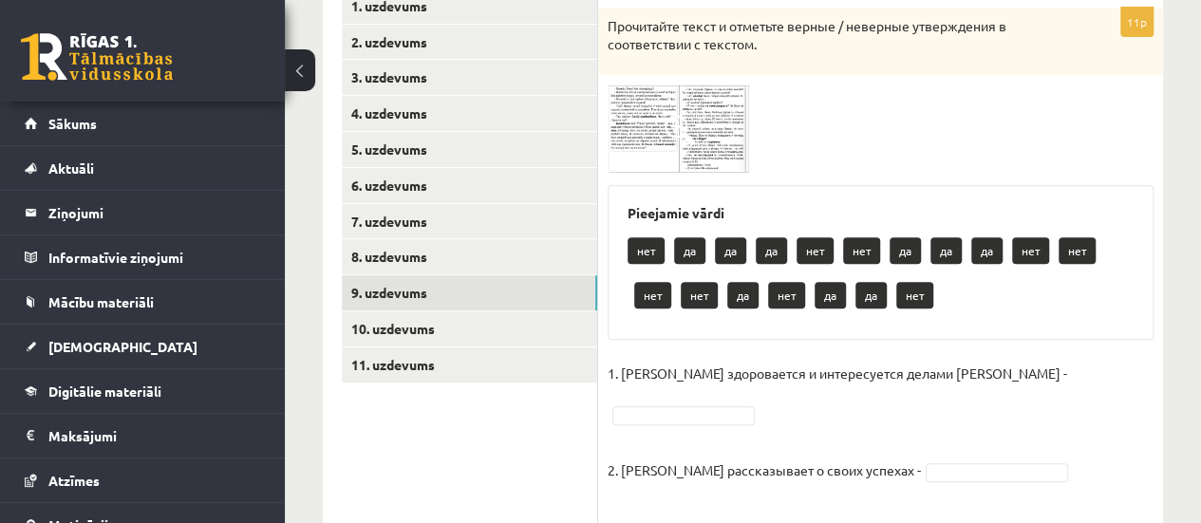
scroll to position [354, 0]
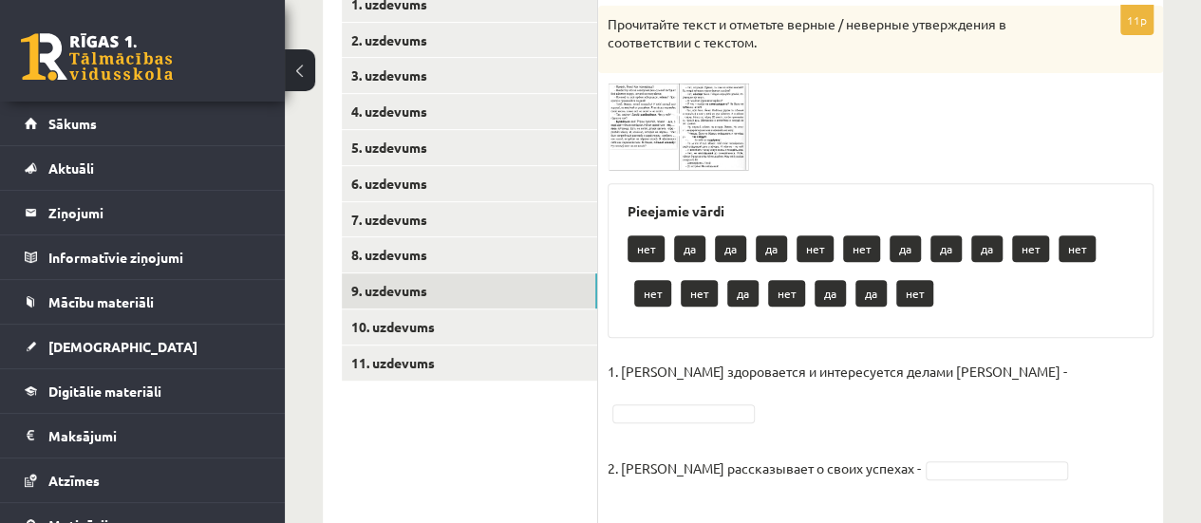
click at [655, 92] on img at bounding box center [679, 127] width 142 height 88
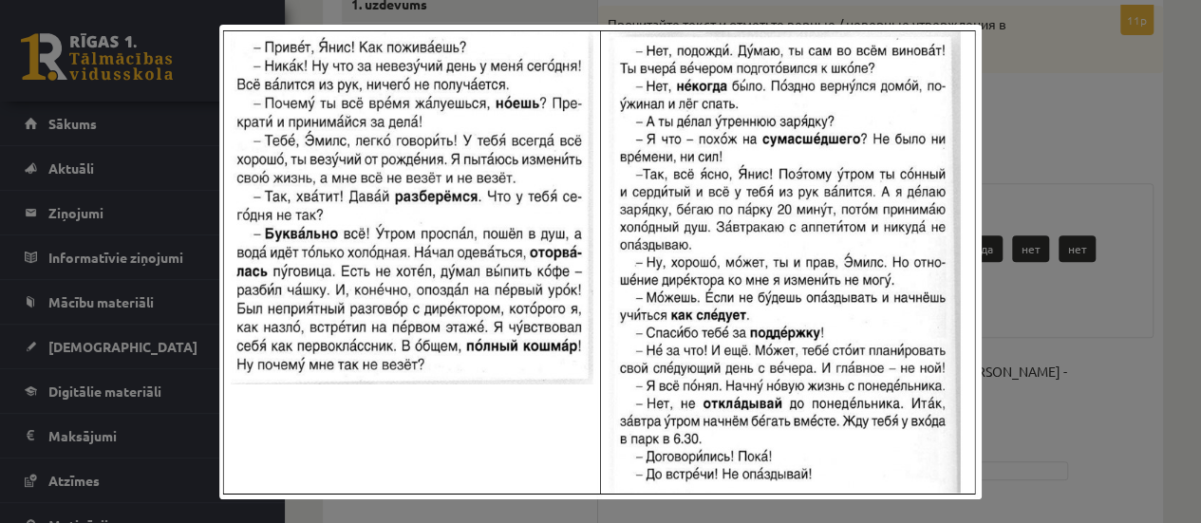
click at [1188, 209] on div at bounding box center [600, 261] width 1201 height 523
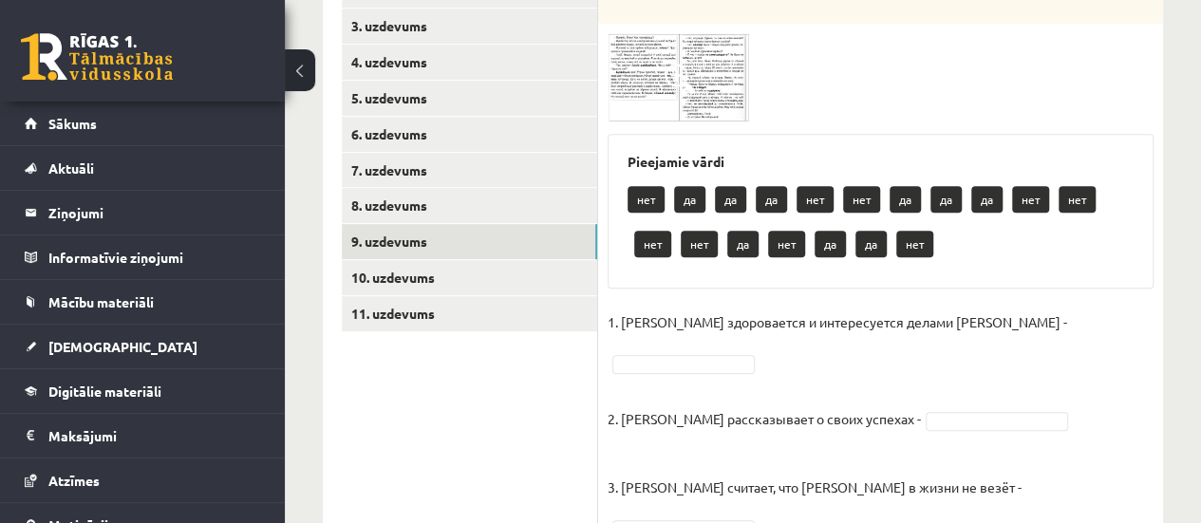
scroll to position [408, 0]
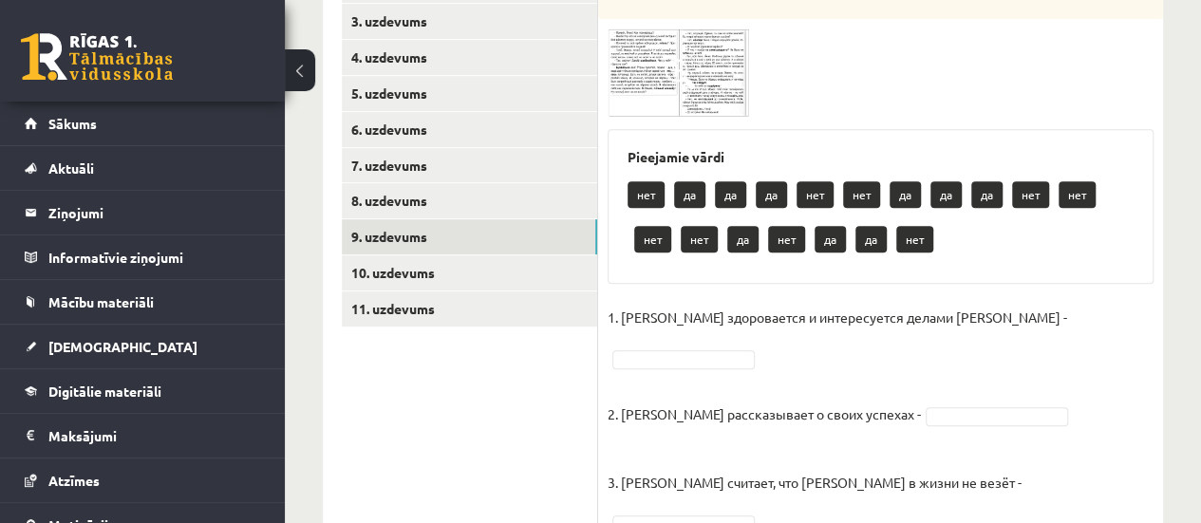
click at [627, 78] on img at bounding box center [679, 72] width 142 height 88
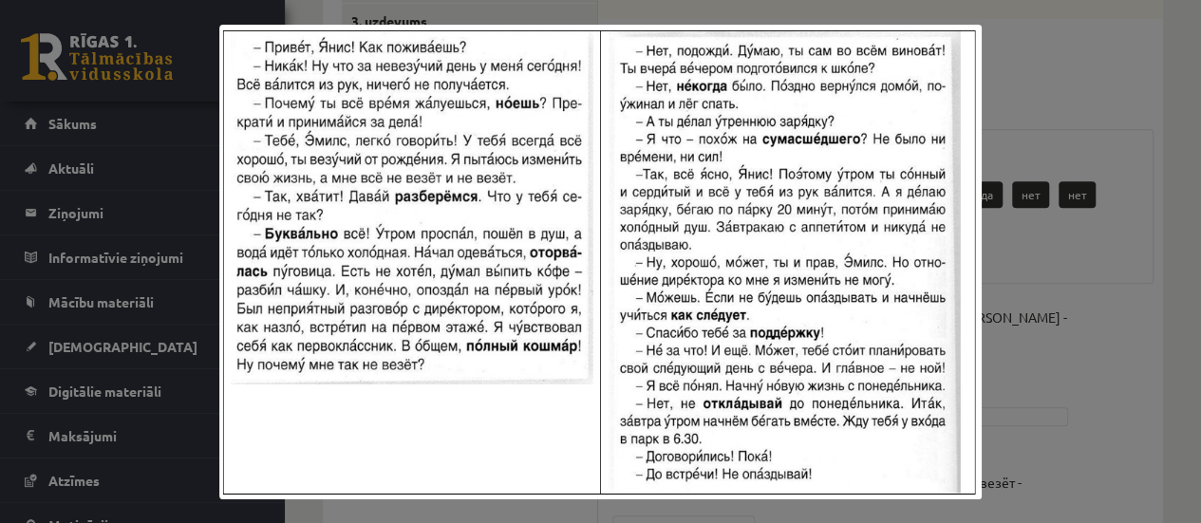
click at [1094, 174] on div at bounding box center [600, 261] width 1201 height 523
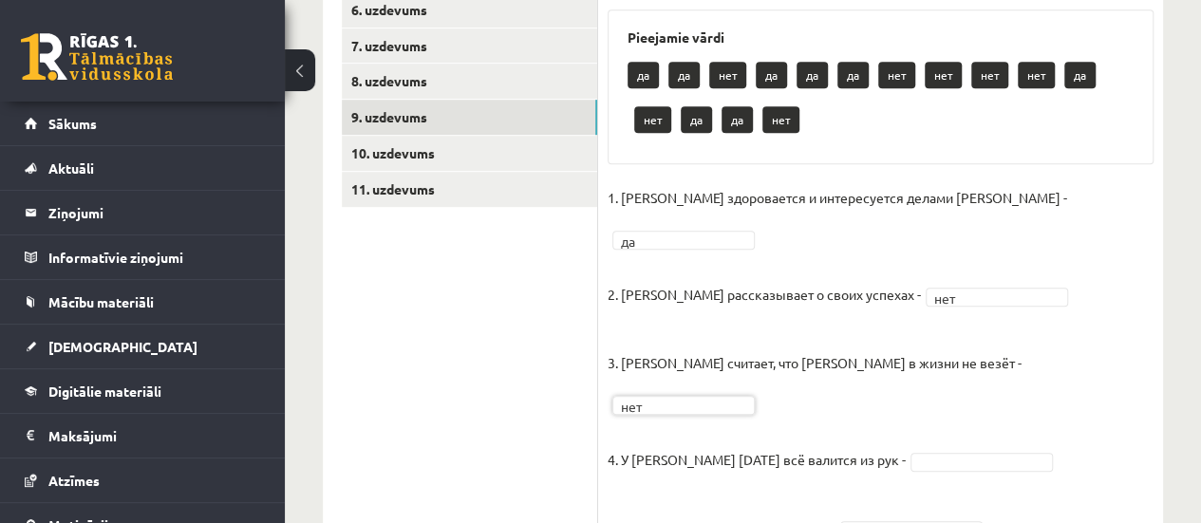
scroll to position [315, 0]
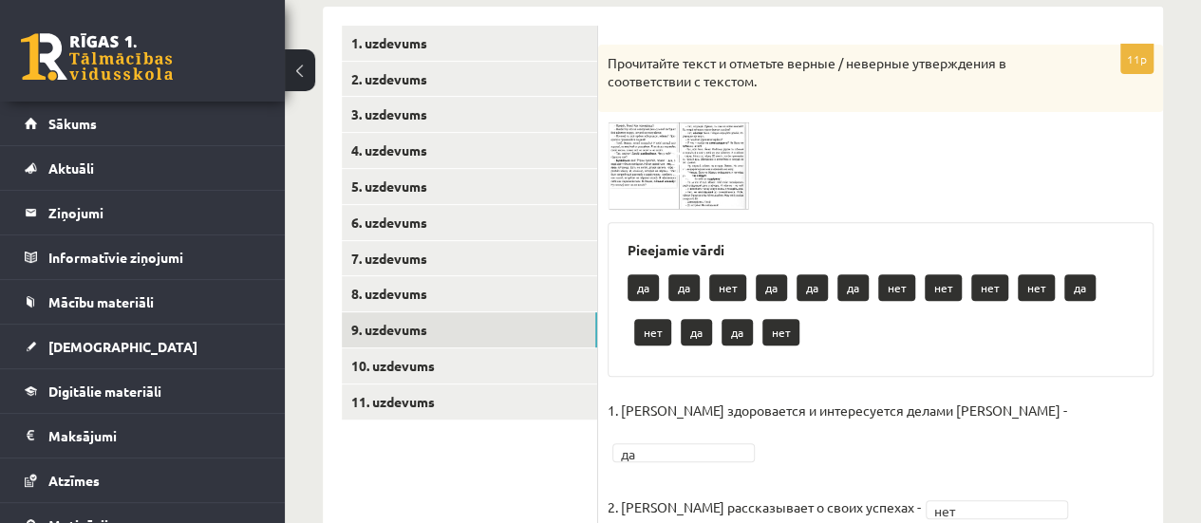
click at [661, 178] on img at bounding box center [679, 166] width 142 height 88
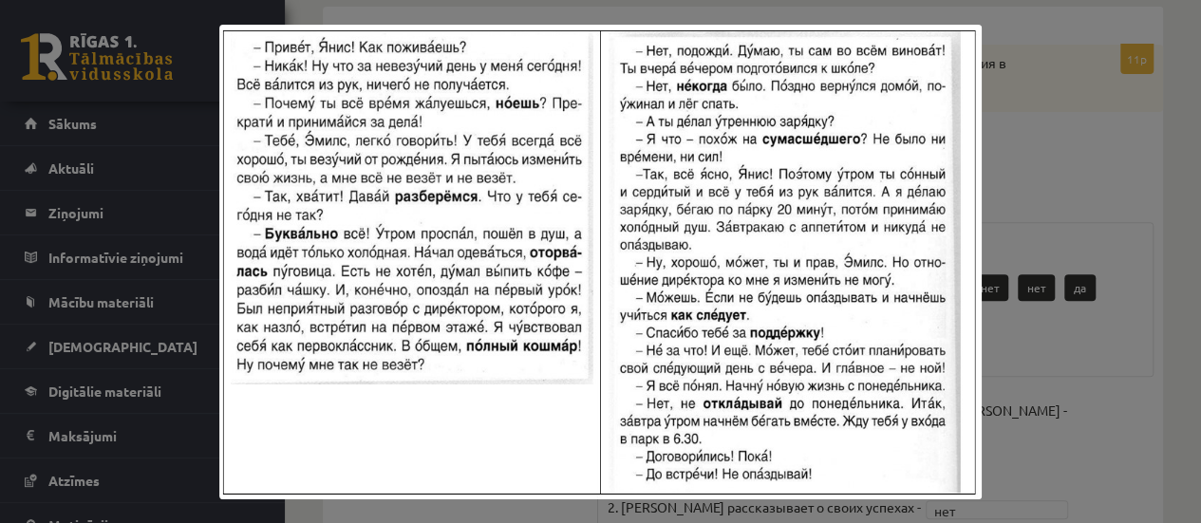
click at [1048, 134] on div at bounding box center [600, 261] width 1201 height 523
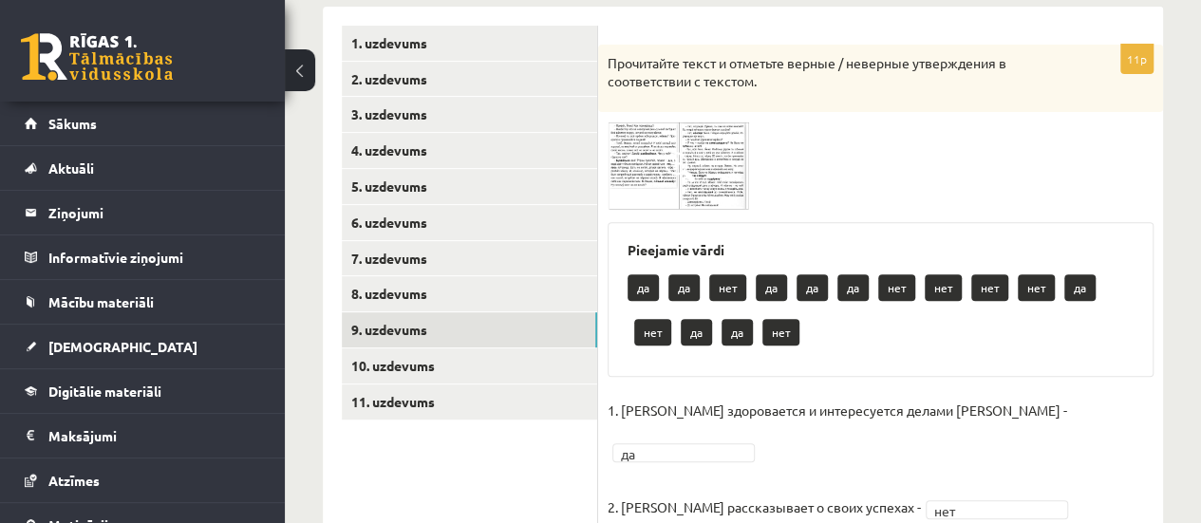
click at [752, 133] on div at bounding box center [881, 166] width 546 height 88
click at [695, 159] on img at bounding box center [679, 166] width 142 height 88
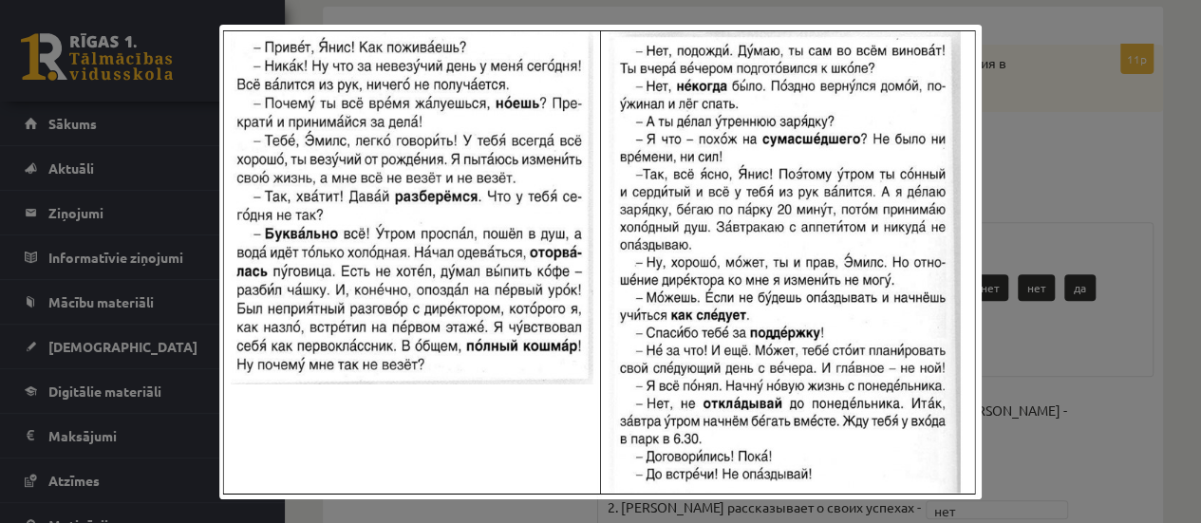
click at [980, 126] on img at bounding box center [599, 262] width 761 height 475
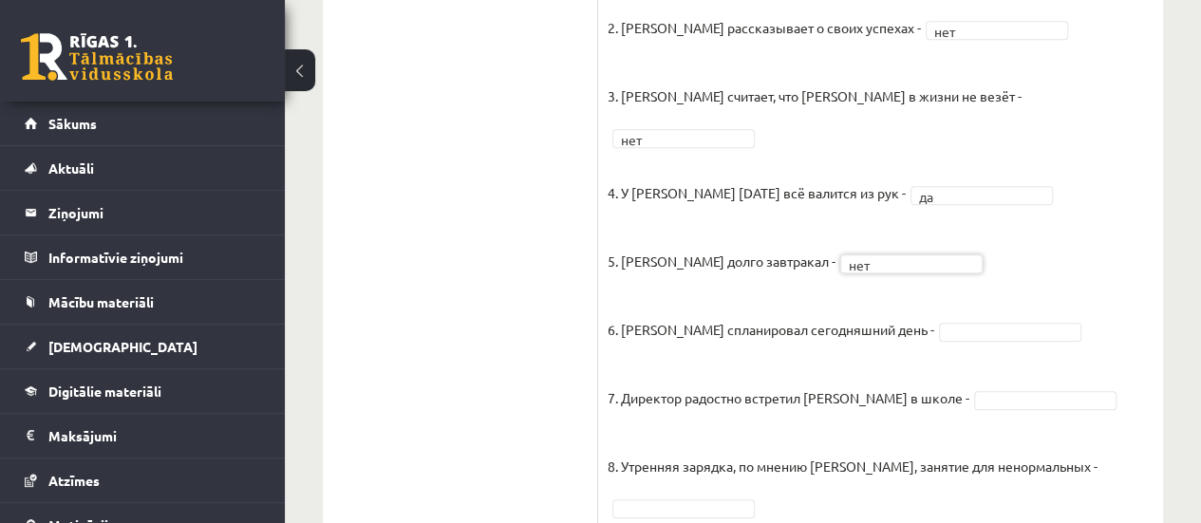
scroll to position [803, 0]
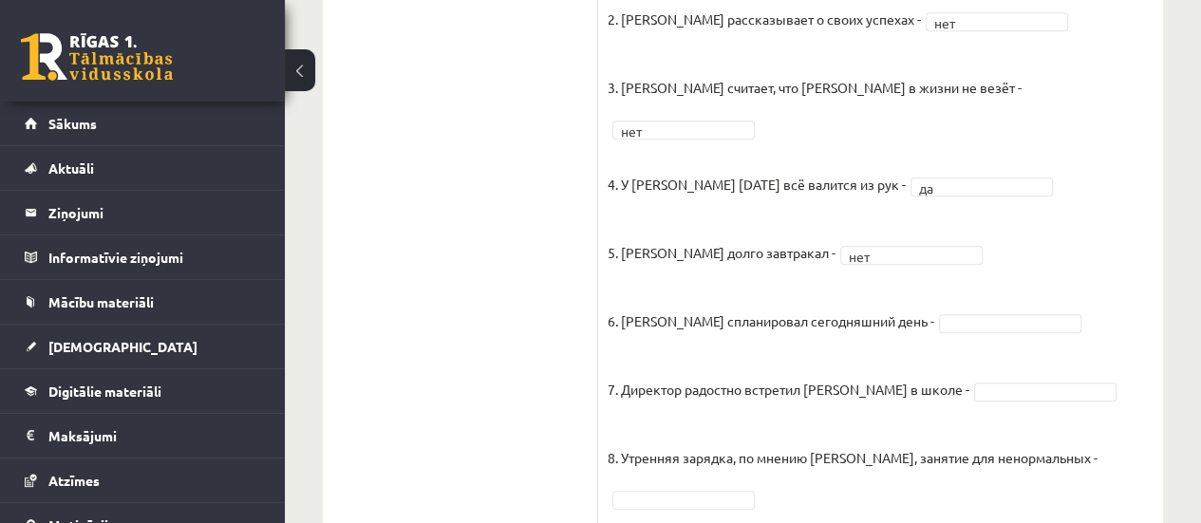
drag, startPoint x: 1012, startPoint y: 278, endPoint x: 1005, endPoint y: 260, distance: 19.2
click at [1005, 260] on fieldset "1. Эмилс здоровается и интересуется делами Яниса - да ** 2. Янис рассказывает о…" at bounding box center [881, 326] width 546 height 837
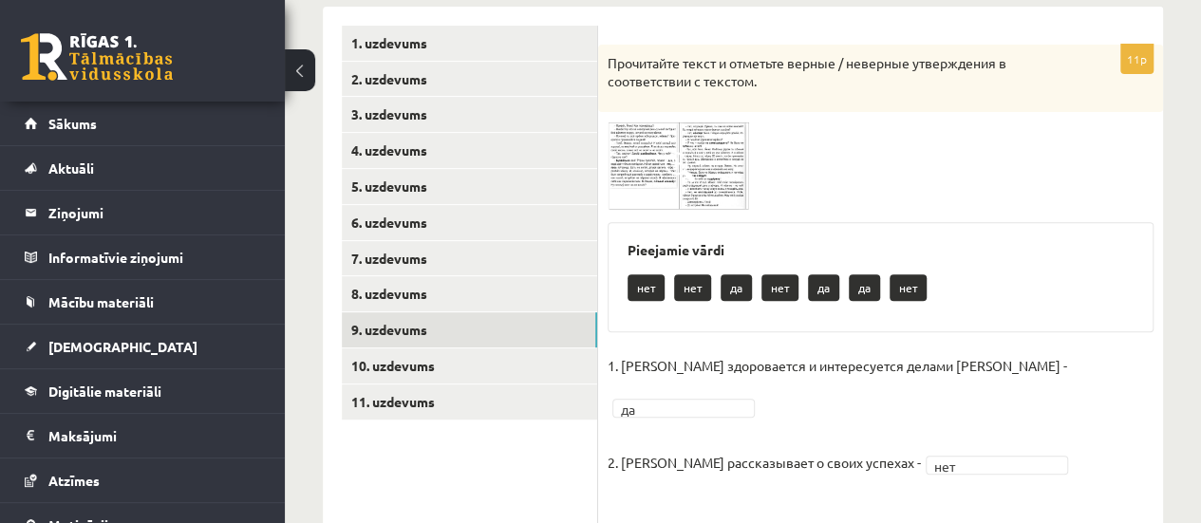
scroll to position [289, 0]
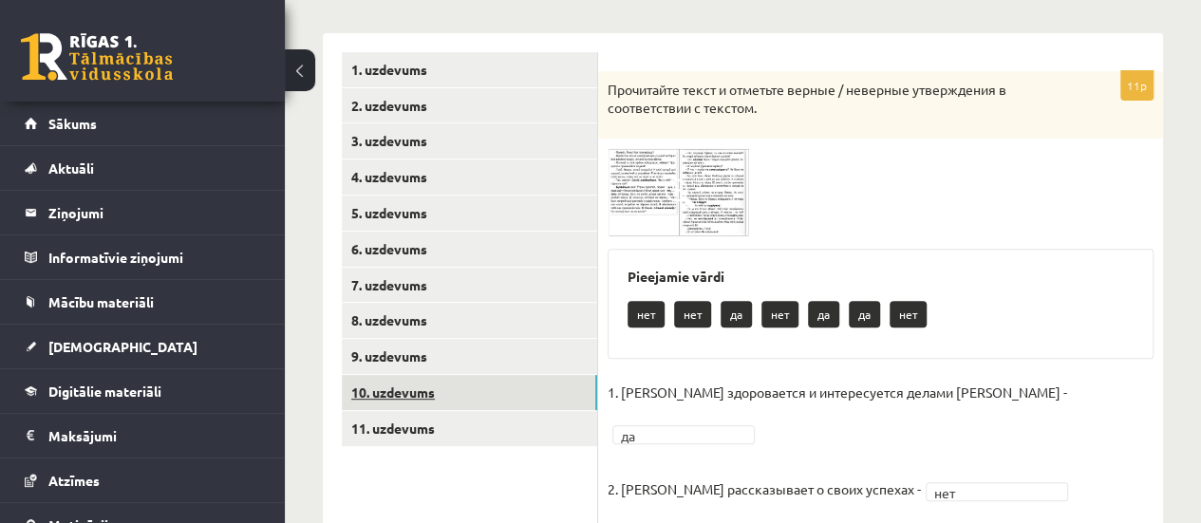
click at [473, 384] on link "10. uzdevums" at bounding box center [469, 392] width 255 height 35
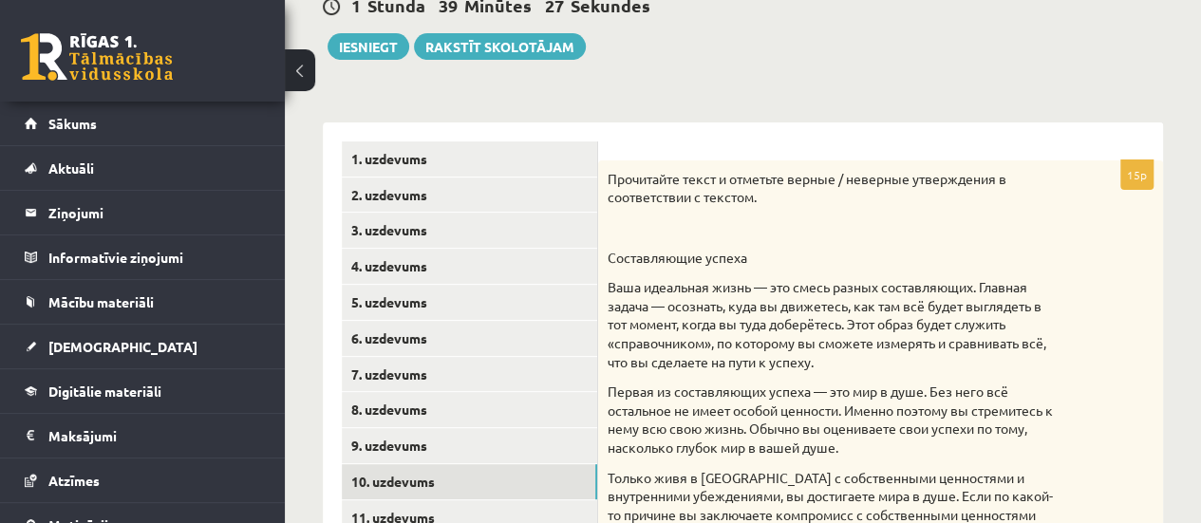
scroll to position [47, 0]
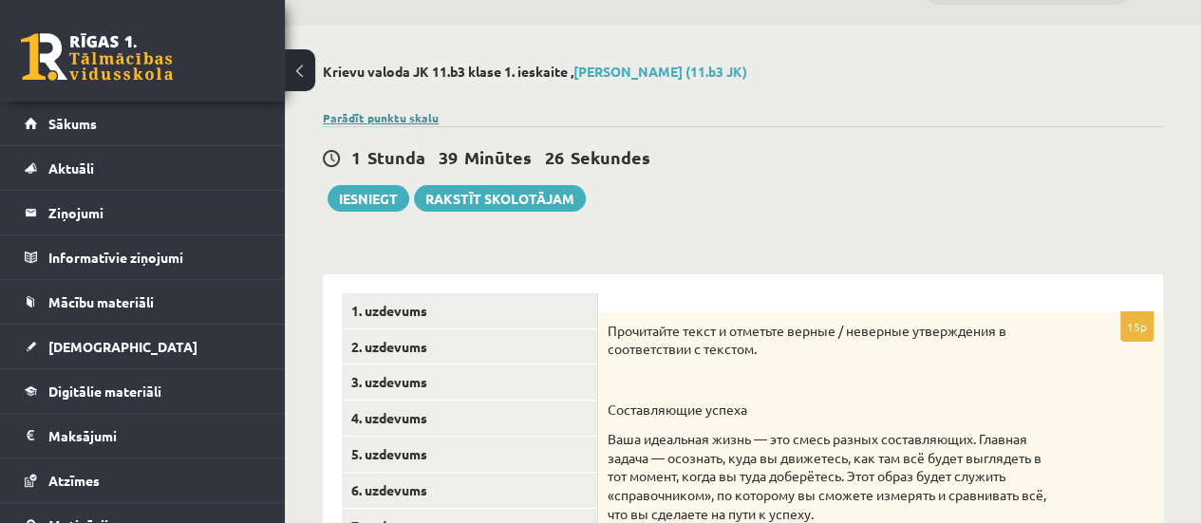
click at [365, 118] on link "Parādīt punktu skalu" at bounding box center [381, 117] width 116 height 15
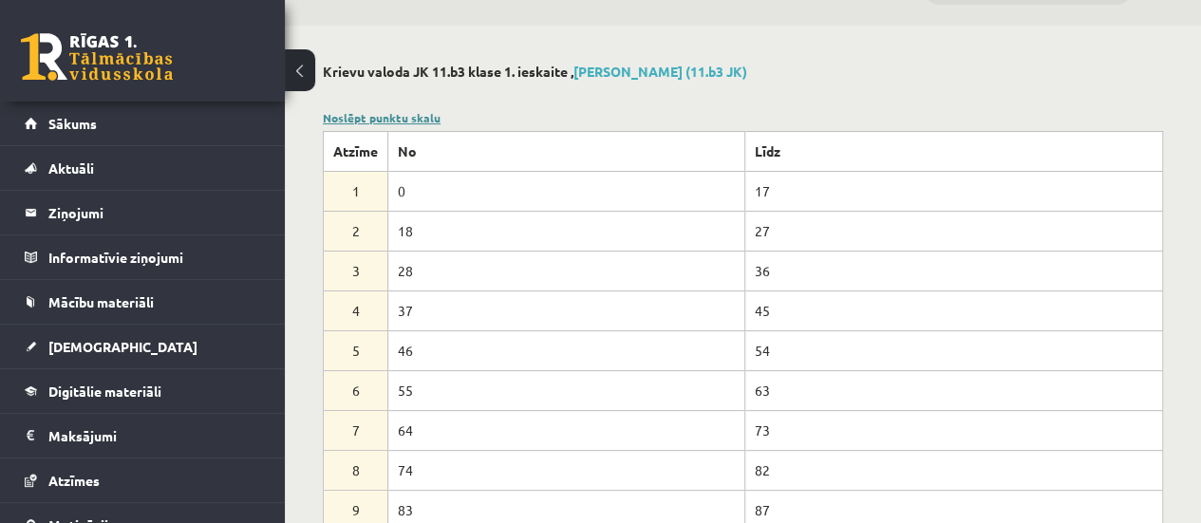
click at [388, 111] on link "Noslēpt punktu skalu" at bounding box center [382, 117] width 118 height 15
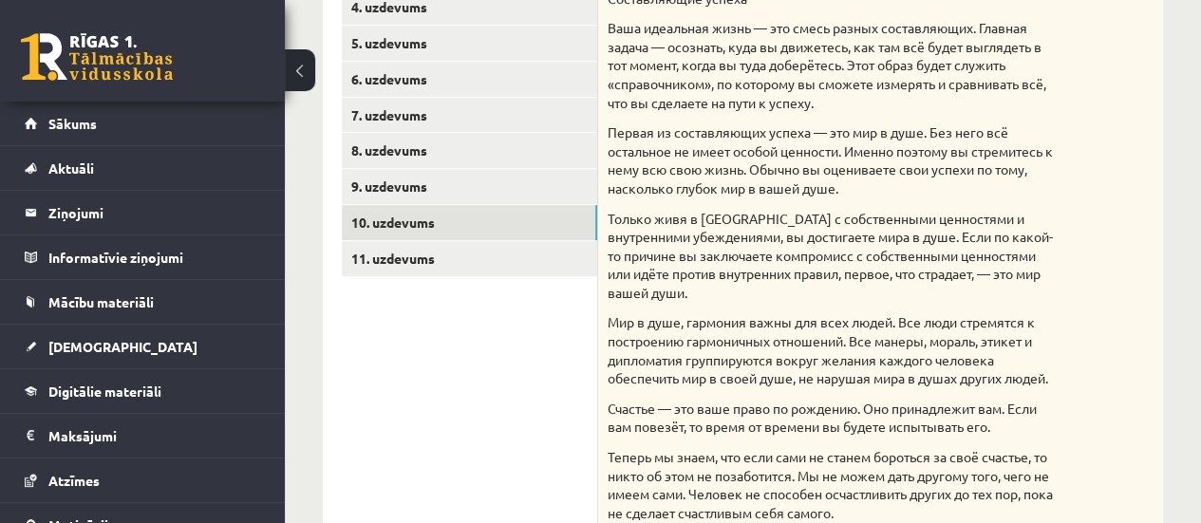
scroll to position [351, 0]
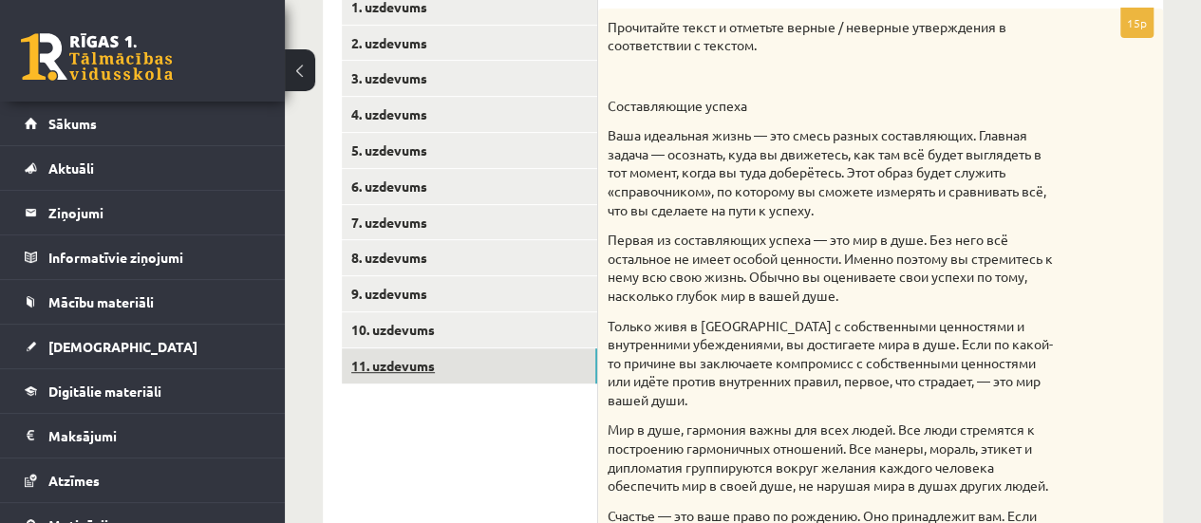
click at [519, 362] on link "11. uzdevums" at bounding box center [469, 365] width 255 height 35
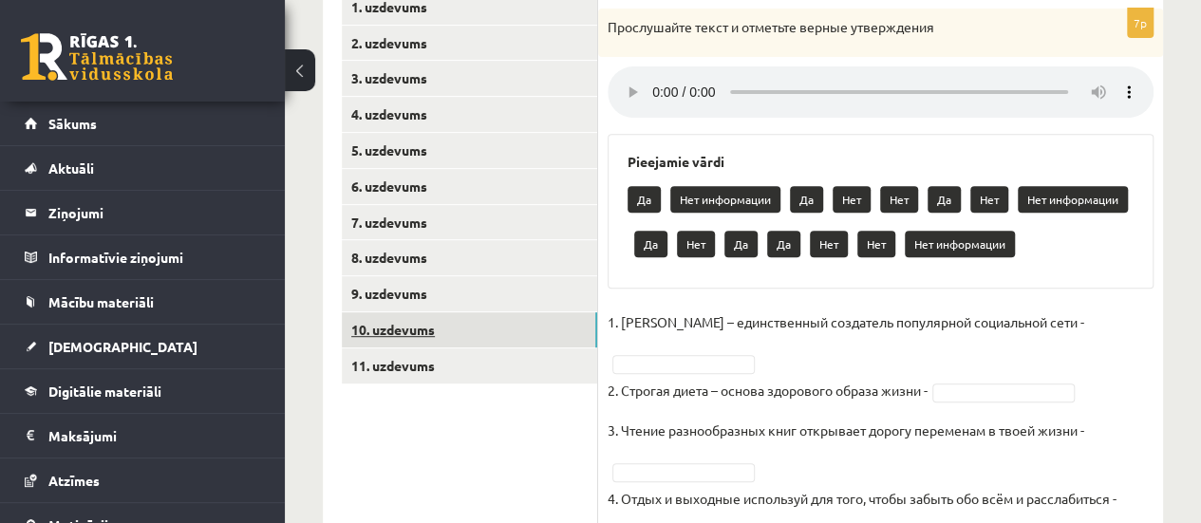
click at [478, 324] on link "10. uzdevums" at bounding box center [469, 329] width 255 height 35
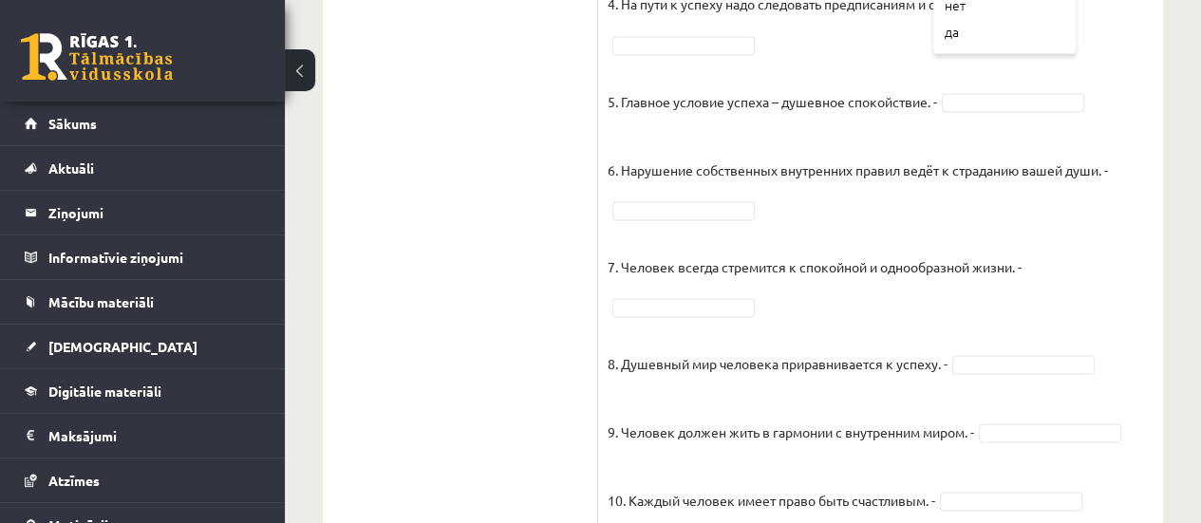
scroll to position [1258, 0]
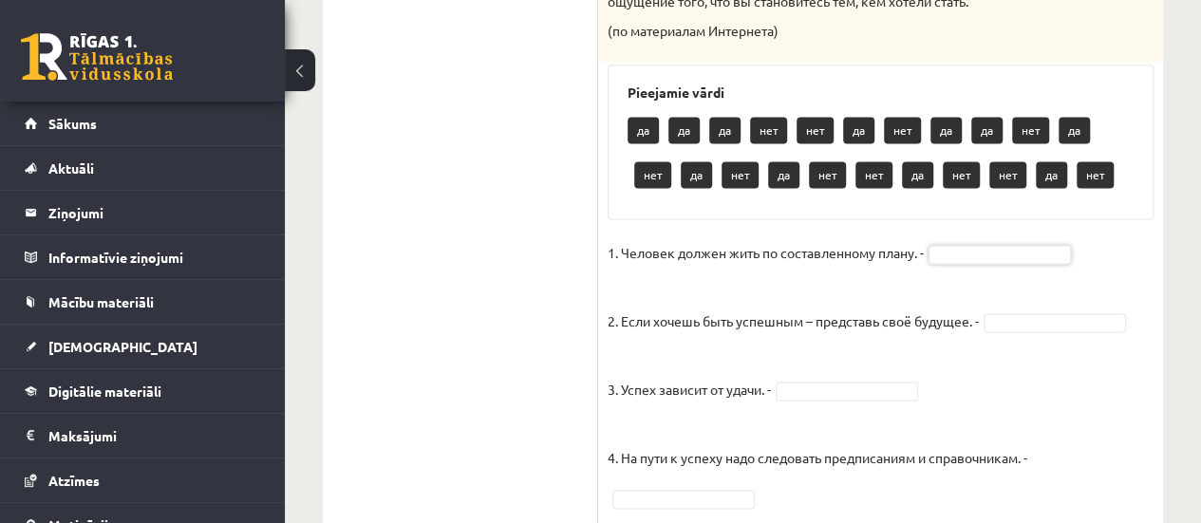
drag, startPoint x: 1198, startPoint y: 378, endPoint x: 1209, endPoint y: 292, distance: 86.2
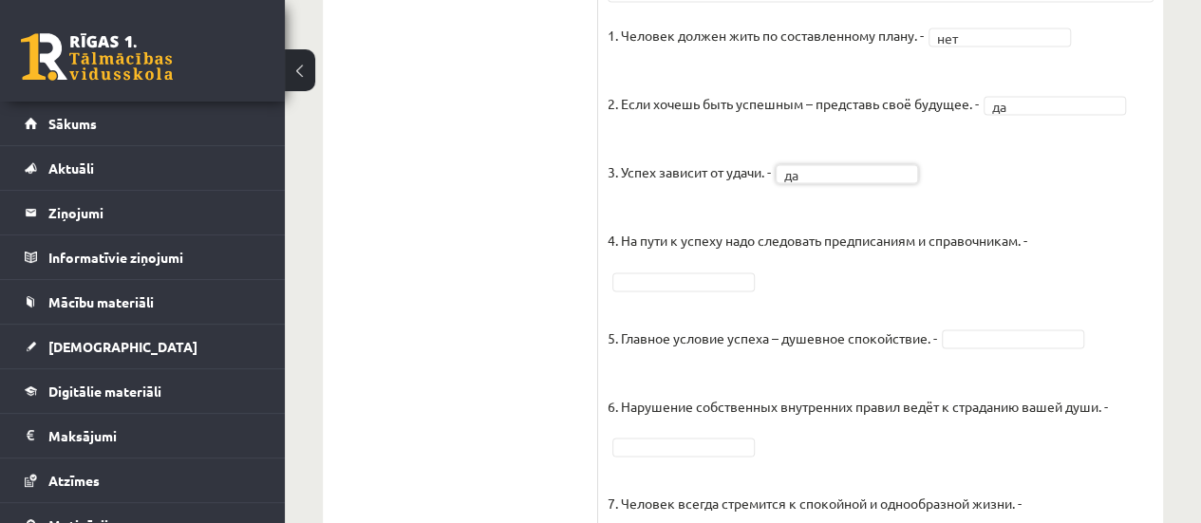
scroll to position [1496, 0]
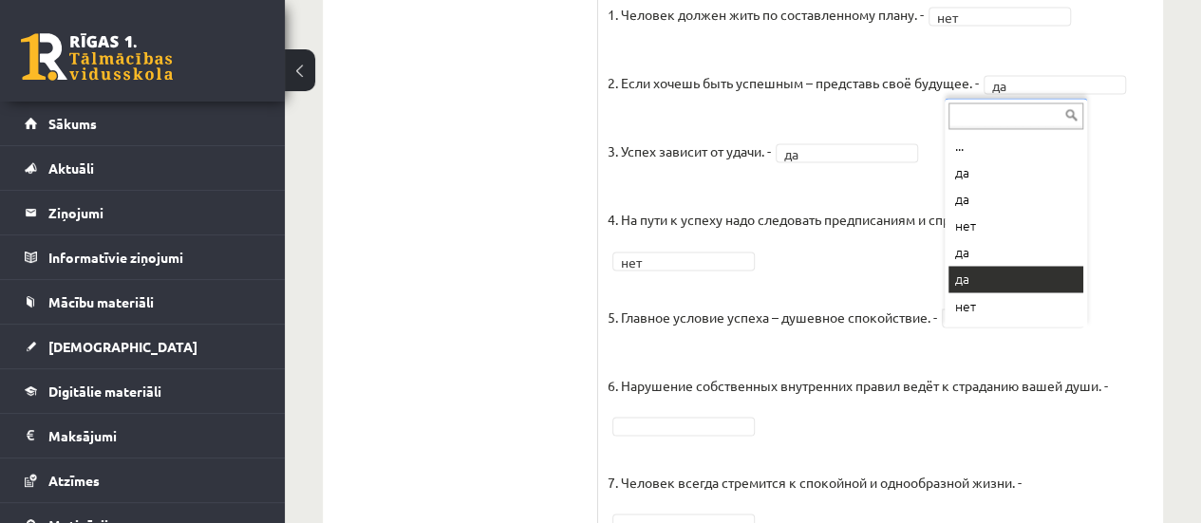
drag, startPoint x: 976, startPoint y: 290, endPoint x: 976, endPoint y: 275, distance: 15.2
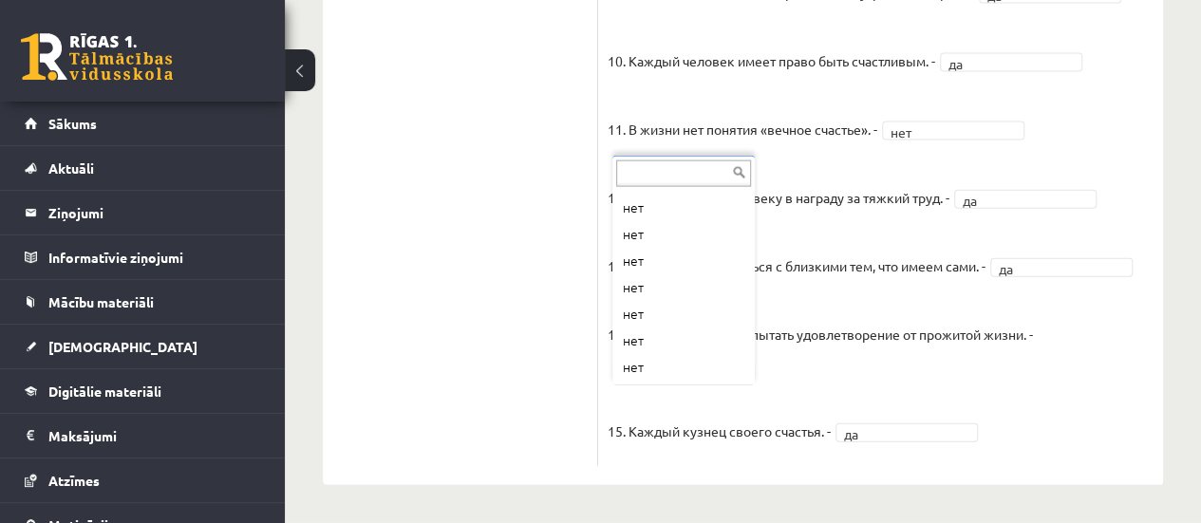
scroll to position [49, 0]
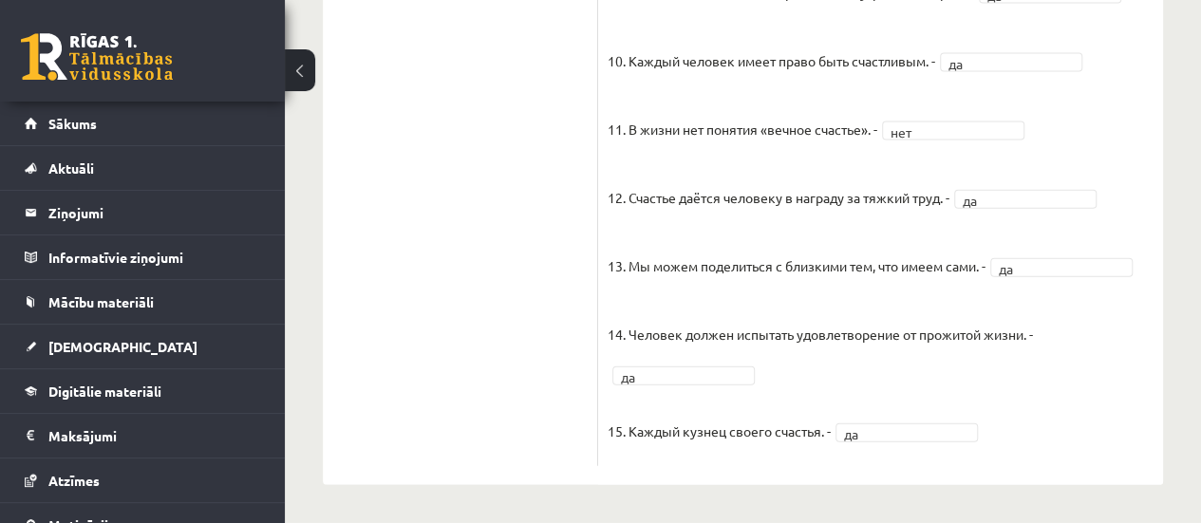
drag, startPoint x: 1195, startPoint y: 449, endPoint x: 1214, endPoint y: 459, distance: 21.7
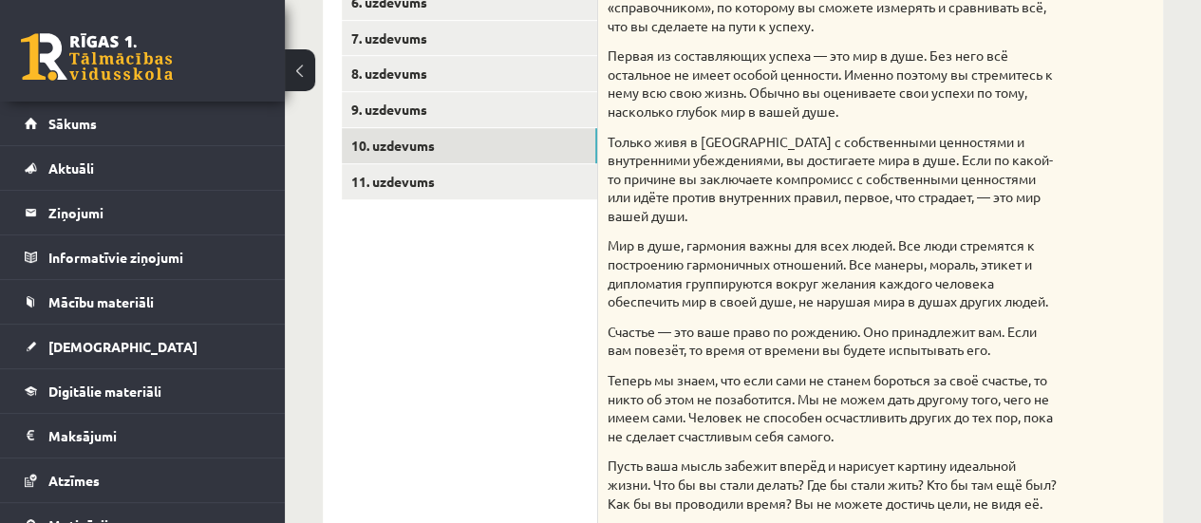
scroll to position [478, 0]
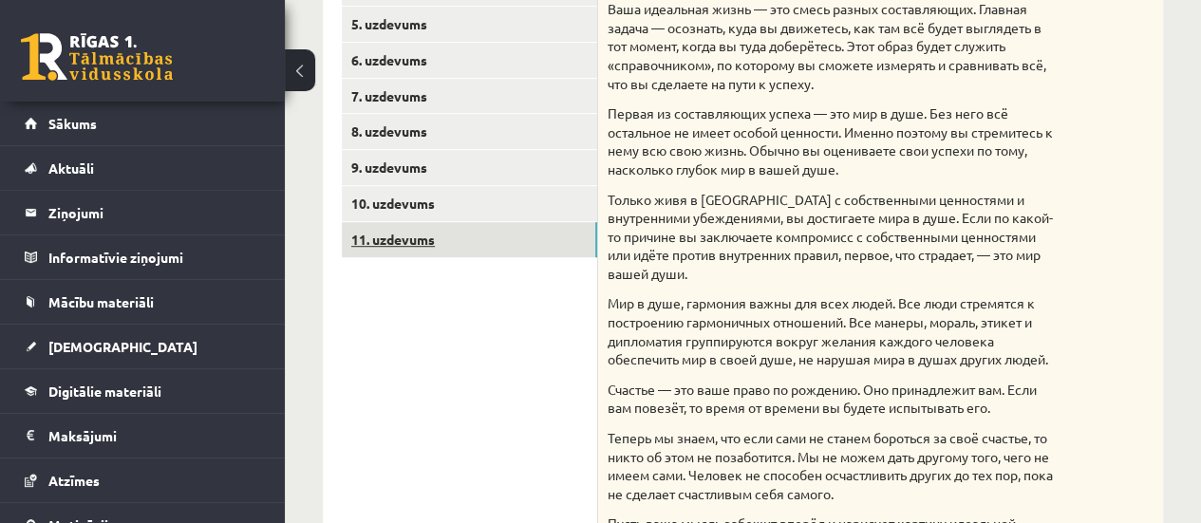
click at [569, 253] on link "11. uzdevums" at bounding box center [469, 239] width 255 height 35
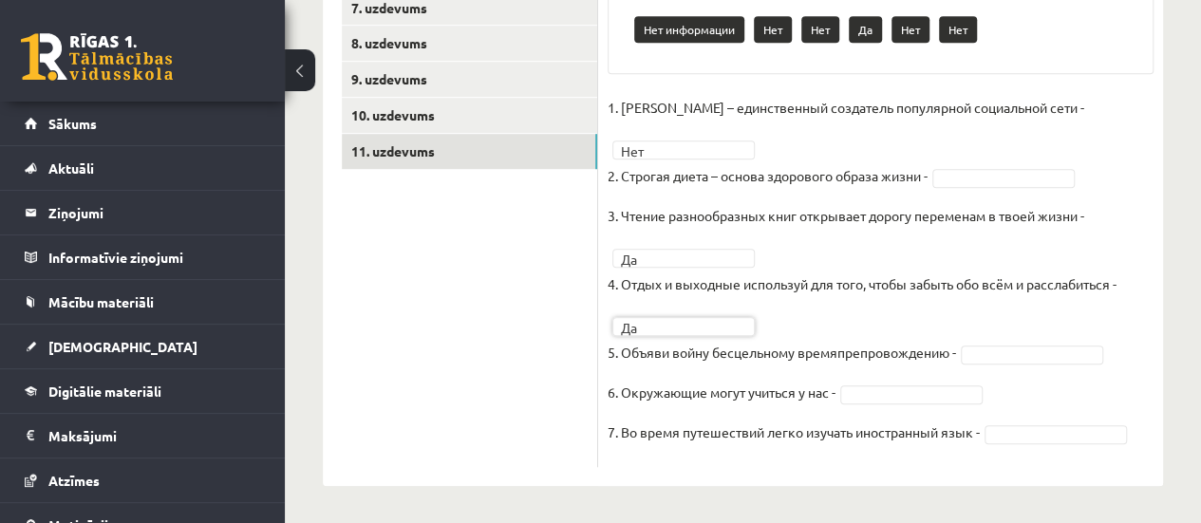
scroll to position [552, 0]
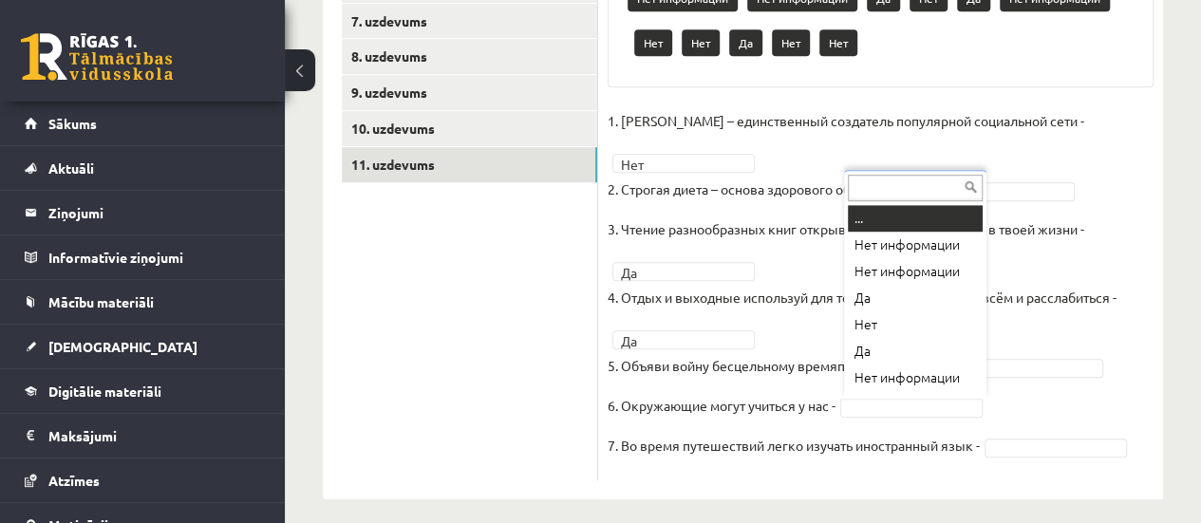
drag, startPoint x: 869, startPoint y: 400, endPoint x: 717, endPoint y: 455, distance: 161.6
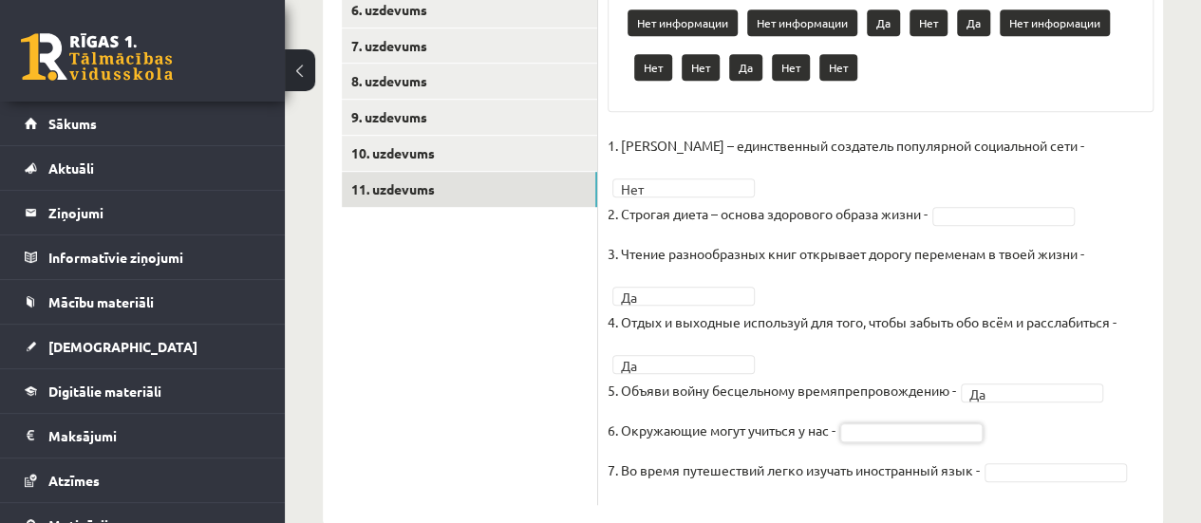
scroll to position [530, 0]
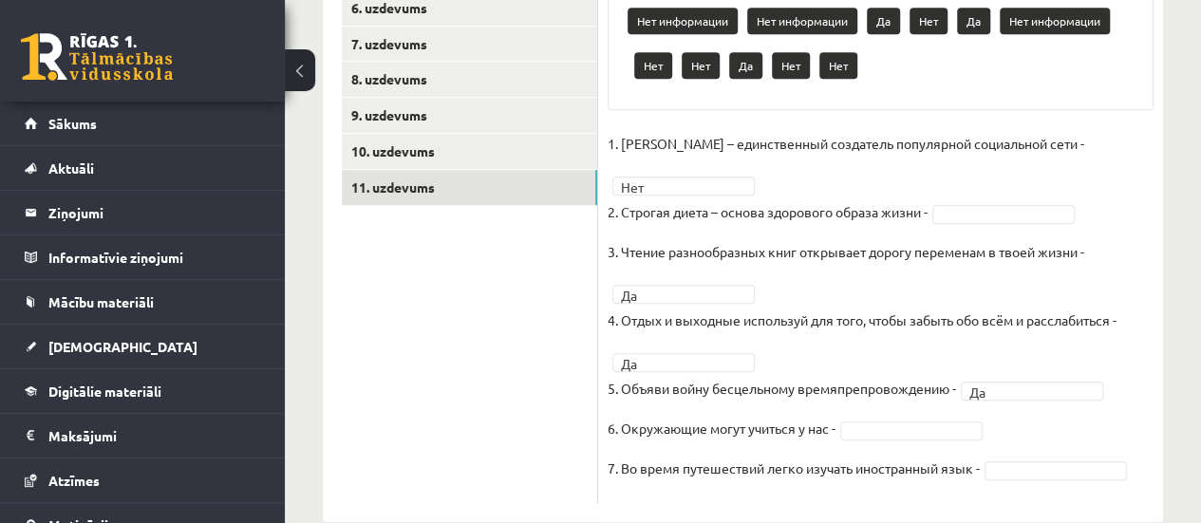
click at [877, 441] on fieldset "1. Павел Дуров – единственный создатель популярной социальной сети - Нет *** 2.…" at bounding box center [881, 311] width 546 height 365
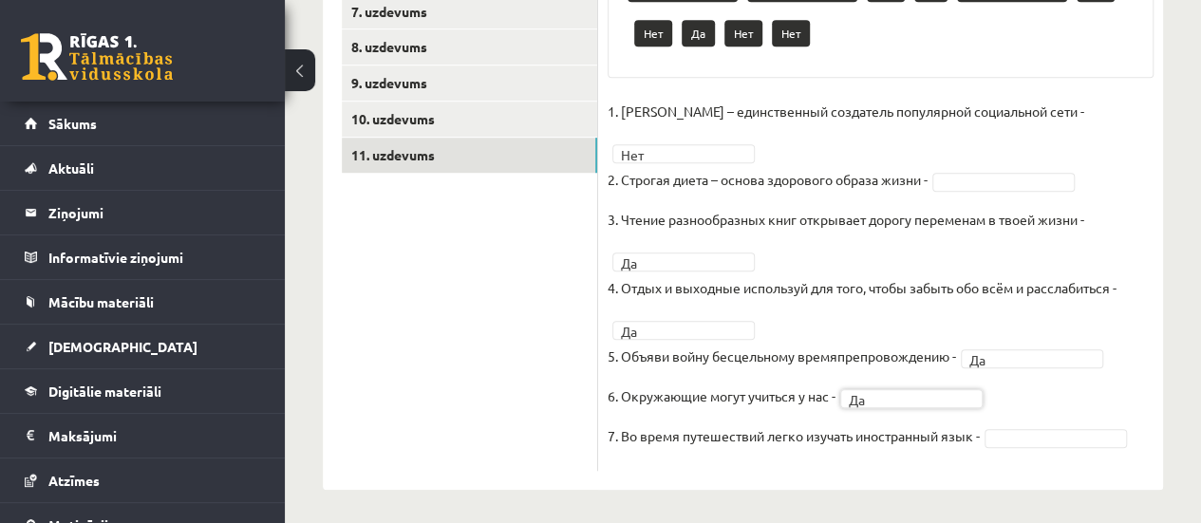
scroll to position [560, 0]
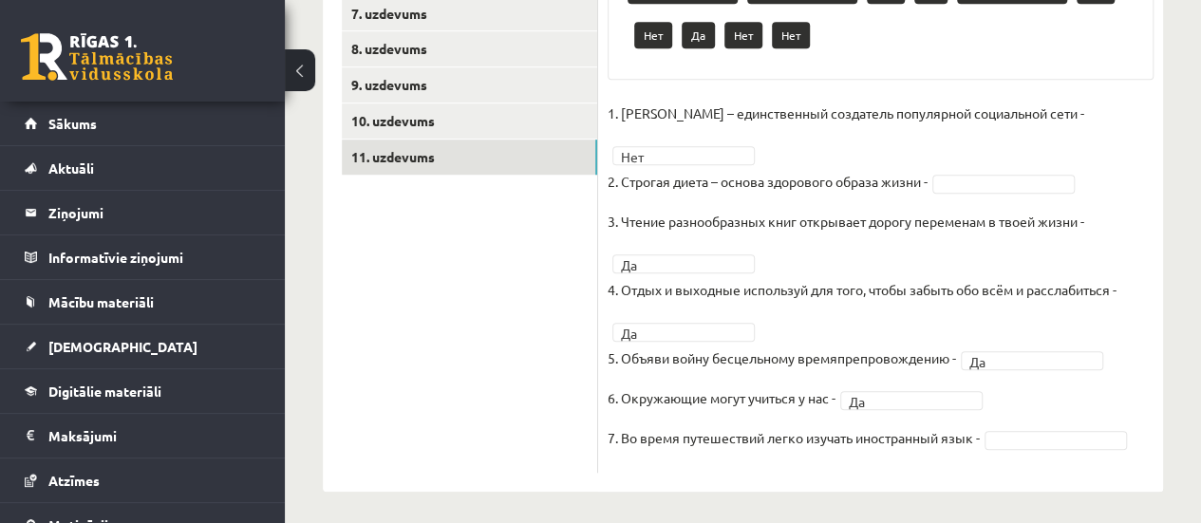
click at [939, 411] on fieldset "1. Павел Дуров – единственный создатель популярной социальной сети - Нет *** 2.…" at bounding box center [881, 281] width 546 height 365
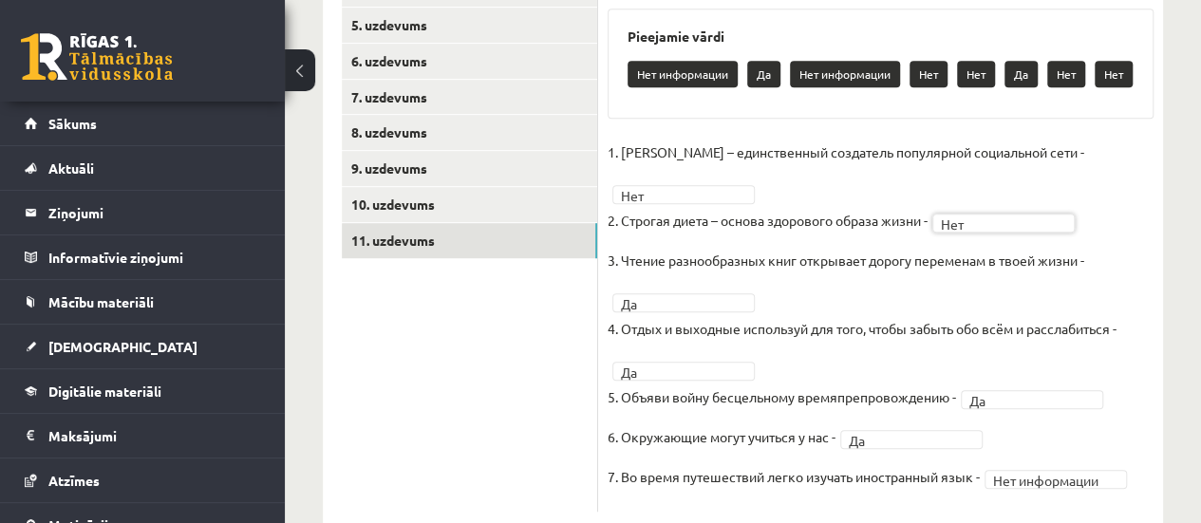
scroll to position [235, 0]
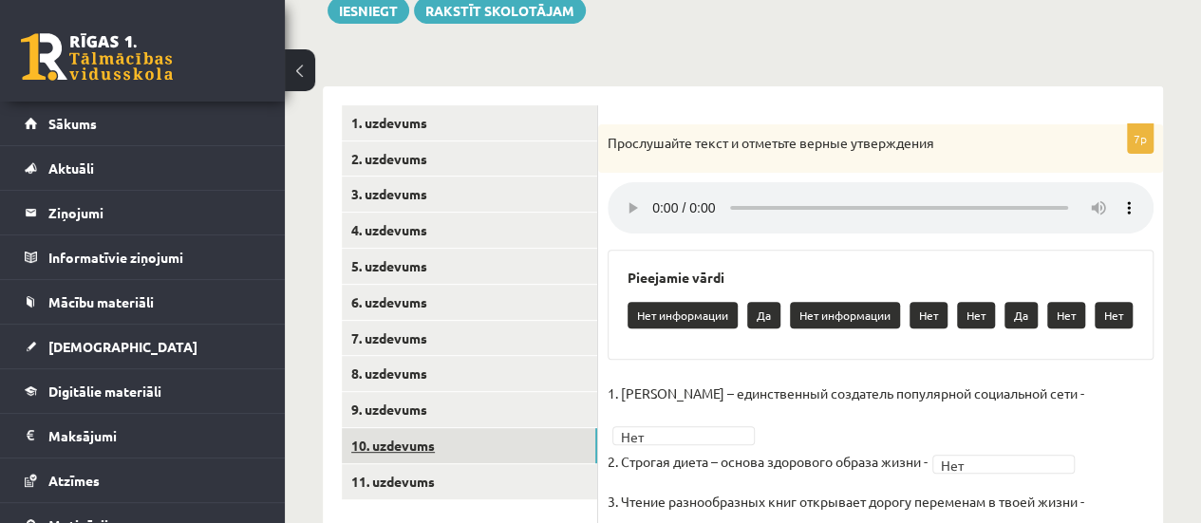
click at [485, 445] on link "10. uzdevums" at bounding box center [469, 445] width 255 height 35
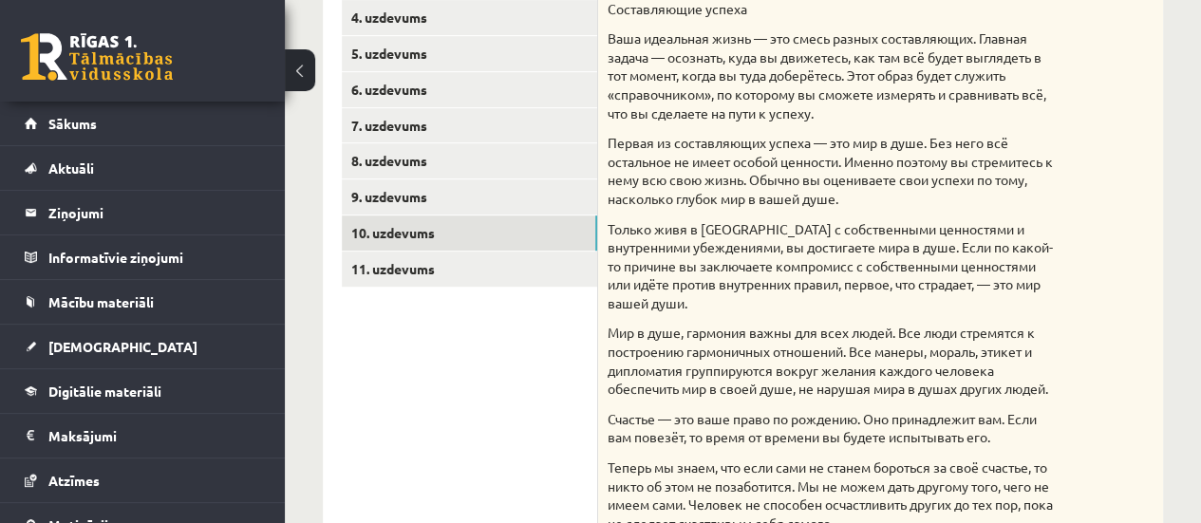
scroll to position [451, 0]
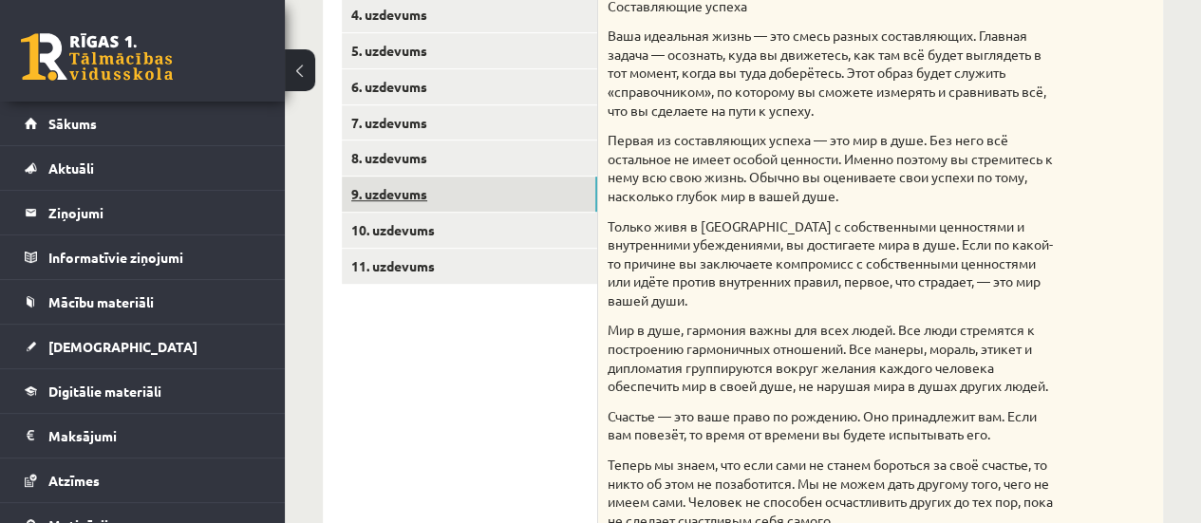
click at [511, 189] on link "9. uzdevums" at bounding box center [469, 194] width 255 height 35
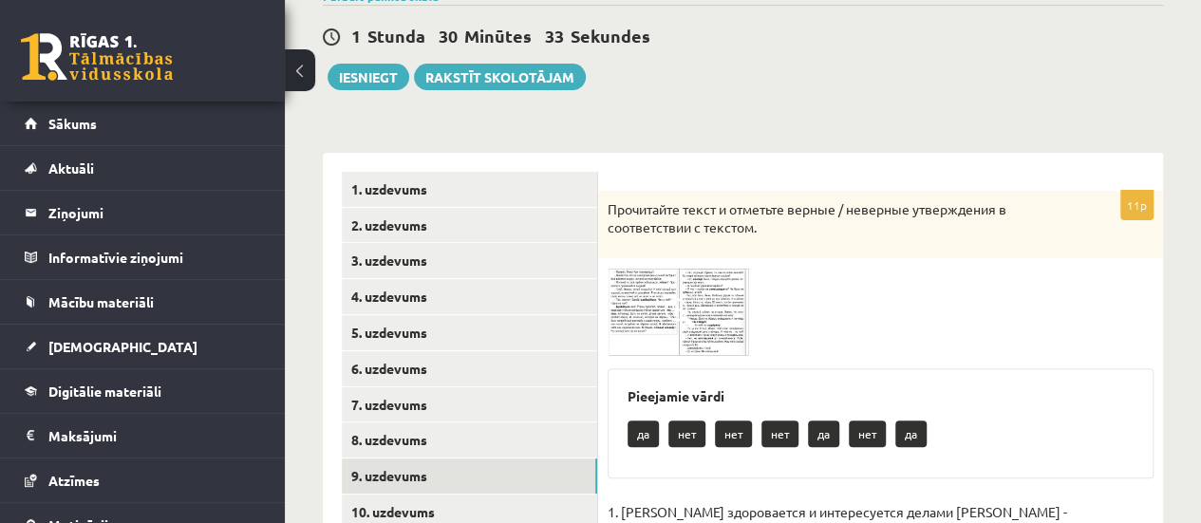
scroll to position [151, 0]
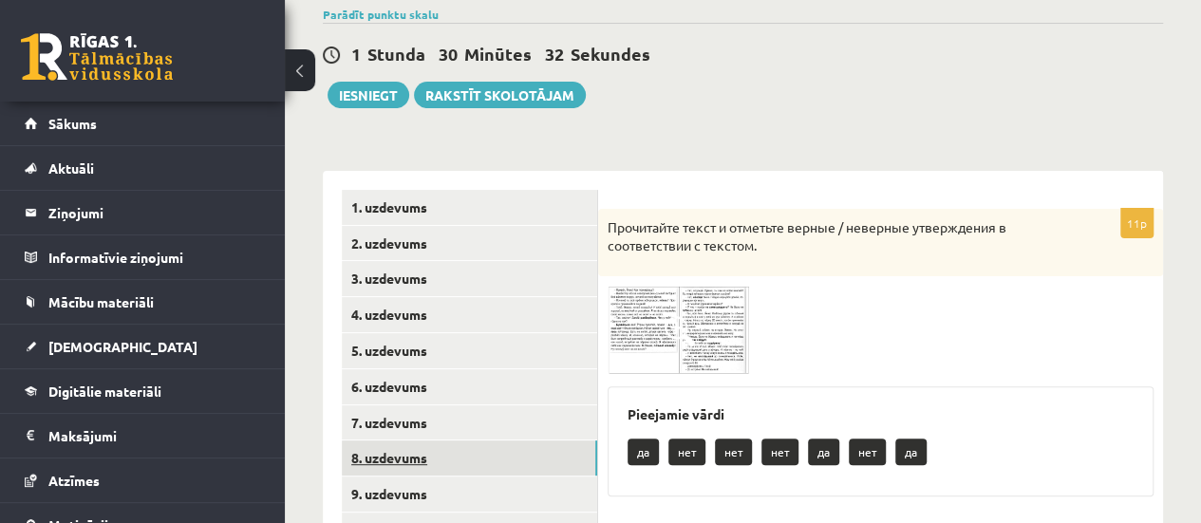
click at [380, 470] on link "8. uzdevums" at bounding box center [469, 457] width 255 height 35
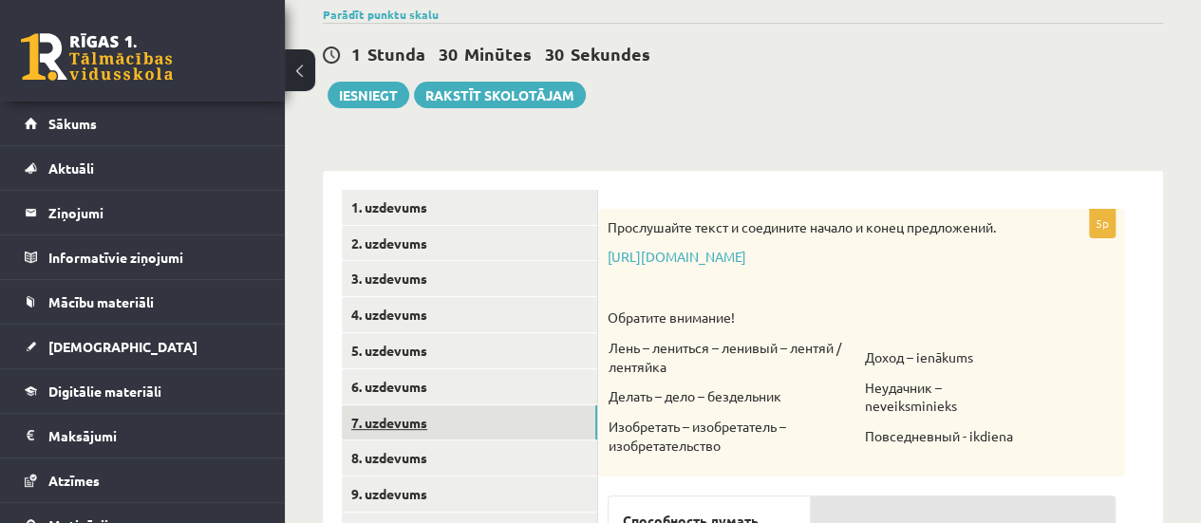
click at [416, 432] on link "7. uzdevums" at bounding box center [469, 422] width 255 height 35
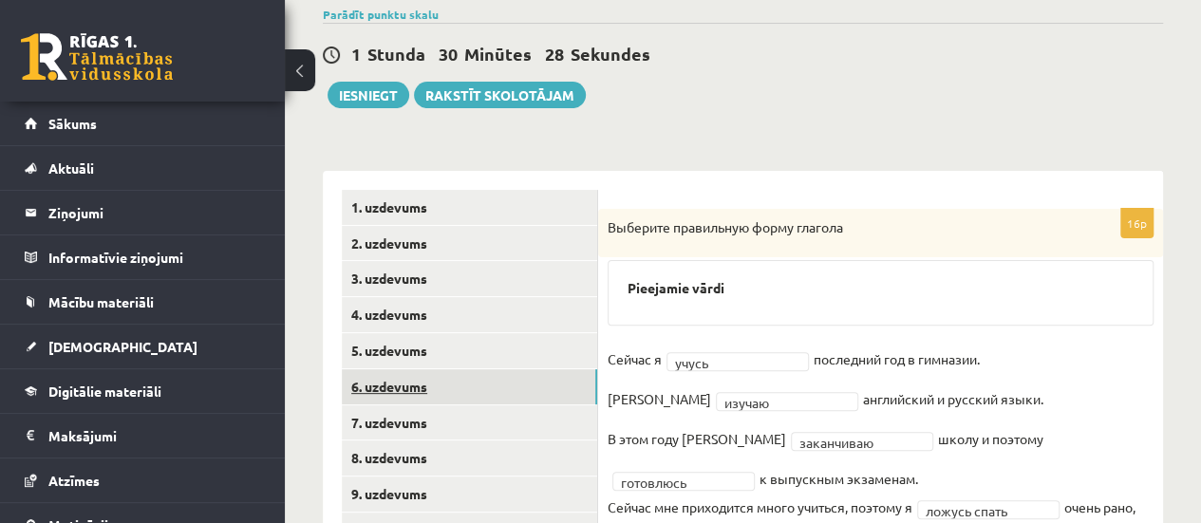
click at [406, 383] on link "6. uzdevums" at bounding box center [469, 386] width 255 height 35
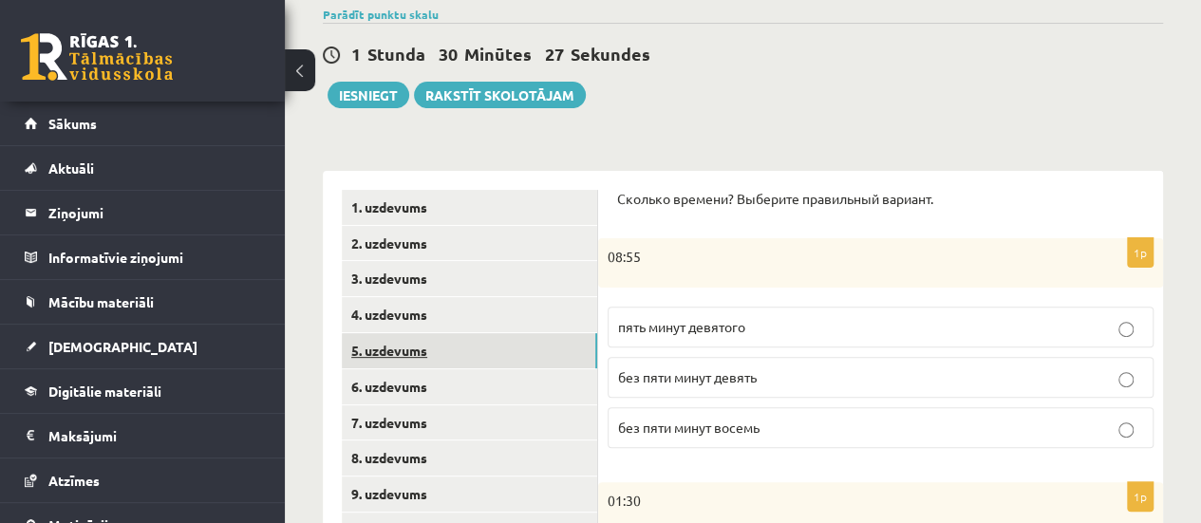
click at [431, 345] on link "5. uzdevums" at bounding box center [469, 350] width 255 height 35
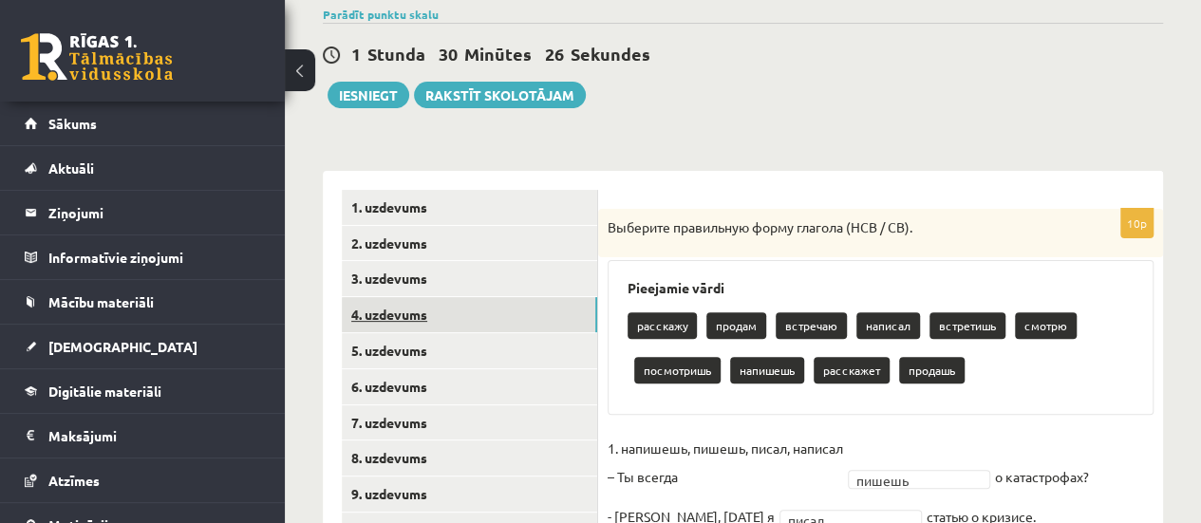
click at [433, 323] on link "4. uzdevums" at bounding box center [469, 314] width 255 height 35
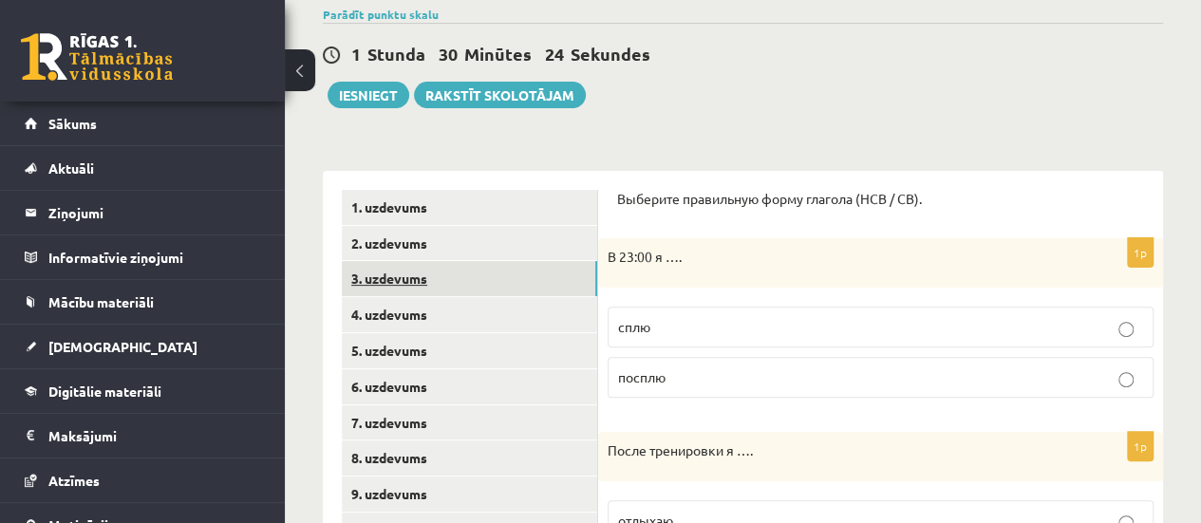
click at [428, 274] on link "3. uzdevums" at bounding box center [469, 278] width 255 height 35
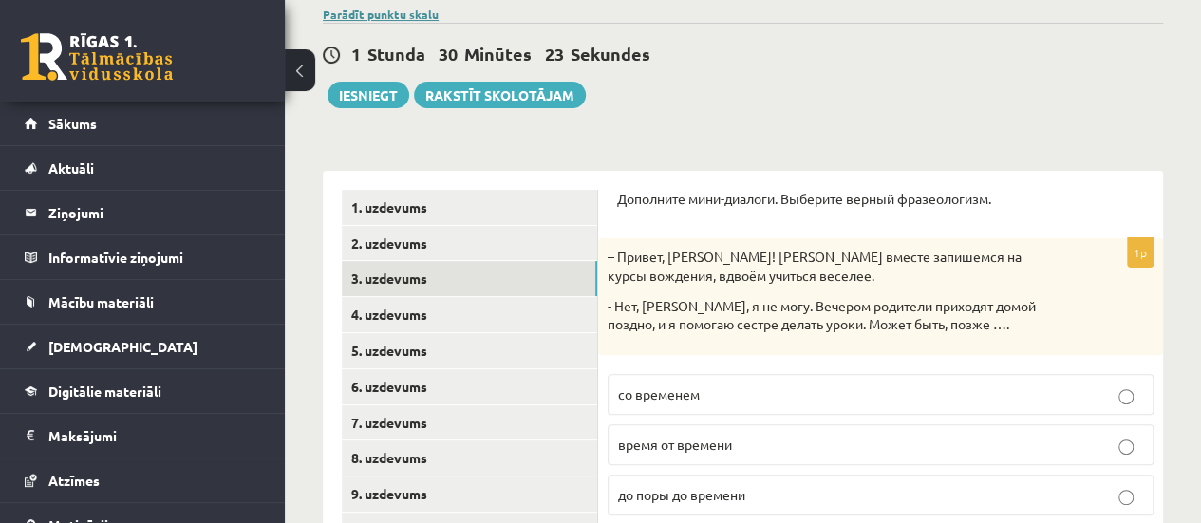
click at [384, 8] on link "Parādīt punktu skalu" at bounding box center [381, 14] width 116 height 15
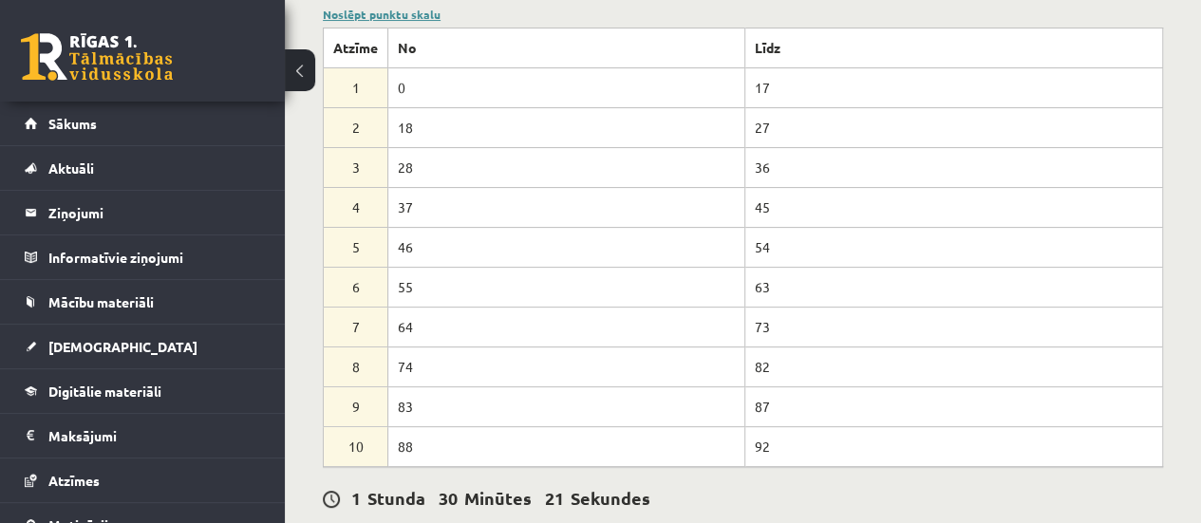
click at [385, 9] on link "Noslēpt punktu skalu" at bounding box center [382, 14] width 118 height 15
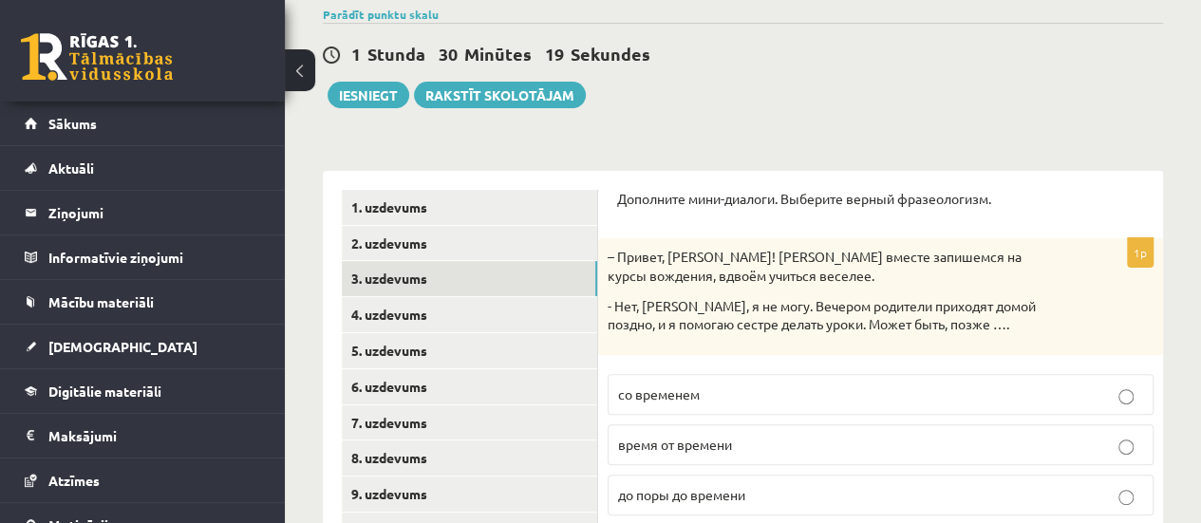
scroll to position [27, 0]
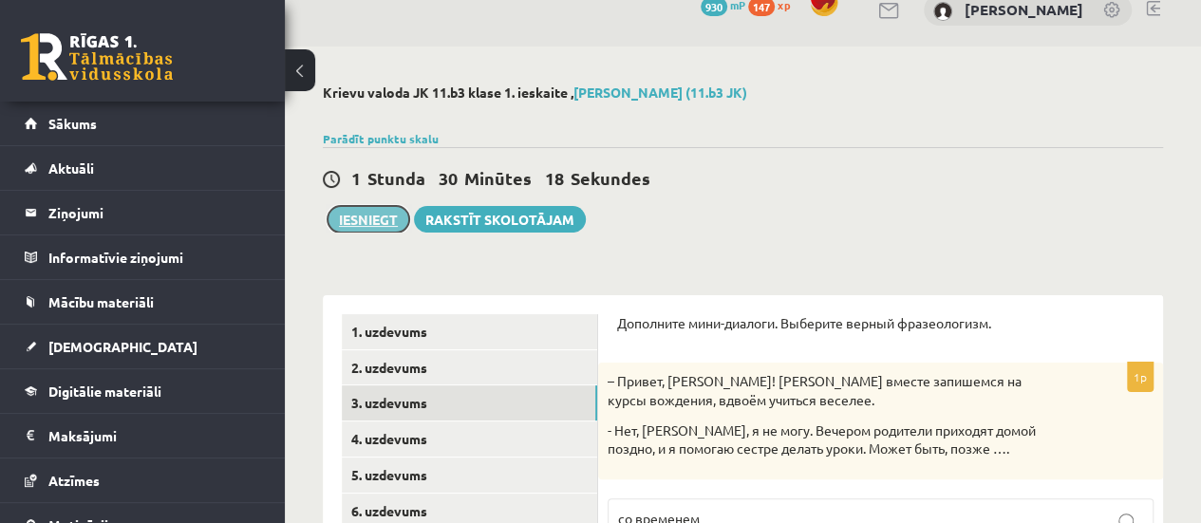
click at [372, 215] on button "Iesniegt" at bounding box center [369, 219] width 82 height 27
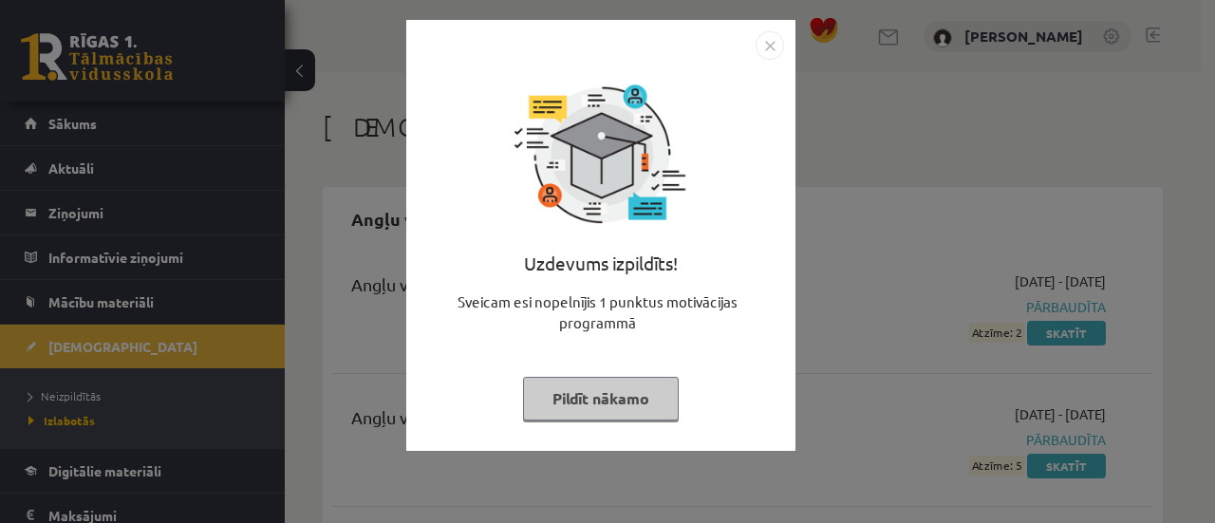
click at [602, 398] on button "Pildīt nākamo" at bounding box center [601, 399] width 156 height 44
